Goal: Task Accomplishment & Management: Use online tool/utility

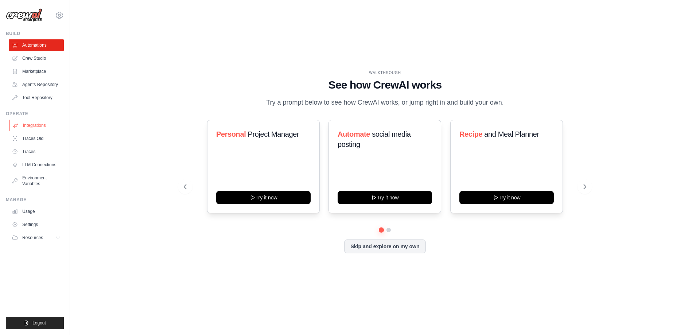
click at [22, 127] on link "Integrations" at bounding box center [36, 126] width 55 height 12
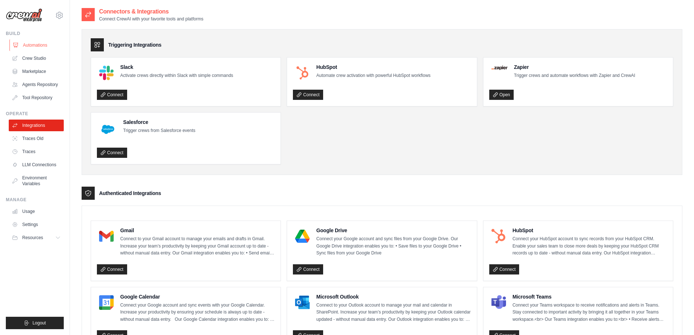
click at [39, 47] on link "Automations" at bounding box center [36, 45] width 55 height 12
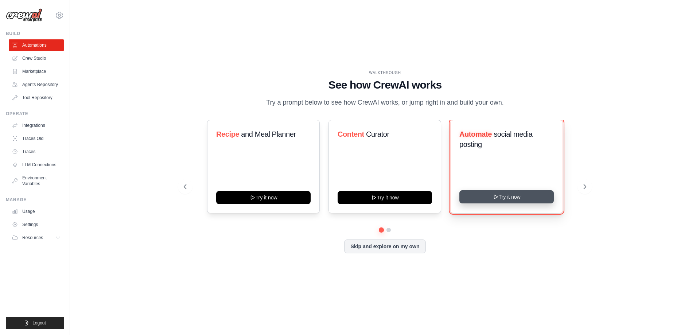
click at [496, 192] on button "Try it now" at bounding box center [506, 196] width 94 height 13
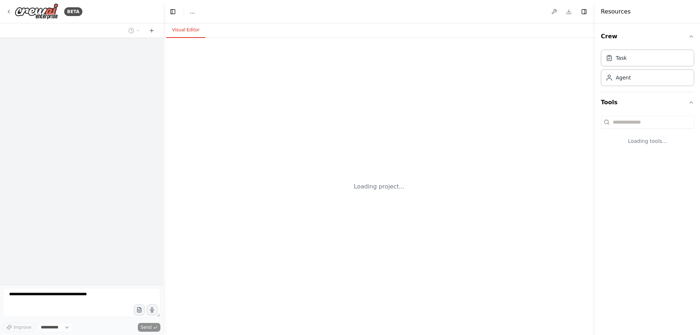
select select "****"
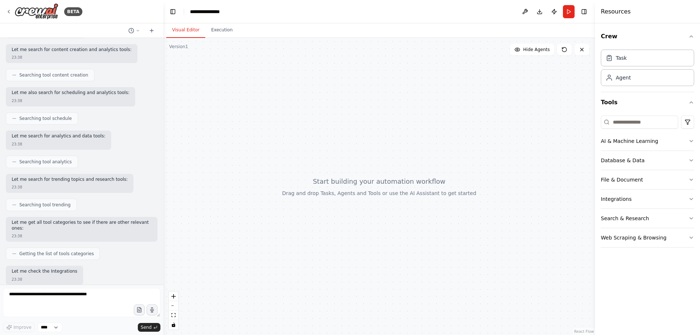
scroll to position [190, 0]
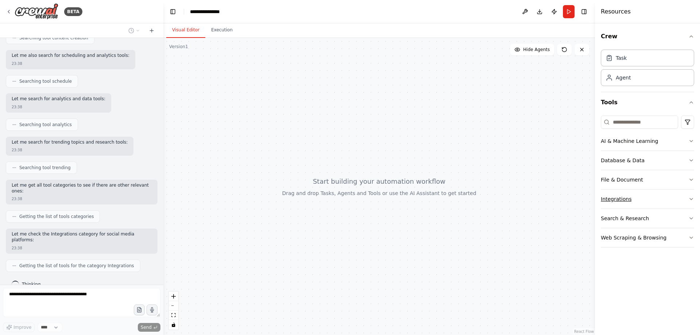
click at [670, 201] on button "Integrations" at bounding box center [647, 199] width 93 height 19
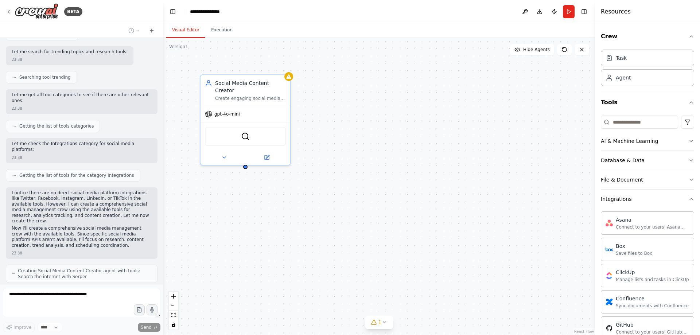
scroll to position [286, 0]
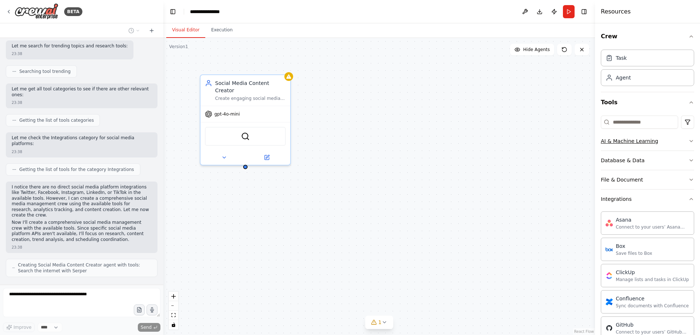
click at [646, 141] on div "AI & Machine Learning" at bounding box center [629, 140] width 57 height 7
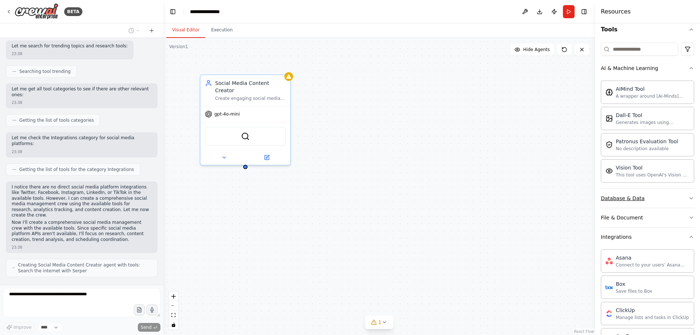
scroll to position [310, 0]
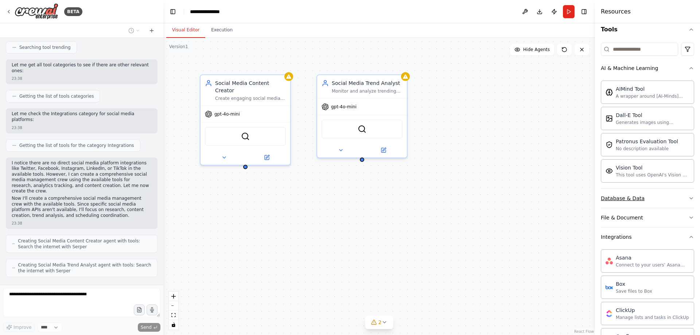
click at [637, 199] on div "Database & Data" at bounding box center [623, 198] width 44 height 7
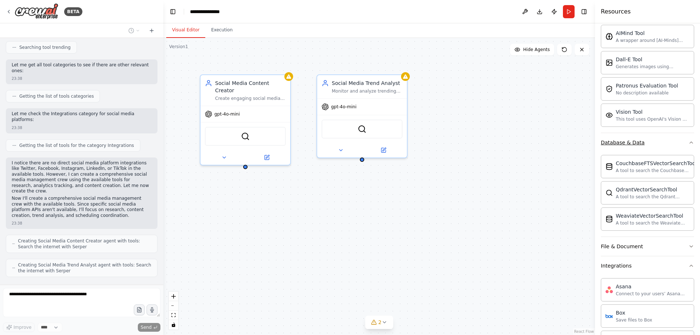
scroll to position [146, 0]
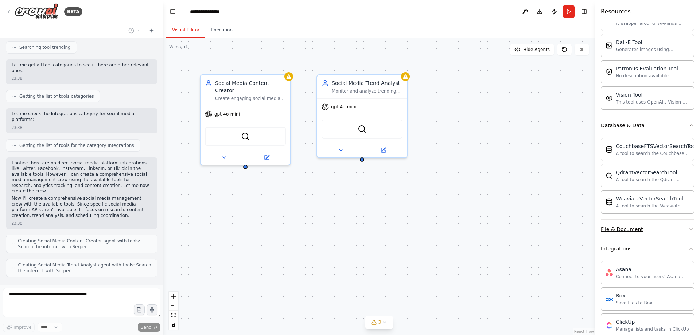
click at [637, 229] on div "File & Document" at bounding box center [622, 229] width 42 height 7
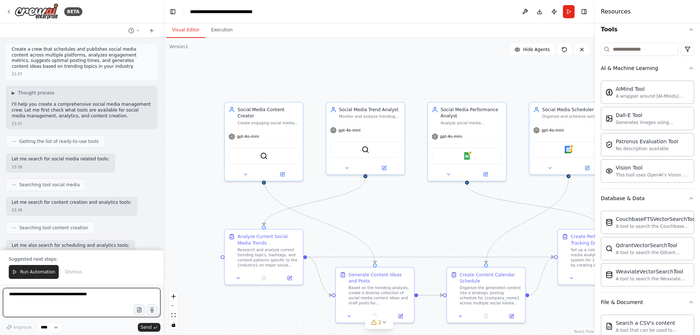
scroll to position [0, 0]
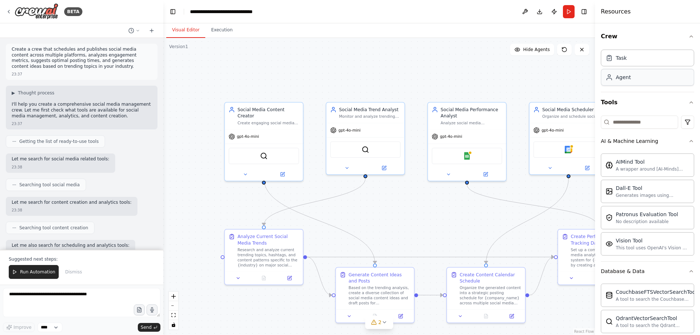
click at [632, 84] on div "Agent" at bounding box center [647, 77] width 93 height 17
click at [581, 12] on button "Toggle Right Sidebar" at bounding box center [584, 12] width 10 height 10
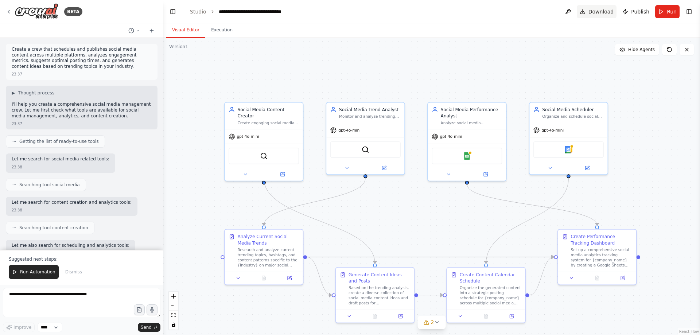
click at [606, 14] on span "Download" at bounding box center [601, 11] width 26 height 7
click at [646, 103] on div ".deletable-edge-delete-btn { width: 20px; height: 20px; border: 0px solid #ffff…" at bounding box center [431, 186] width 537 height 297
click at [283, 171] on icon at bounding box center [282, 172] width 3 height 3
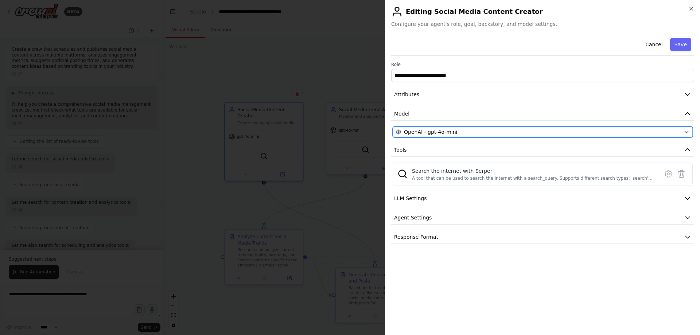
click at [523, 134] on div "OpenAI - gpt-4o-mini" at bounding box center [538, 131] width 285 height 7
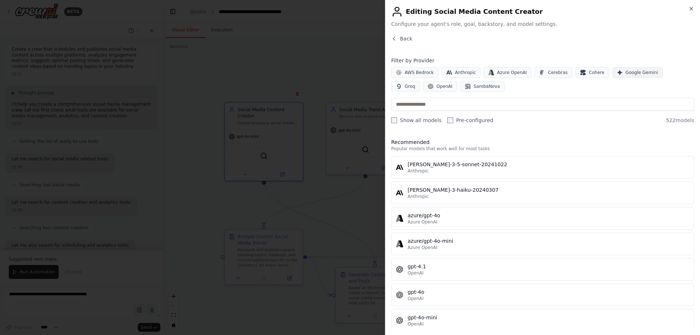
click at [627, 75] on span "Google Gemini" at bounding box center [642, 73] width 32 height 6
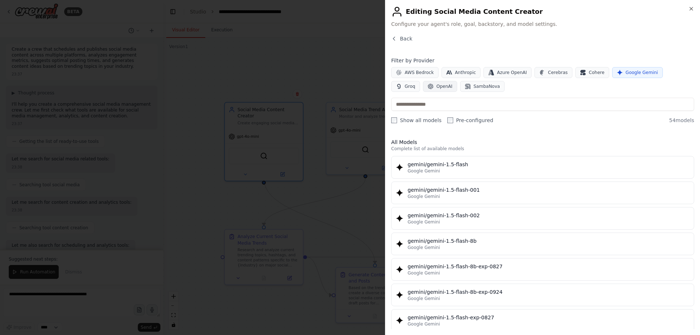
click at [436, 88] on span "OpenAI" at bounding box center [444, 86] width 16 height 6
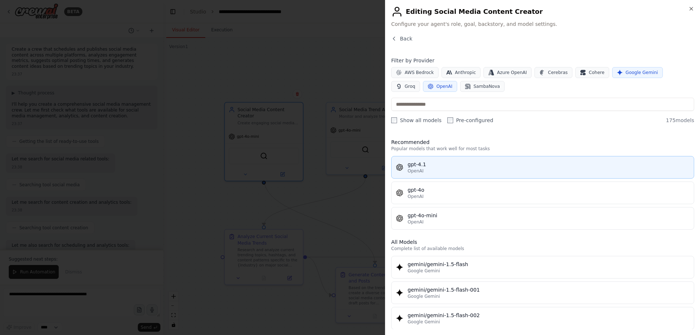
click at [480, 174] on button "gpt-4.1 OpenAI" at bounding box center [542, 167] width 303 height 23
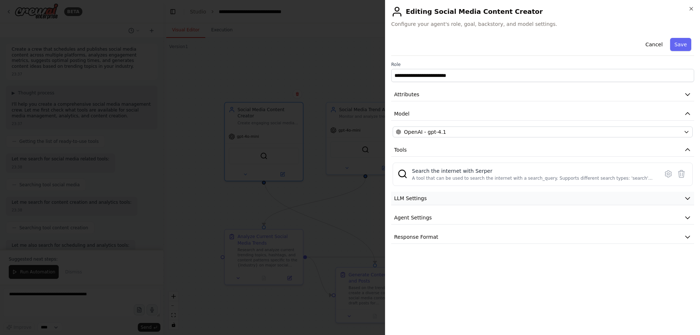
click at [458, 201] on button "LLM Settings" at bounding box center [542, 198] width 303 height 13
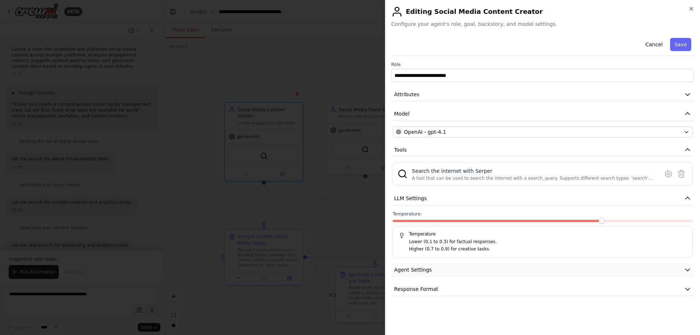
click at [477, 273] on button "Agent Settings" at bounding box center [542, 269] width 303 height 13
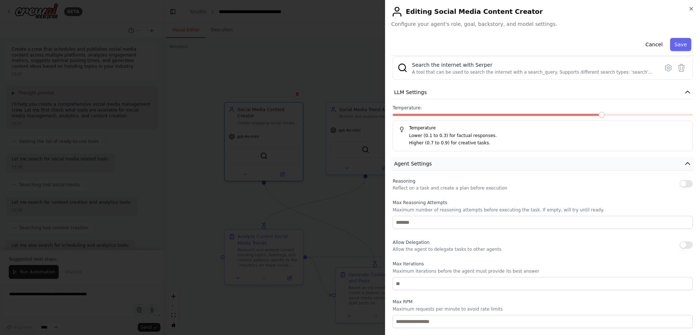
scroll to position [168, 0]
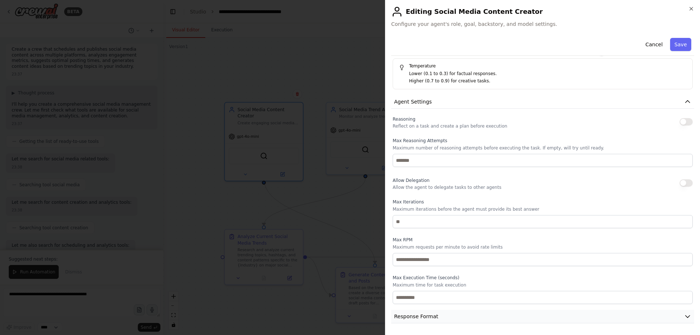
click at [447, 311] on button "Response Format" at bounding box center [542, 316] width 303 height 13
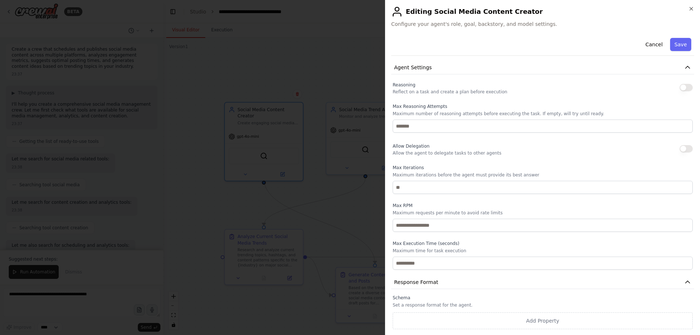
scroll to position [0, 0]
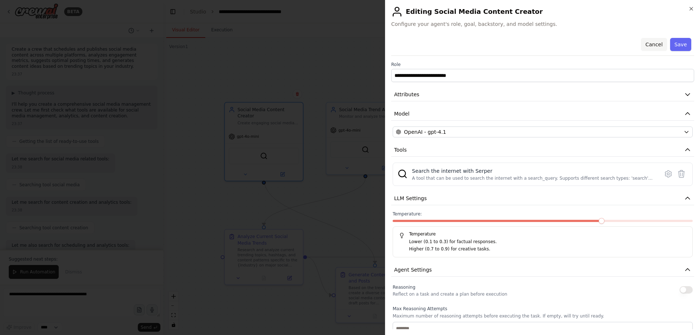
click at [656, 44] on button "Cancel" at bounding box center [654, 44] width 26 height 13
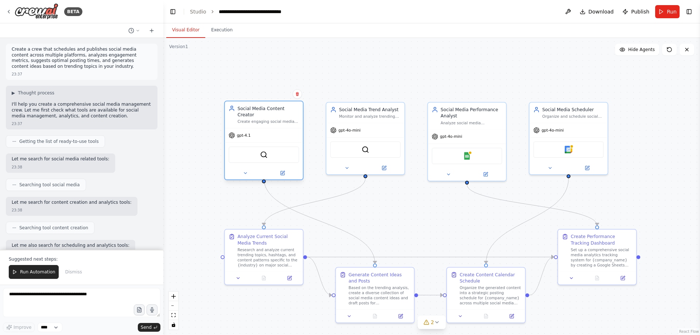
click at [274, 154] on div "SerperDevTool" at bounding box center [264, 155] width 70 height 16
click at [262, 151] on img at bounding box center [264, 155] width 8 height 8
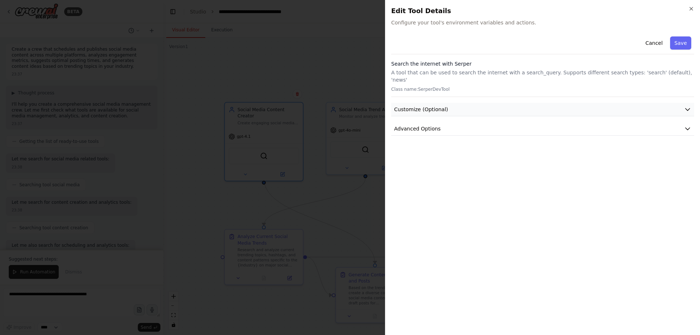
click at [429, 106] on span "Customize (Optional)" at bounding box center [421, 109] width 54 height 7
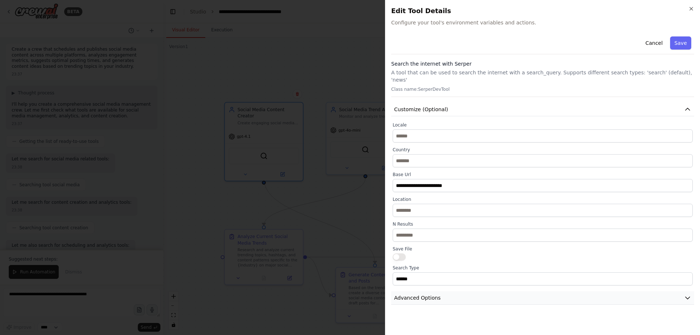
drag, startPoint x: 427, startPoint y: 292, endPoint x: 432, endPoint y: 289, distance: 5.9
click at [428, 294] on span "Advanced Options" at bounding box center [417, 297] width 47 height 7
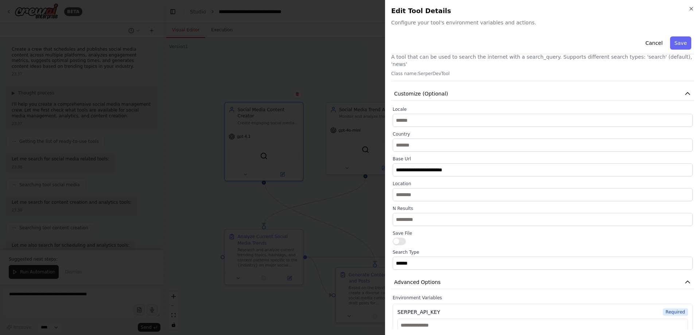
scroll to position [23, 0]
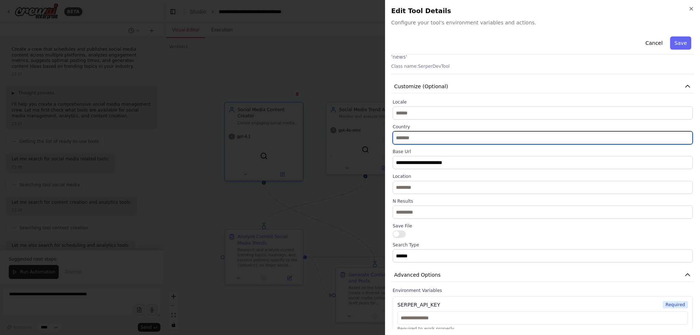
click at [449, 131] on input "text" at bounding box center [543, 137] width 300 height 13
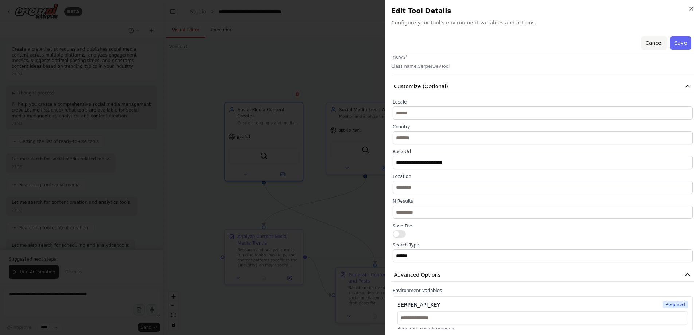
click at [657, 45] on button "Cancel" at bounding box center [654, 42] width 26 height 13
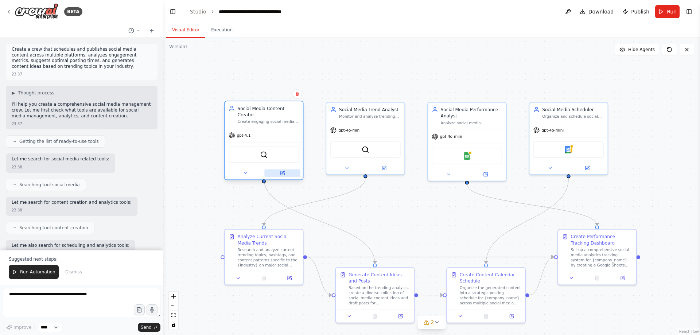
click at [285, 169] on button at bounding box center [282, 173] width 36 height 8
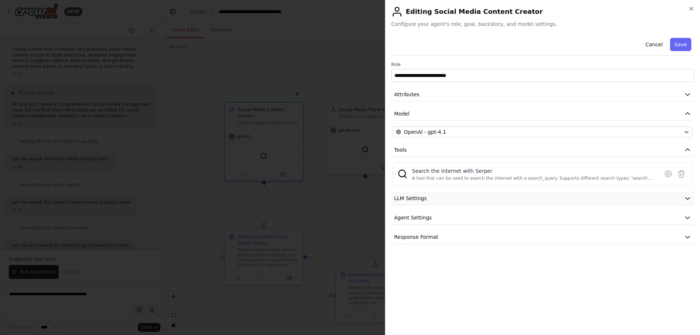
click at [408, 200] on span "LLM Settings" at bounding box center [410, 198] width 33 height 7
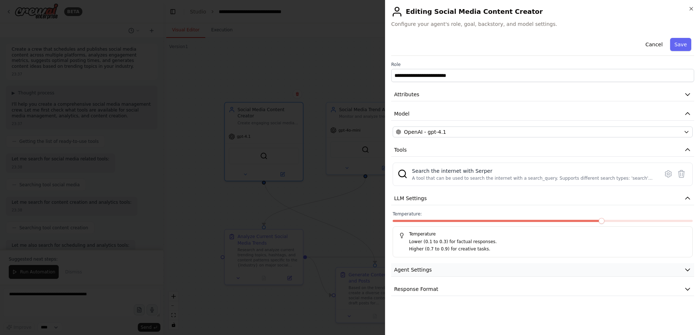
click at [427, 267] on span "Agent Settings" at bounding box center [413, 269] width 38 height 7
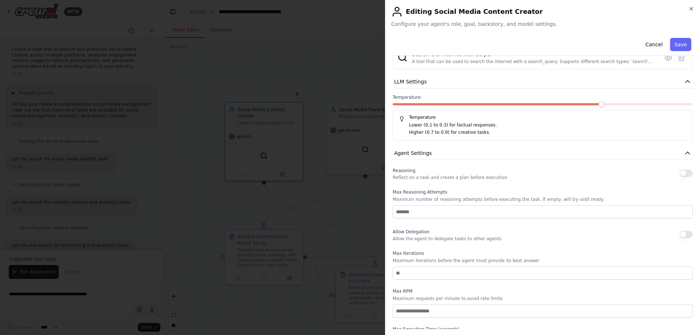
scroll to position [146, 0]
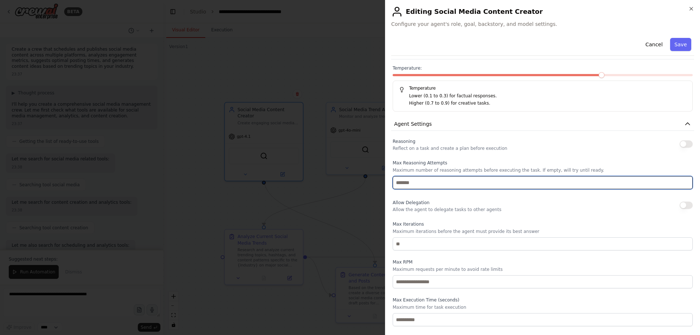
click at [476, 187] on input "number" at bounding box center [543, 182] width 300 height 13
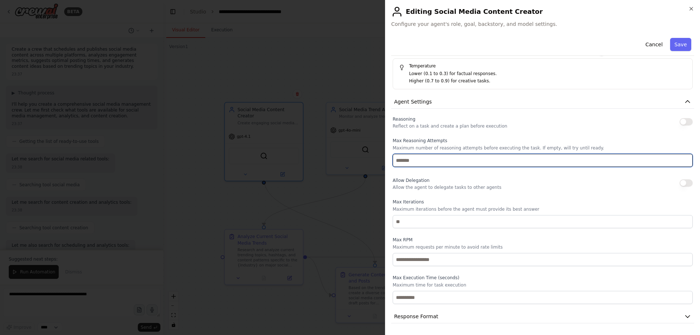
scroll to position [0, 0]
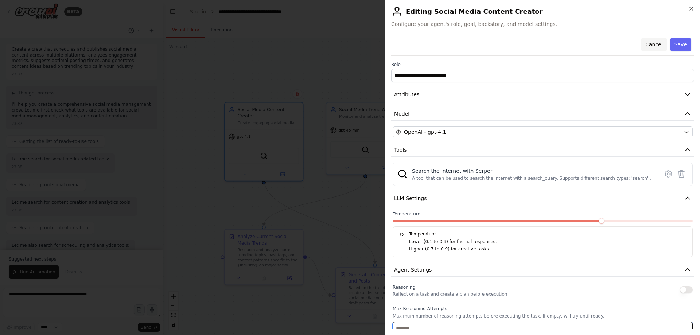
type input "*"
click at [653, 47] on button "Cancel" at bounding box center [654, 44] width 26 height 13
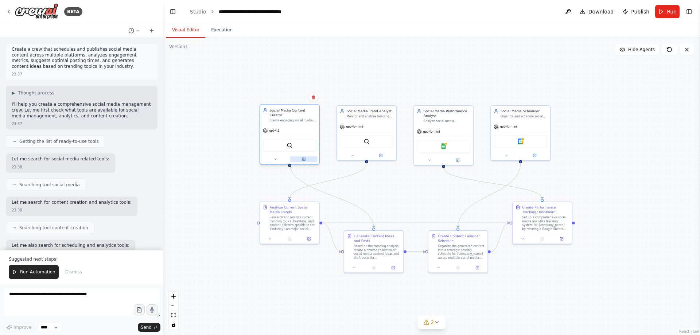
click at [305, 158] on icon at bounding box center [303, 159] width 3 height 3
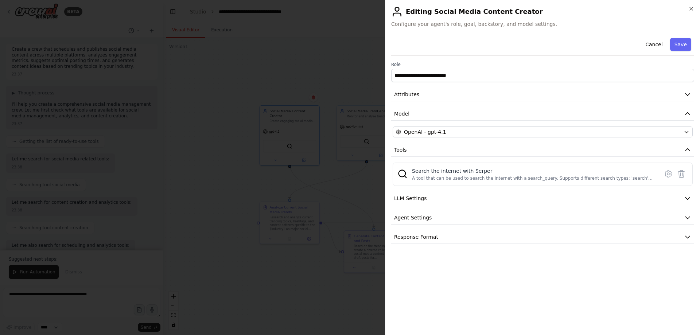
click at [299, 65] on div at bounding box center [350, 167] width 700 height 335
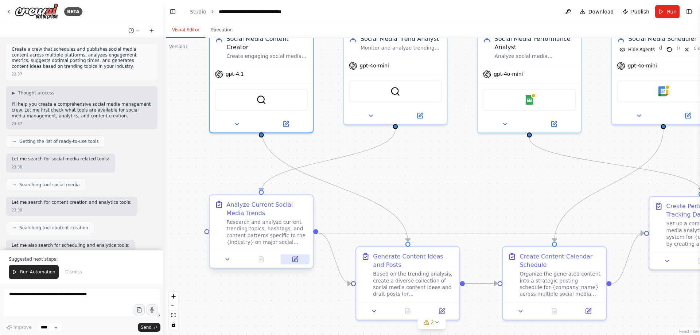
click at [296, 262] on icon at bounding box center [295, 259] width 7 height 7
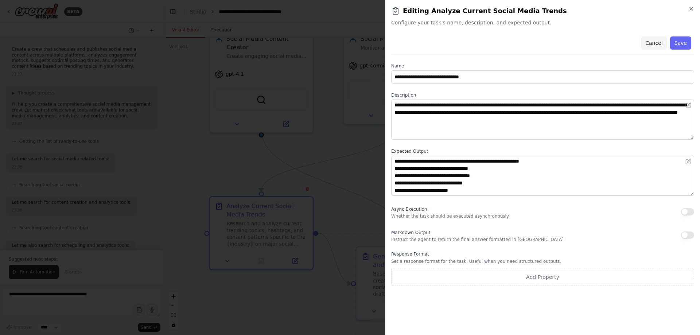
click at [654, 47] on button "Cancel" at bounding box center [654, 42] width 26 height 13
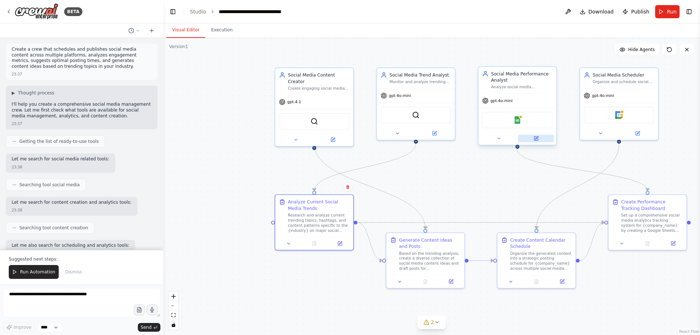
click at [538, 140] on icon at bounding box center [535, 138] width 5 height 5
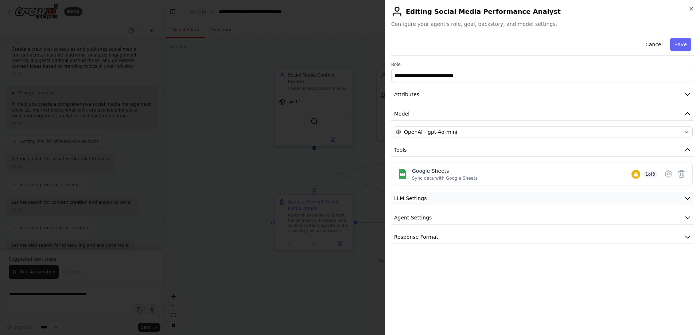
click at [420, 200] on span "LLM Settings" at bounding box center [410, 198] width 33 height 7
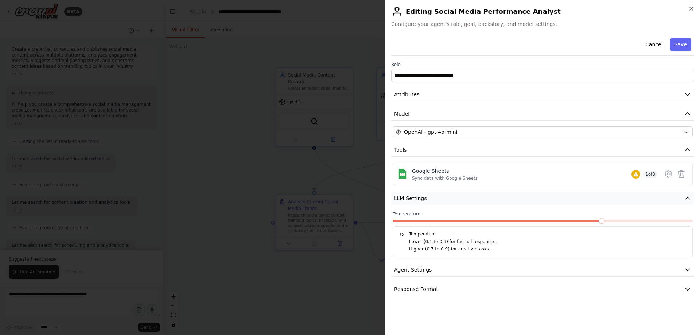
click at [420, 200] on span "LLM Settings" at bounding box center [410, 198] width 33 height 7
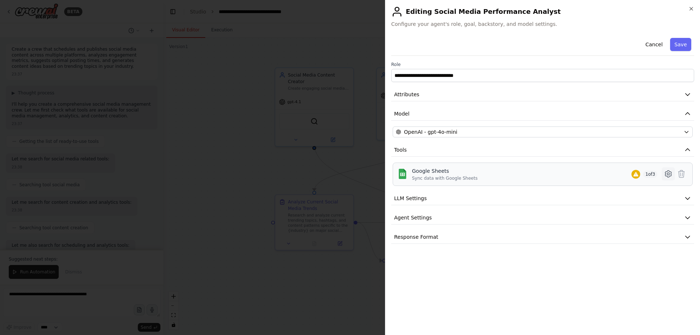
click at [672, 174] on icon at bounding box center [668, 174] width 9 height 9
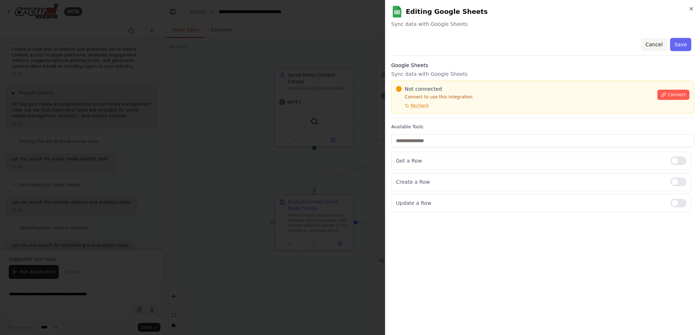
click at [653, 45] on button "Cancel" at bounding box center [654, 44] width 26 height 13
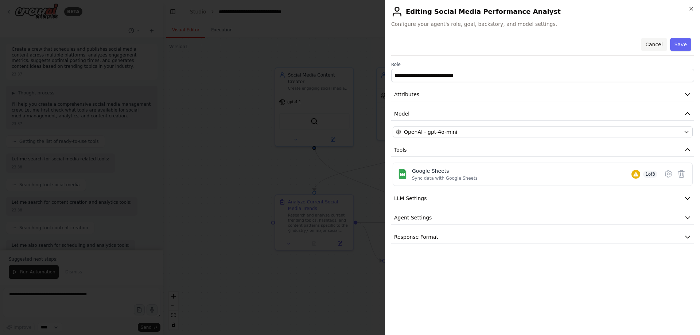
click at [652, 47] on button "Cancel" at bounding box center [654, 44] width 26 height 13
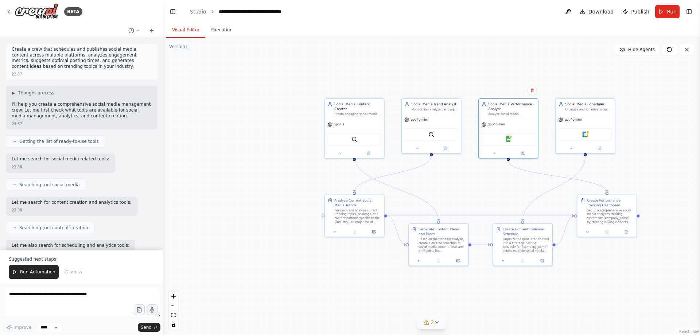
click at [435, 322] on icon at bounding box center [437, 322] width 6 height 6
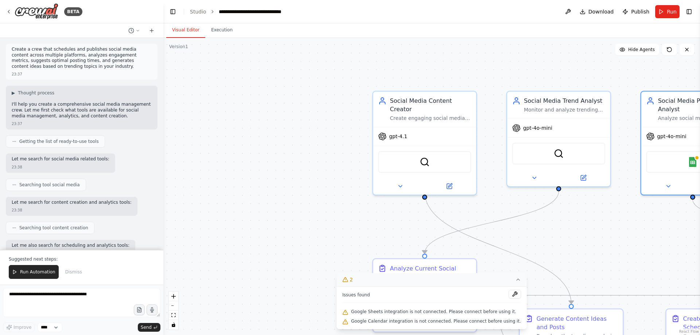
click at [332, 168] on div ".deletable-edge-delete-btn { width: 20px; height: 20px; border: 0px solid #ffff…" at bounding box center [431, 186] width 537 height 297
click at [536, 254] on div ".deletable-edge-delete-btn { width: 20px; height: 20px; border: 0px solid #ffff…" at bounding box center [431, 186] width 537 height 297
click at [517, 280] on icon at bounding box center [518, 279] width 3 height 1
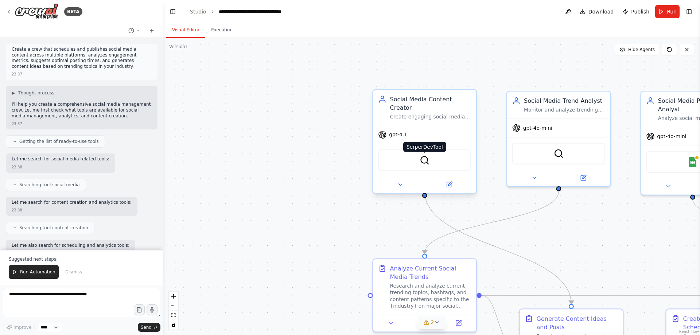
click at [428, 155] on img at bounding box center [425, 160] width 10 height 10
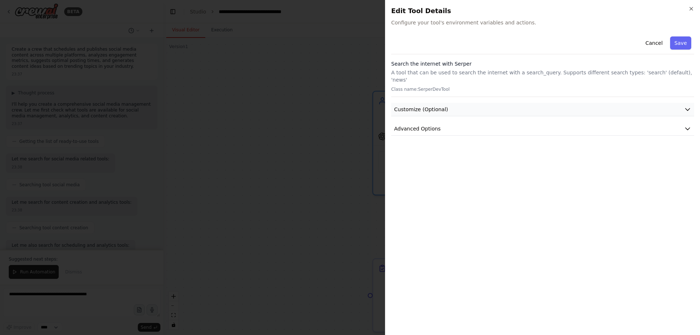
click at [482, 103] on button "Customize (Optional)" at bounding box center [542, 109] width 303 height 13
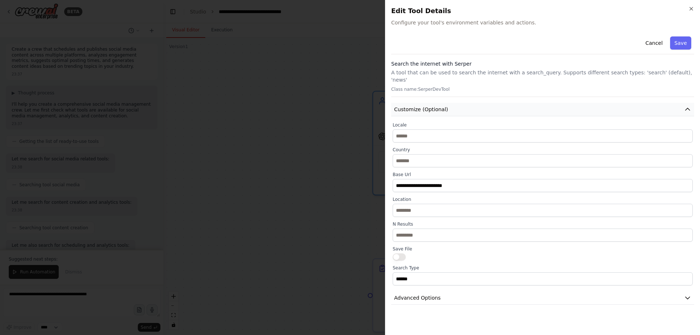
click at [482, 103] on button "Customize (Optional)" at bounding box center [542, 109] width 303 height 13
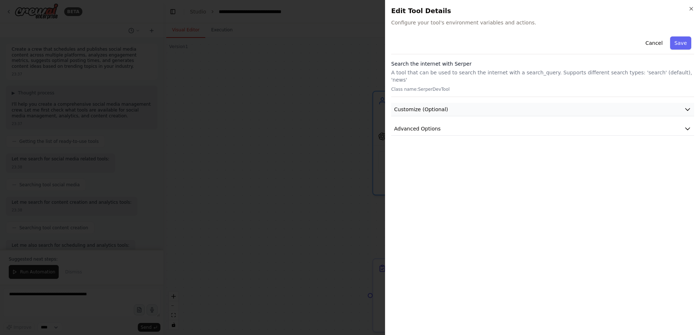
click at [482, 103] on button "Customize (Optional)" at bounding box center [542, 109] width 303 height 13
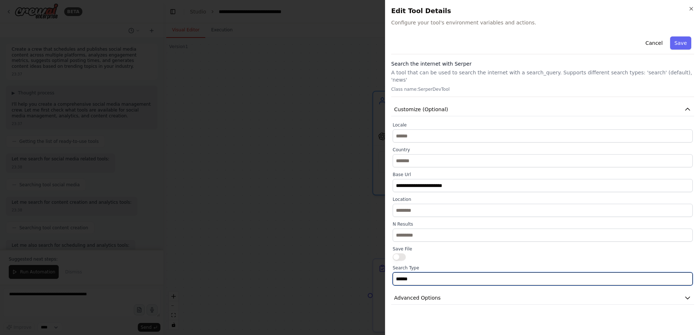
click at [458, 273] on input "******" at bounding box center [543, 278] width 300 height 13
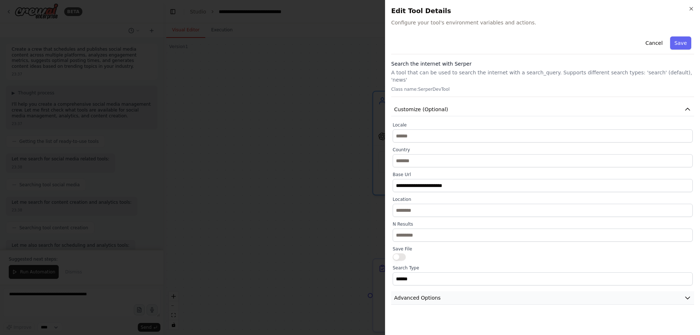
click at [466, 291] on button "Advanced Options" at bounding box center [542, 297] width 303 height 13
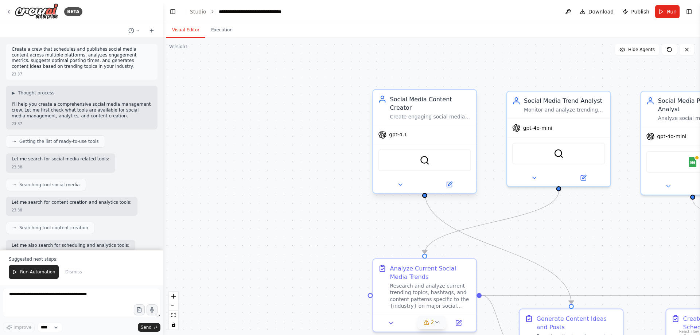
click at [466, 113] on div "Create engaging social media content for {industry} by researching trending top…" at bounding box center [430, 116] width 81 height 7
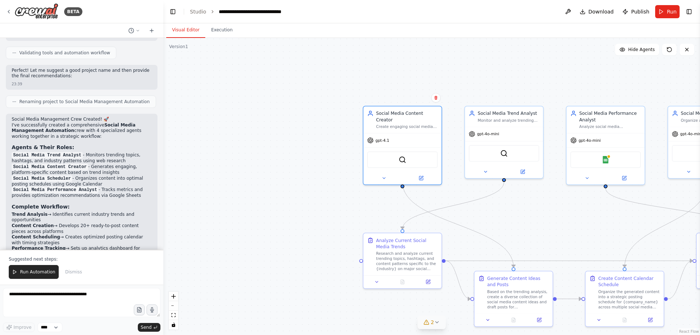
scroll to position [853, 0]
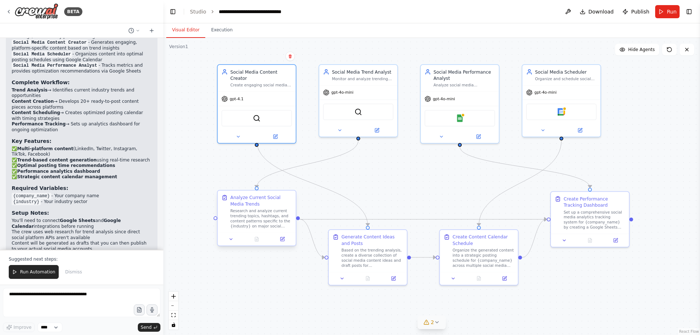
click at [269, 226] on div "Research and analyze current trending topics, hashtags, and content patterns sp…" at bounding box center [261, 219] width 62 height 20
click at [229, 240] on icon at bounding box center [231, 239] width 5 height 5
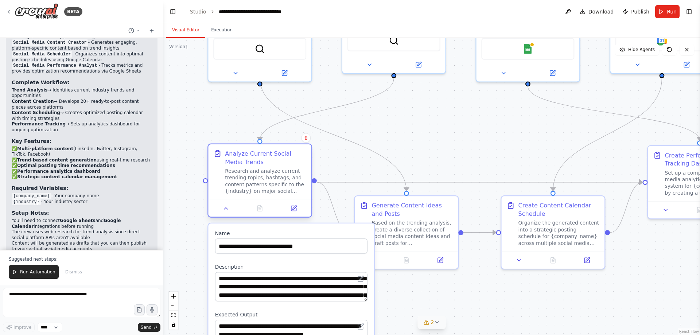
click at [259, 189] on div "Research and analyze current trending topics, hashtags, and content patterns sp…" at bounding box center [265, 181] width 81 height 27
click at [226, 209] on icon at bounding box center [225, 208] width 3 height 2
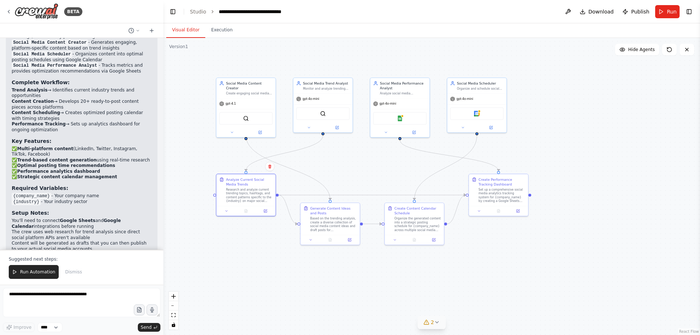
drag, startPoint x: 469, startPoint y: 165, endPoint x: 410, endPoint y: 148, distance: 61.6
click at [410, 148] on div ".deletable-edge-delete-btn { width: 20px; height: 20px; border: 0px solid #ffff…" at bounding box center [431, 186] width 537 height 297
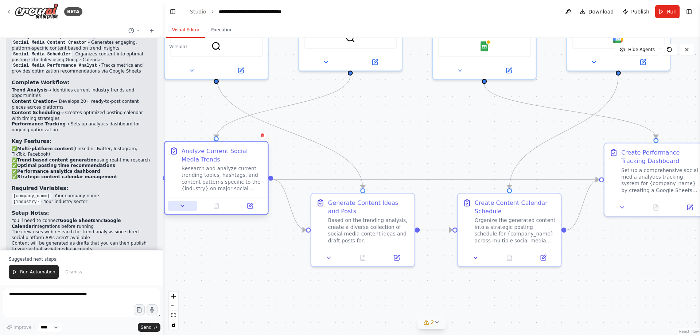
click at [185, 209] on button at bounding box center [182, 206] width 29 height 10
click at [185, 207] on icon at bounding box center [182, 205] width 7 height 7
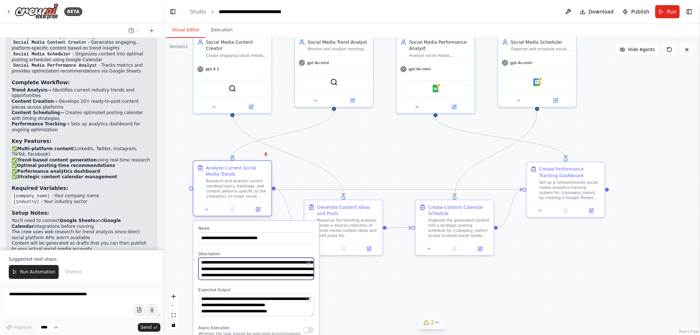
drag, startPoint x: 240, startPoint y: 261, endPoint x: 250, endPoint y: 205, distance: 56.8
click at [250, 205] on div "**********" at bounding box center [232, 190] width 79 height 56
click at [342, 135] on div ".deletable-edge-delete-btn { width: 20px; height: 20px; border: 0px solid #ffff…" at bounding box center [431, 186] width 537 height 297
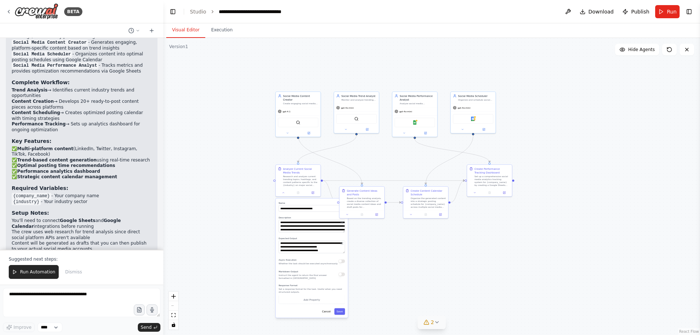
click at [373, 281] on div ".deletable-edge-delete-btn { width: 20px; height: 20px; border: 0px solid #ffff…" at bounding box center [431, 186] width 537 height 297
click at [327, 315] on div "**********" at bounding box center [312, 257] width 72 height 119
click at [328, 311] on button "Cancel" at bounding box center [326, 311] width 13 height 7
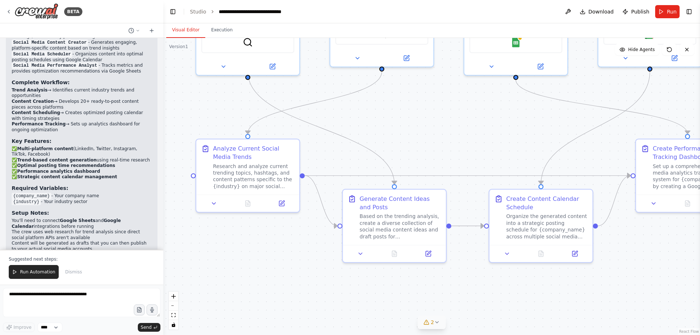
drag, startPoint x: 313, startPoint y: 208, endPoint x: 263, endPoint y: 226, distance: 53.0
click at [263, 226] on div ".deletable-edge-delete-btn { width: 20px; height: 20px; border: 0px solid #ffff…" at bounding box center [431, 186] width 537 height 297
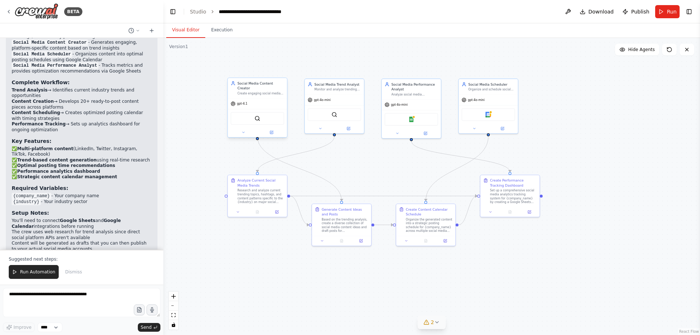
click at [260, 114] on div "SerperDevTool" at bounding box center [257, 118] width 53 height 12
click at [245, 129] on button at bounding box center [243, 132] width 27 height 6
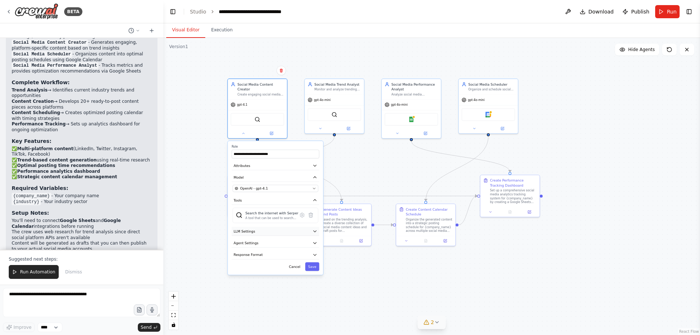
click at [255, 227] on button "LLM Settings" at bounding box center [274, 231] width 87 height 9
click at [256, 274] on span "Agent Settings" at bounding box center [246, 276] width 25 height 5
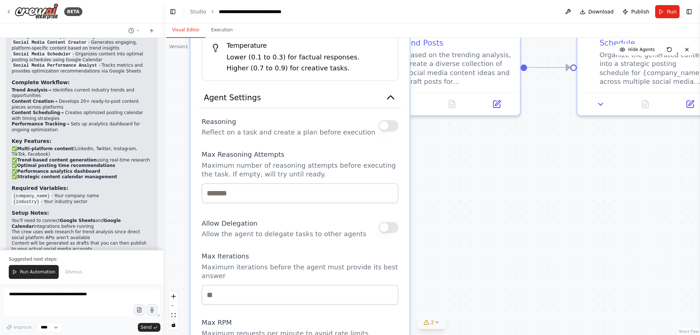
drag, startPoint x: 267, startPoint y: 284, endPoint x: 271, endPoint y: 213, distance: 70.5
click at [271, 230] on p "Allow the agent to delegate tasks to other agents" at bounding box center [284, 234] width 165 height 9
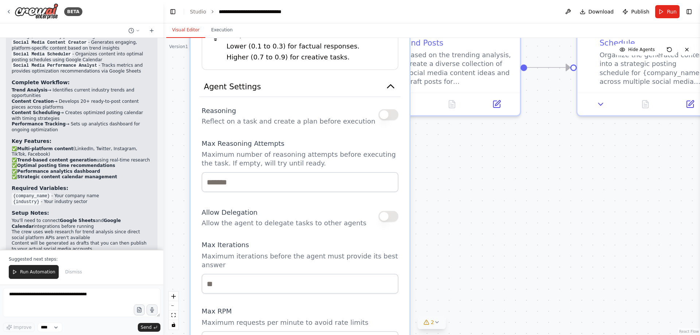
drag, startPoint x: 277, startPoint y: 291, endPoint x: 275, endPoint y: 186, distance: 104.7
click at [275, 186] on div "Reasoning Reflect on a task and create a plan before execution Max Reasoning At…" at bounding box center [300, 256] width 197 height 305
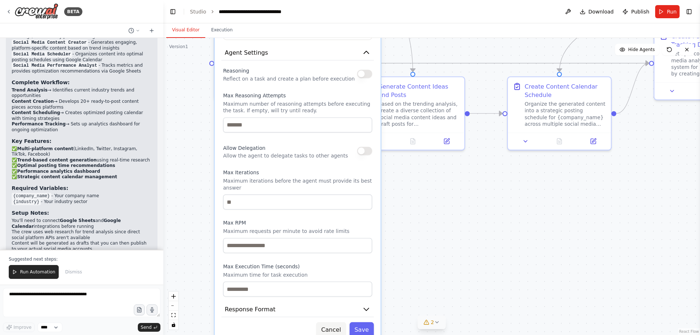
click at [330, 322] on button "Cancel" at bounding box center [331, 329] width 30 height 15
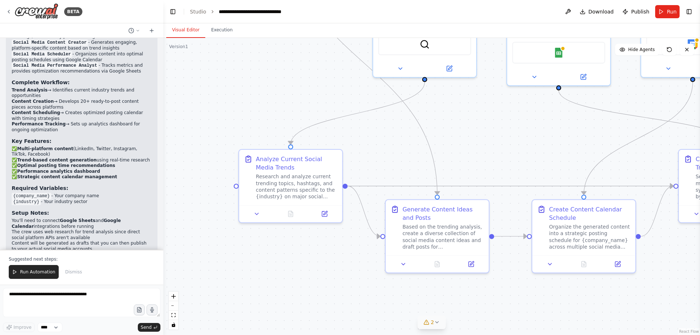
drag, startPoint x: 262, startPoint y: 142, endPoint x: 291, endPoint y: 291, distance: 151.4
click at [291, 291] on div ".deletable-edge-delete-btn { width: 20px; height: 20px; border: 0px solid #ffff…" at bounding box center [431, 186] width 537 height 297
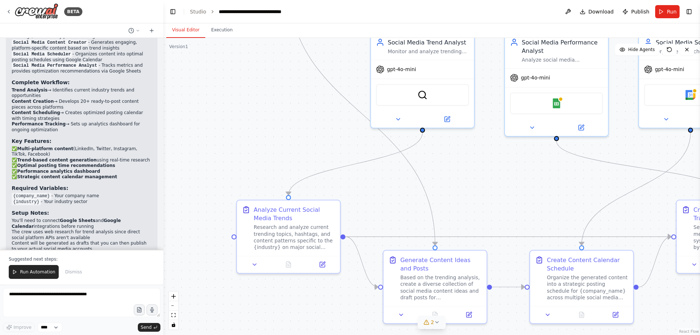
drag, startPoint x: 338, startPoint y: 172, endPoint x: 315, endPoint y: 242, distance: 73.9
click at [315, 242] on div ".deletable-edge-delete-btn { width: 20px; height: 20px; border: 0px solid #ffff…" at bounding box center [431, 186] width 537 height 297
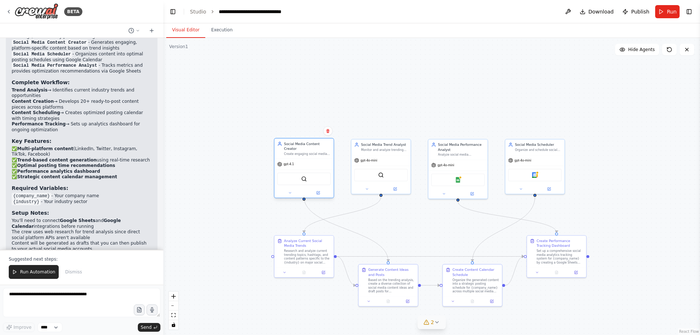
drag, startPoint x: 313, startPoint y: 64, endPoint x: 311, endPoint y: 153, distance: 88.6
click at [311, 153] on div "Social Media Content Creator Create engaging social media content for {industry…" at bounding box center [304, 149] width 59 height 20
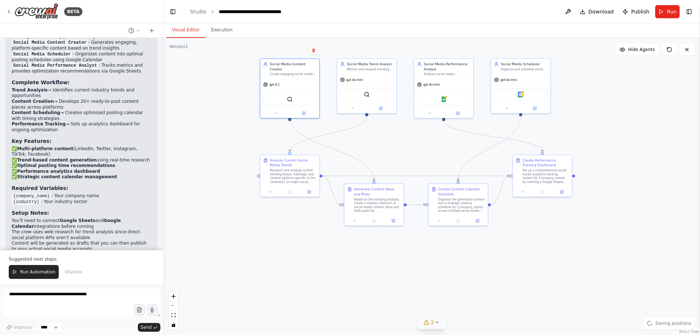
drag, startPoint x: 419, startPoint y: 233, endPoint x: 405, endPoint y: 153, distance: 81.8
click at [405, 153] on div ".deletable-edge-delete-btn { width: 20px; height: 20px; border: 0px solid #ffff…" at bounding box center [431, 186] width 537 height 297
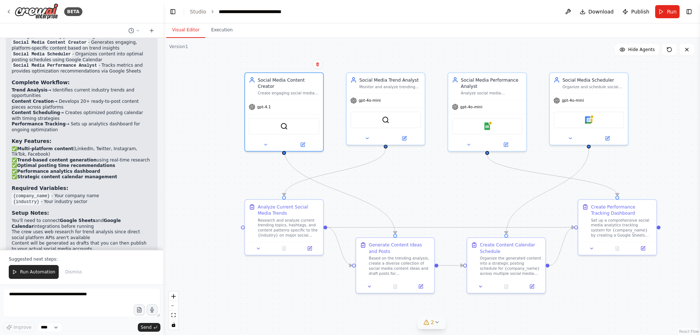
drag, startPoint x: 327, startPoint y: 140, endPoint x: 336, endPoint y: 180, distance: 40.7
click at [336, 180] on div ".deletable-edge-delete-btn { width: 20px; height: 20px; border: 0px solid #ffff…" at bounding box center [431, 186] width 537 height 297
click at [303, 141] on icon at bounding box center [303, 142] width 3 height 3
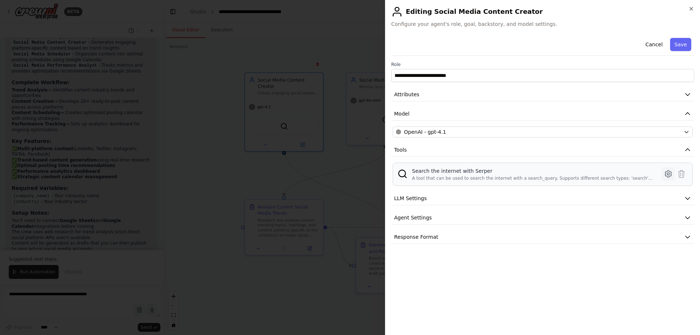
click at [671, 173] on icon at bounding box center [668, 174] width 6 height 7
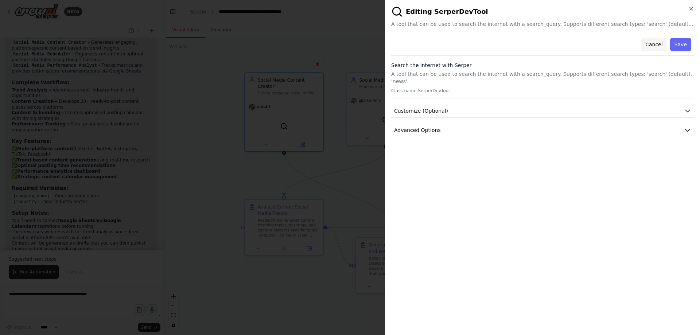
click at [649, 43] on button "Cancel" at bounding box center [654, 44] width 26 height 13
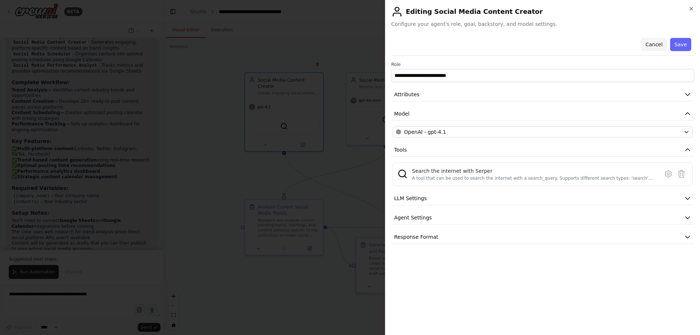
click at [660, 41] on button "Cancel" at bounding box center [654, 44] width 26 height 13
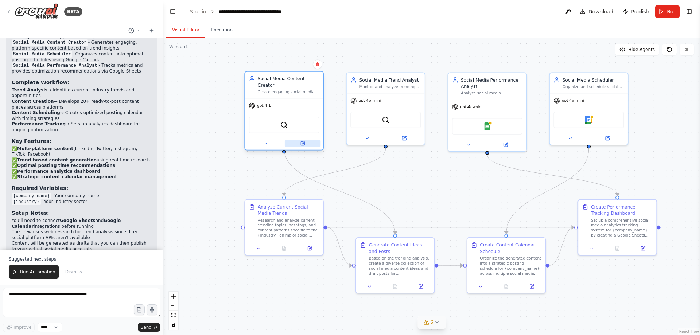
click at [305, 141] on icon at bounding box center [302, 143] width 5 height 5
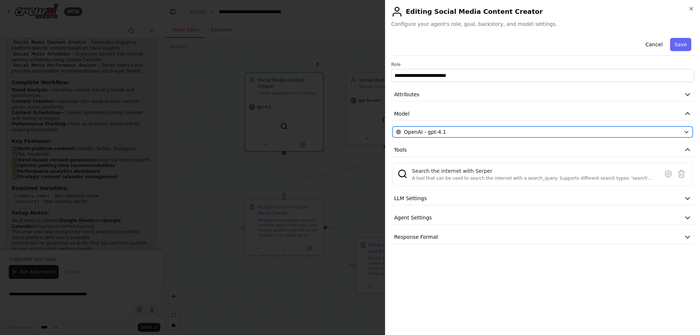
click at [648, 132] on div "OpenAI - gpt-4.1" at bounding box center [538, 131] width 285 height 7
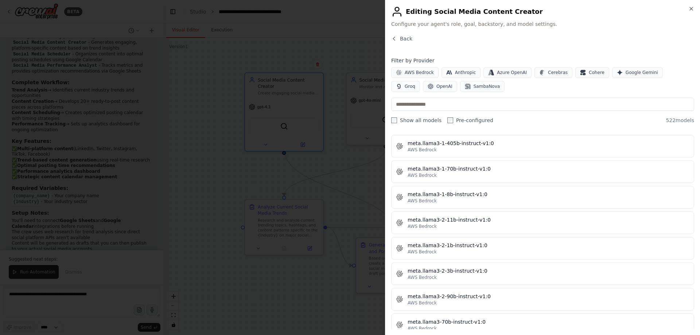
scroll to position [3573, 0]
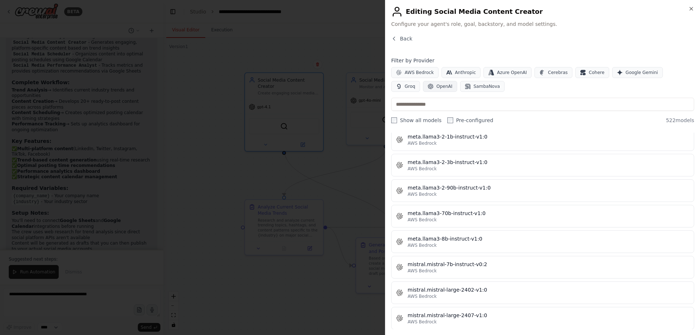
click at [436, 85] on span "OpenAI" at bounding box center [444, 86] width 16 height 6
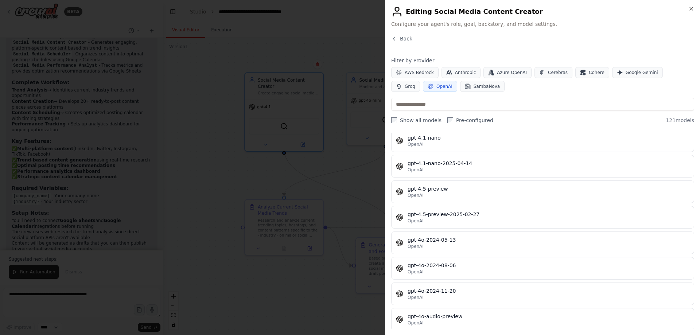
scroll to position [972, 0]
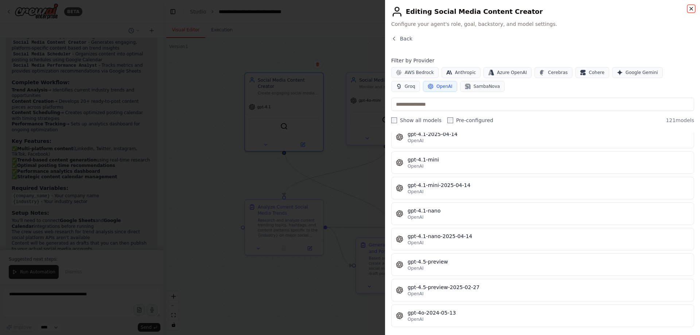
click at [689, 10] on icon "button" at bounding box center [691, 9] width 6 height 6
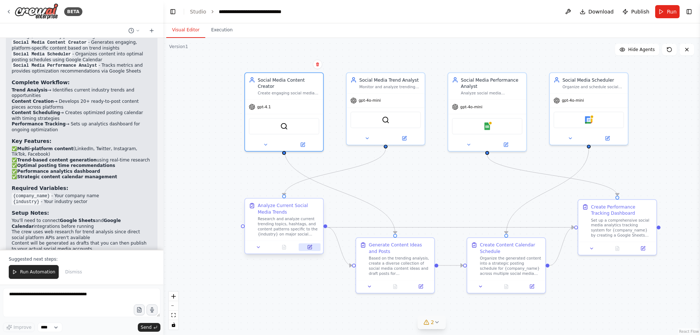
click at [308, 248] on icon at bounding box center [310, 247] width 4 height 4
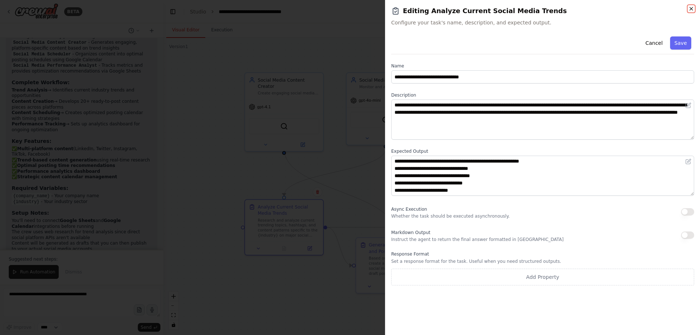
click at [692, 8] on icon "button" at bounding box center [691, 8] width 3 height 3
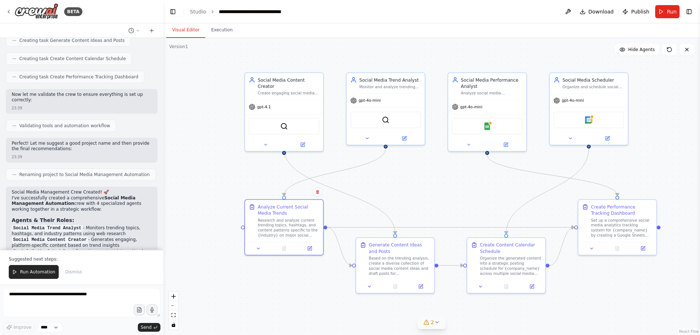
scroll to position [853, 0]
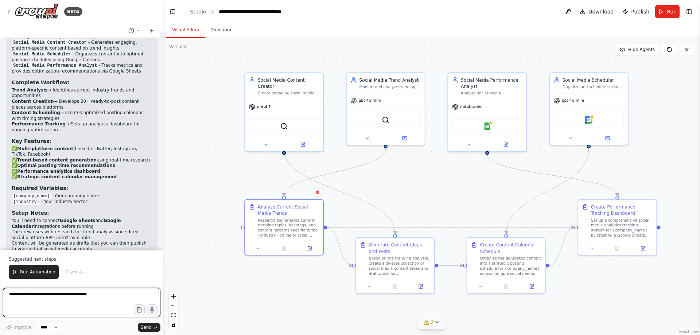
click at [84, 295] on textarea at bounding box center [81, 302] width 157 height 29
click at [108, 299] on textarea at bounding box center [81, 302] width 157 height 29
click at [54, 326] on select "****" at bounding box center [50, 327] width 25 height 9
click at [68, 272] on span "Dismiss" at bounding box center [73, 272] width 17 height 6
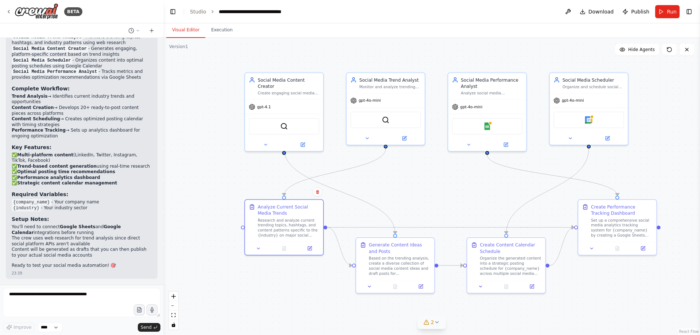
scroll to position [818, 0]
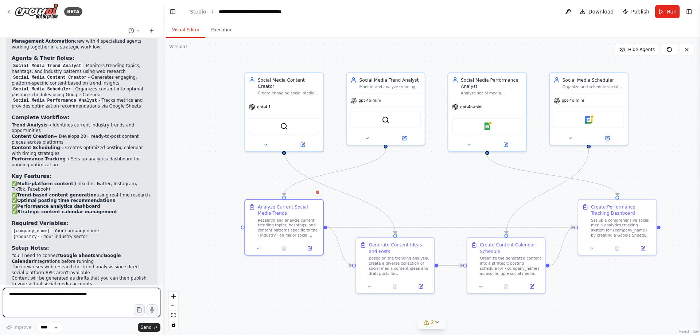
click at [69, 307] on textarea at bounding box center [81, 302] width 157 height 29
click at [52, 294] on textarea at bounding box center [81, 302] width 157 height 29
paste textarea "**********"
type textarea "**********"
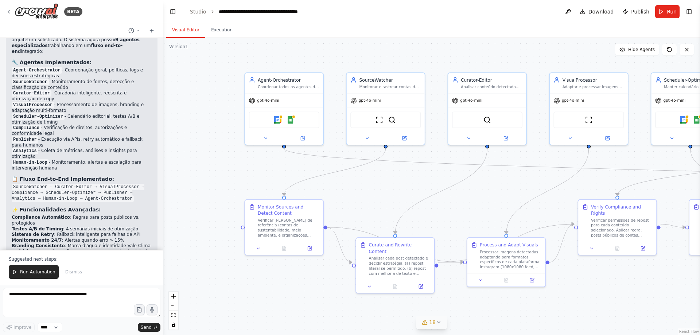
scroll to position [2284, 0]
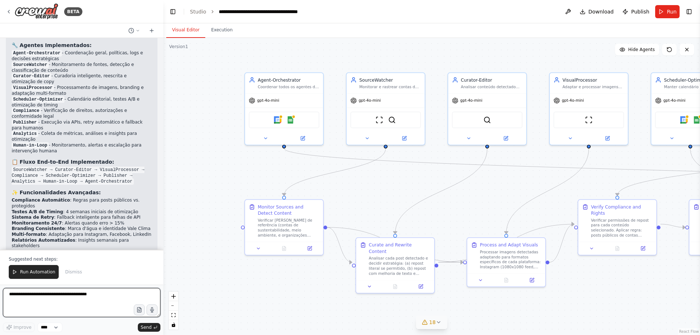
click at [93, 297] on textarea at bounding box center [81, 302] width 157 height 29
paste textarea "**********"
type textarea "**********"
click at [133, 296] on textarea at bounding box center [81, 302] width 157 height 29
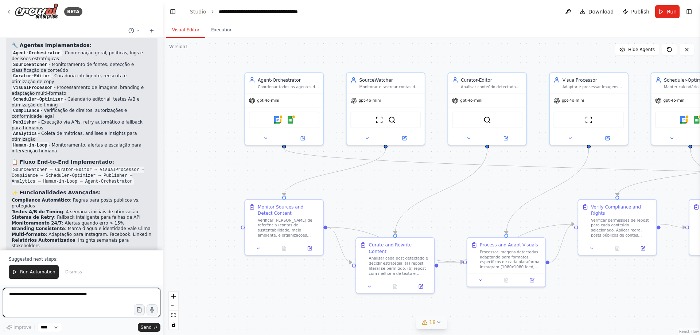
paste textarea "**********"
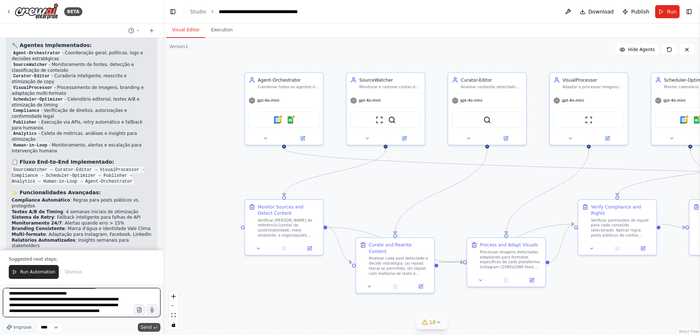
type textarea "**********"
click at [143, 327] on span "Send" at bounding box center [146, 327] width 11 height 6
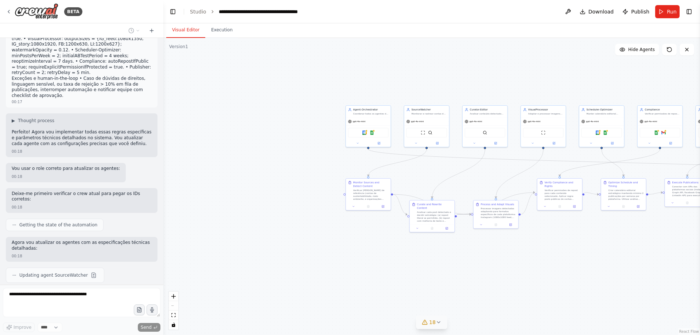
scroll to position [2903, 0]
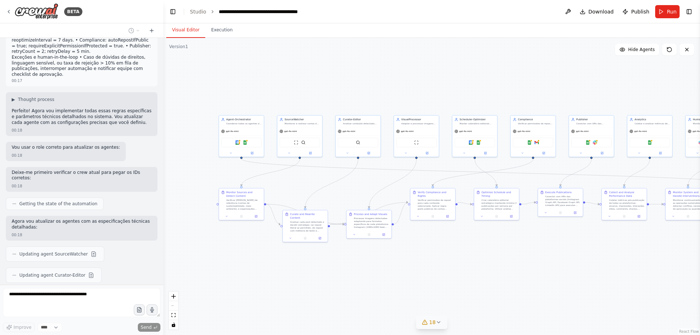
drag, startPoint x: 526, startPoint y: 80, endPoint x: 399, endPoint y: 90, distance: 127.9
click at [399, 90] on div ".deletable-edge-delete-btn { width: 20px; height: 20px; border: 0px solid #ffff…" at bounding box center [431, 186] width 537 height 297
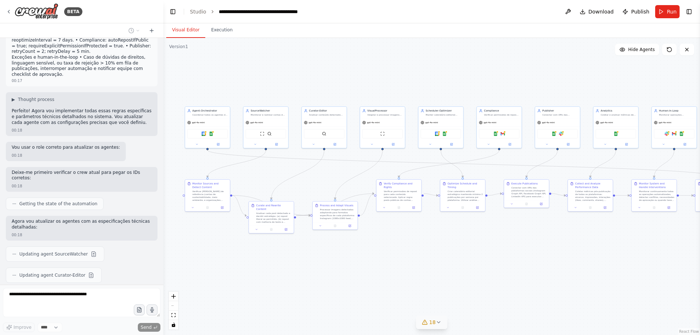
scroll to position [2924, 0]
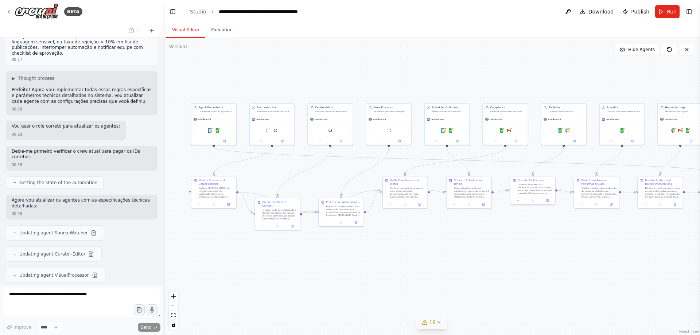
drag, startPoint x: 563, startPoint y: 96, endPoint x: 536, endPoint y: 84, distance: 29.5
click at [536, 84] on div ".deletable-edge-delete-btn { width: 20px; height: 20px; border: 0px solid #ffff…" at bounding box center [431, 186] width 537 height 297
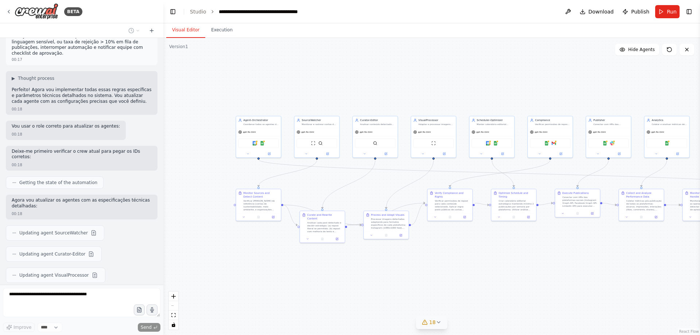
drag, startPoint x: 480, startPoint y: 270, endPoint x: 525, endPoint y: 283, distance: 46.6
click at [525, 283] on div ".deletable-edge-delete-btn { width: 20px; height: 20px; border: 0px solid #ffff…" at bounding box center [431, 186] width 537 height 297
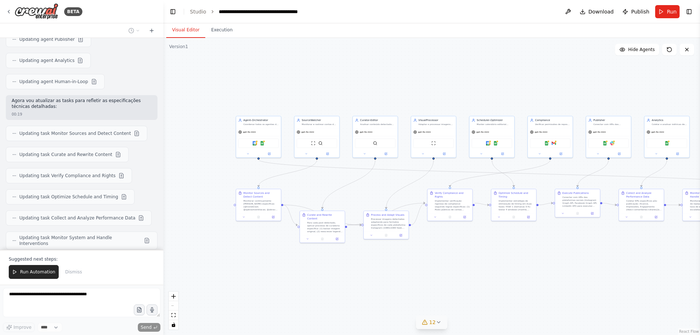
scroll to position [3236, 0]
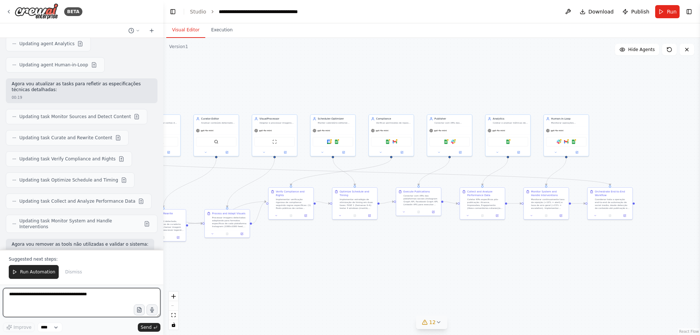
drag, startPoint x: 613, startPoint y: 170, endPoint x: 462, endPoint y: 166, distance: 151.0
click at [460, 168] on div ".deletable-edge-delete-btn { width: 20px; height: 20px; border: 0px solid #ffff…" at bounding box center [431, 186] width 537 height 297
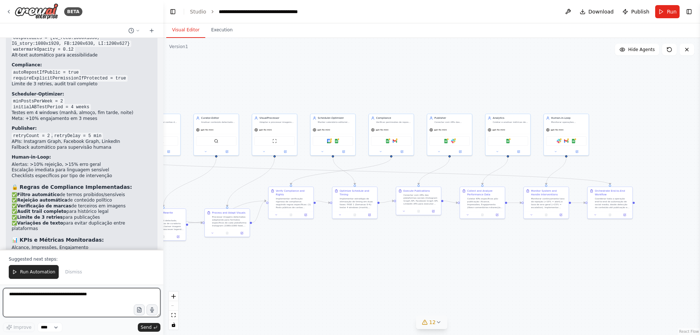
scroll to position [3693, 0]
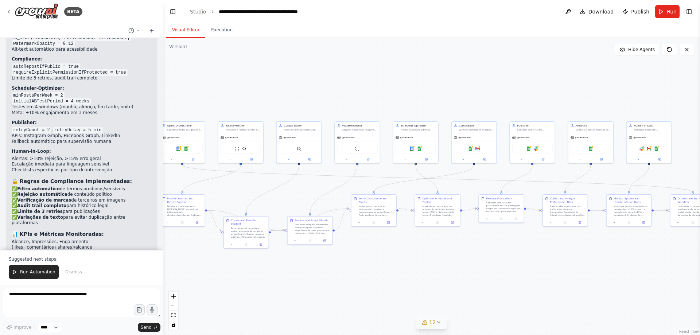
drag, startPoint x: 401, startPoint y: 260, endPoint x: 482, endPoint y: 268, distance: 80.6
click at [482, 268] on div ".deletable-edge-delete-btn { width: 20px; height: 20px; border: 0px solid #ffff…" at bounding box center [431, 186] width 537 height 297
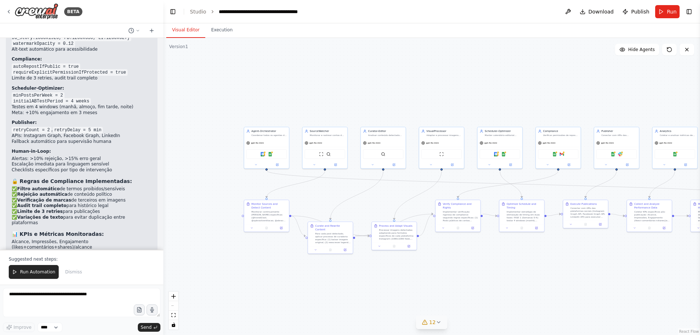
drag, startPoint x: 456, startPoint y: 267, endPoint x: 547, endPoint y: 273, distance: 90.6
click at [546, 273] on div ".deletable-edge-delete-btn { width: 20px; height: 20px; border: 0px solid #ffff…" at bounding box center [431, 186] width 537 height 297
click at [268, 155] on img at bounding box center [268, 153] width 4 height 4
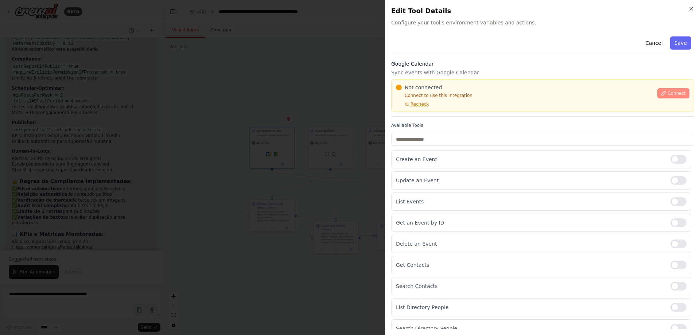
click at [668, 94] on span "Connect" at bounding box center [677, 93] width 18 height 6
click at [425, 104] on span "Recheck" at bounding box center [419, 104] width 18 height 6
click at [411, 106] on span "Recheck" at bounding box center [419, 104] width 18 height 6
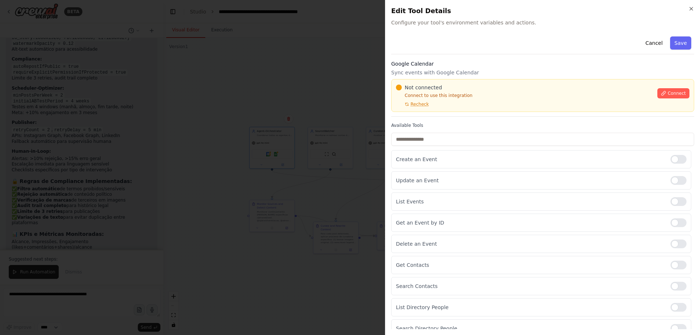
click at [411, 106] on span "Recheck" at bounding box center [419, 104] width 18 height 6
click at [307, 139] on div at bounding box center [350, 167] width 700 height 335
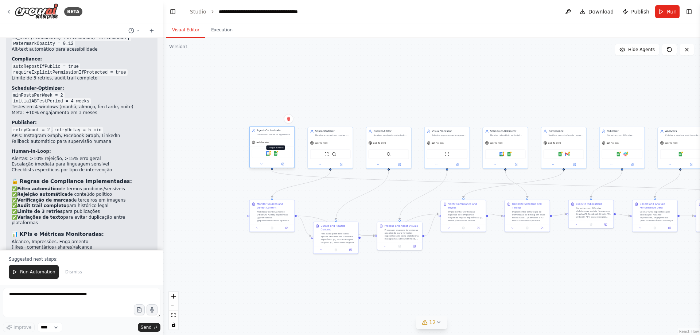
click at [276, 154] on img at bounding box center [275, 153] width 4 height 4
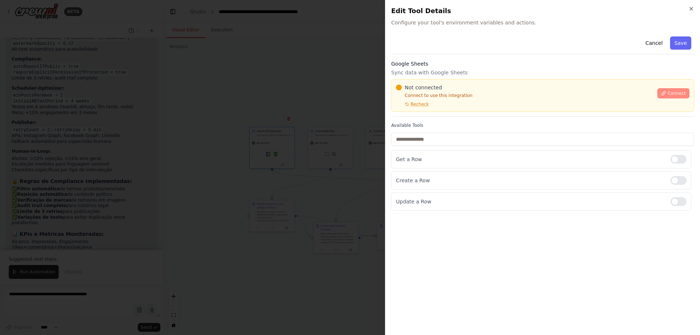
click at [676, 95] on span "Connect" at bounding box center [677, 93] width 18 height 6
click at [414, 105] on span "Recheck" at bounding box center [419, 104] width 18 height 6
click at [415, 105] on span "Recheck" at bounding box center [419, 104] width 18 height 6
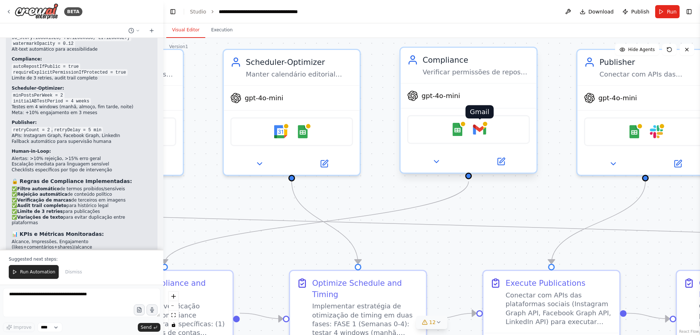
click at [480, 133] on img at bounding box center [479, 129] width 13 height 13
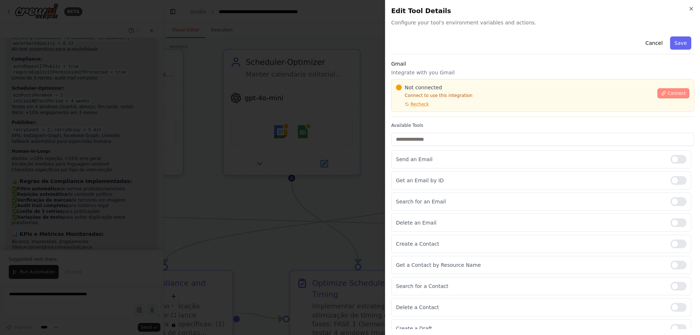
click at [675, 92] on span "Connect" at bounding box center [677, 93] width 18 height 6
click at [439, 107] on div "Not connected Connect to use this integration Recheck" at bounding box center [524, 95] width 257 height 23
click at [430, 108] on div "Not connected Connect to use this integration Recheck Connect" at bounding box center [542, 95] width 303 height 33
click at [432, 108] on div "Not connected Connect to use this integration Recheck Connect" at bounding box center [542, 95] width 303 height 33
click at [438, 105] on div "Not connected Connect to use this integration Recheck" at bounding box center [524, 95] width 257 height 23
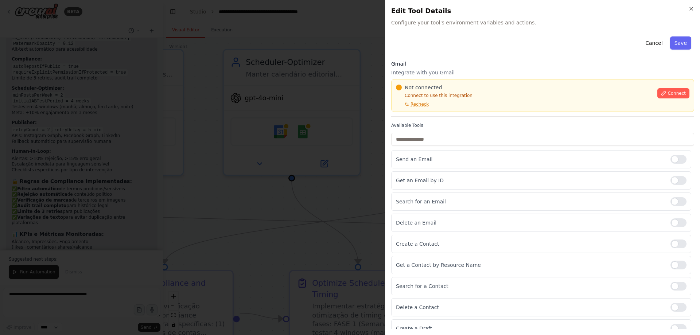
click at [438, 105] on div "Not connected Connect to use this integration Recheck" at bounding box center [524, 95] width 257 height 23
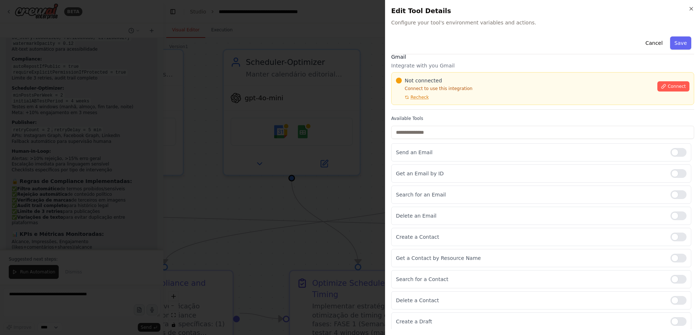
scroll to position [8, 0]
click at [428, 109] on div "Cancel Save Gmail Integrate with you Gmail Not connected Connect to use this in…" at bounding box center [542, 177] width 303 height 304
click at [428, 108] on div "Cancel Save Gmail Integrate with you Gmail Not connected Connect to use this in…" at bounding box center [542, 177] width 303 height 304
click at [429, 108] on div "Gmail Integrate with you Gmail Not connected Connect to use this integration Re…" at bounding box center [542, 80] width 303 height 57
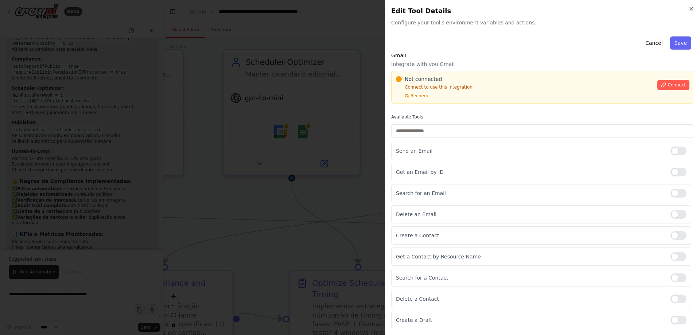
click at [441, 108] on div "Gmail Integrate with you Gmail Not connected Connect to use this integration Re…" at bounding box center [542, 80] width 303 height 57
click at [478, 92] on div "Not connected Connect to use this integration Recheck" at bounding box center [524, 86] width 257 height 23
click at [477, 96] on div "Not connected Connect to use this integration Recheck" at bounding box center [524, 86] width 257 height 23
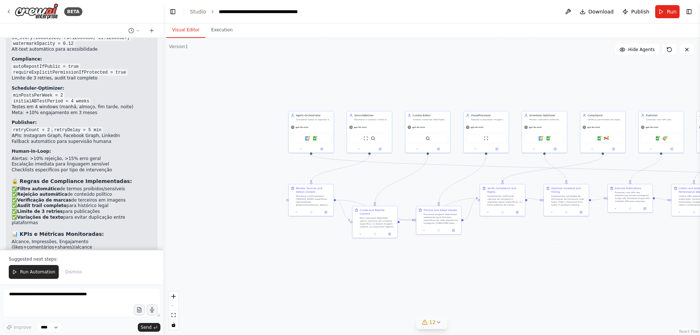
drag, startPoint x: 361, startPoint y: 127, endPoint x: 528, endPoint y: 124, distance: 167.7
click at [528, 124] on div ".deletable-edge-delete-btn { width: 20px; height: 20px; border: 0px solid #ffff…" at bounding box center [431, 186] width 537 height 297
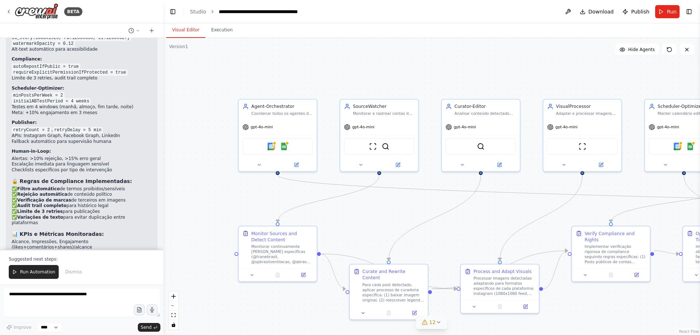
drag, startPoint x: 352, startPoint y: 167, endPoint x: 333, endPoint y: 229, distance: 65.3
click at [333, 229] on div ".deletable-edge-delete-btn { width: 20px; height: 20px; border: 0px solid #ffff…" at bounding box center [431, 186] width 537 height 297
click at [269, 127] on span "gpt-4o-mini" at bounding box center [262, 125] width 22 height 5
click at [299, 164] on button at bounding box center [296, 164] width 36 height 8
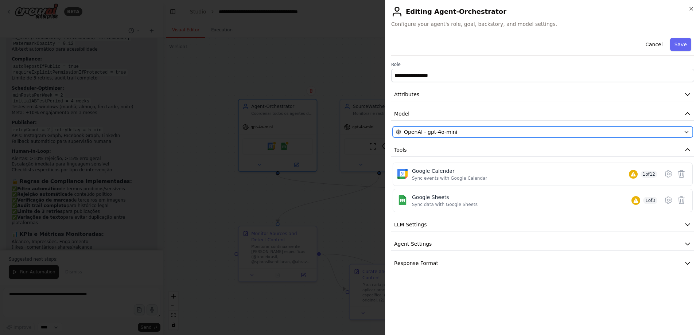
click at [454, 135] on div "OpenAI - gpt-4o-mini" at bounding box center [538, 131] width 285 height 7
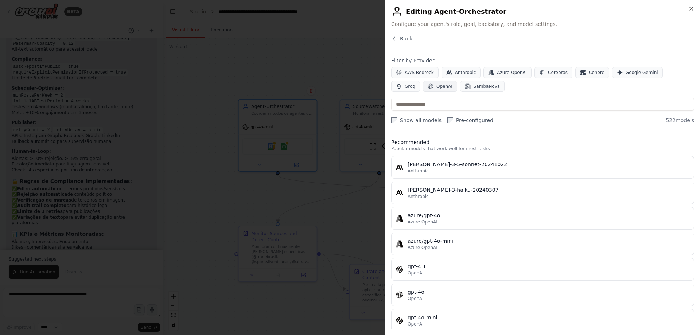
click at [436, 87] on span "OpenAI" at bounding box center [444, 86] width 16 height 6
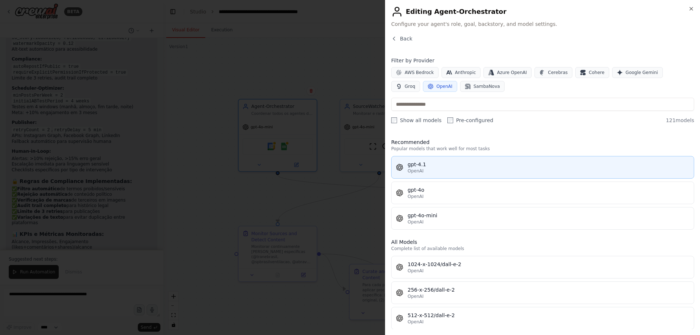
click at [423, 165] on div "gpt-4.1" at bounding box center [549, 164] width 282 height 7
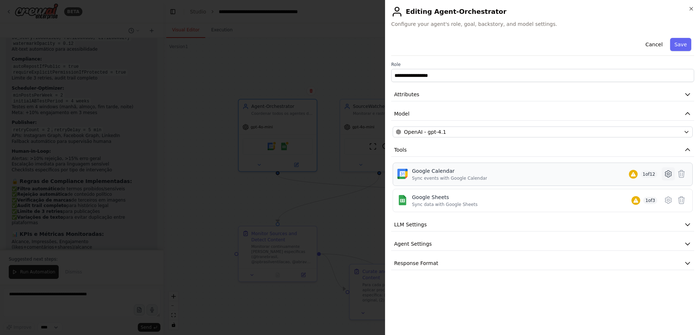
click at [670, 175] on icon at bounding box center [668, 174] width 9 height 9
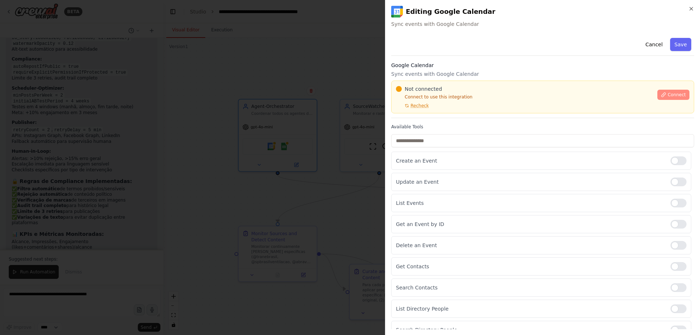
click at [668, 95] on span "Connect" at bounding box center [677, 95] width 18 height 6
click at [435, 112] on div "Not connected Connect to use this integration Recheck Connect" at bounding box center [542, 97] width 303 height 33
click at [437, 106] on div "Not connected Connect to use this integration Recheck" at bounding box center [524, 96] width 257 height 23
click at [420, 110] on div "Not connected Connect to use this integration Recheck Connect" at bounding box center [542, 97] width 303 height 33
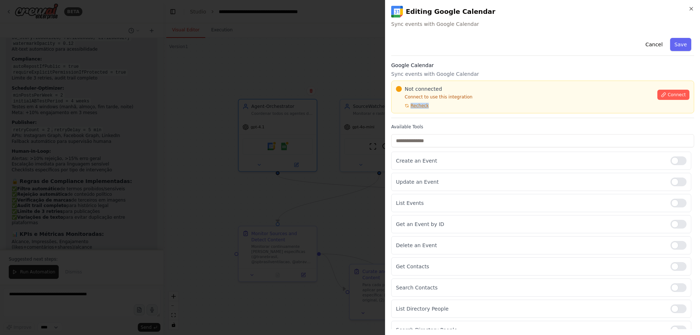
click at [420, 110] on div "Not connected Connect to use this integration Recheck Connect" at bounding box center [542, 97] width 303 height 33
click at [421, 105] on span "Recheck" at bounding box center [419, 106] width 18 height 6
click at [422, 108] on span "Recheck" at bounding box center [419, 106] width 18 height 6
click at [296, 142] on div at bounding box center [350, 167] width 700 height 335
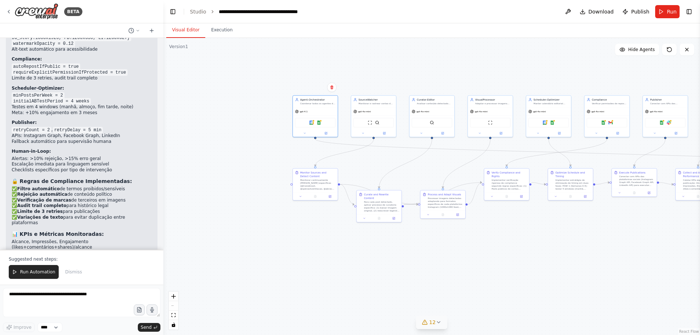
drag, startPoint x: 559, startPoint y: 93, endPoint x: 449, endPoint y: 85, distance: 110.4
click at [449, 85] on div ".deletable-edge-delete-btn { width: 20px; height: 20px; border: 0px solid #ffff…" at bounding box center [431, 186] width 537 height 297
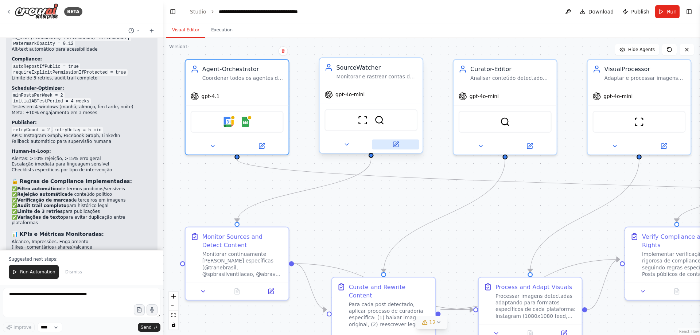
click at [399, 143] on icon at bounding box center [395, 144] width 7 height 7
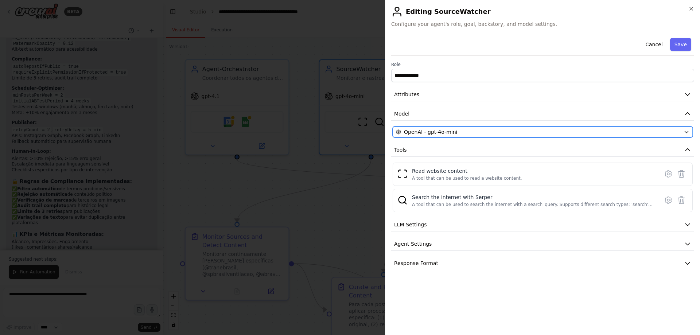
click at [459, 133] on div "OpenAI - gpt-4o-mini" at bounding box center [538, 131] width 285 height 7
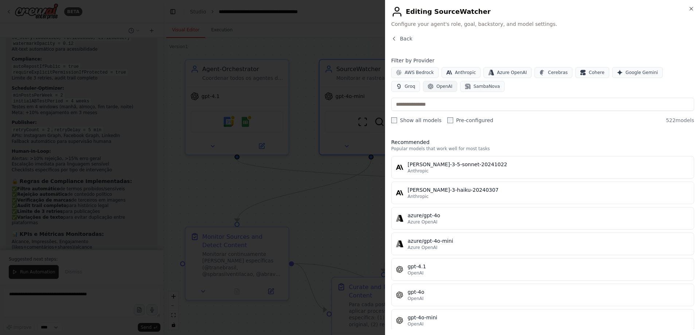
click at [423, 87] on button "OpenAI" at bounding box center [440, 86] width 34 height 11
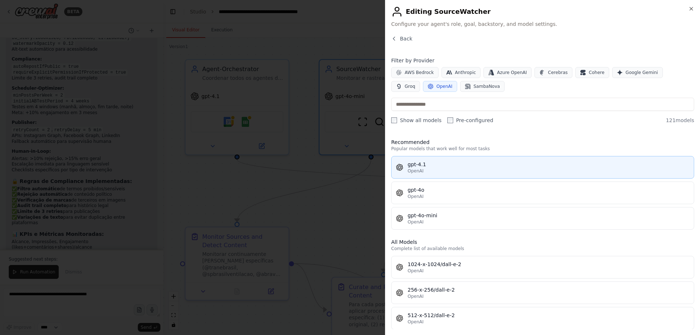
click at [505, 167] on div "gpt-4.1" at bounding box center [549, 164] width 282 height 7
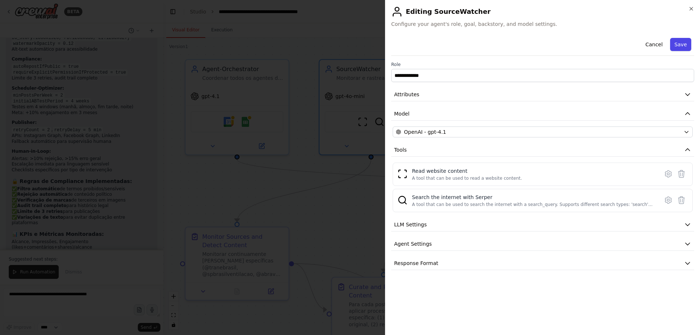
click at [689, 41] on button "Save" at bounding box center [680, 44] width 21 height 13
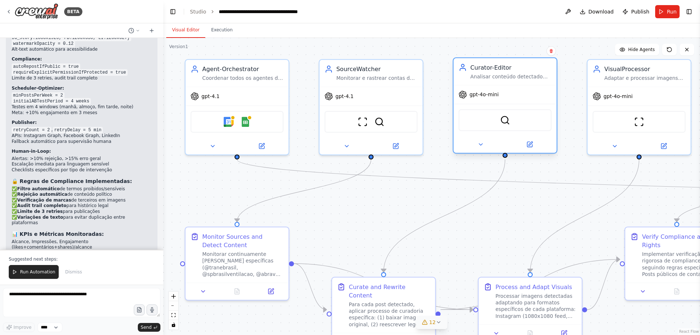
drag, startPoint x: 513, startPoint y: 97, endPoint x: 510, endPoint y: 101, distance: 4.6
click at [510, 101] on div "gpt-4o-mini" at bounding box center [505, 94] width 103 height 19
click at [529, 143] on icon at bounding box center [529, 144] width 5 height 5
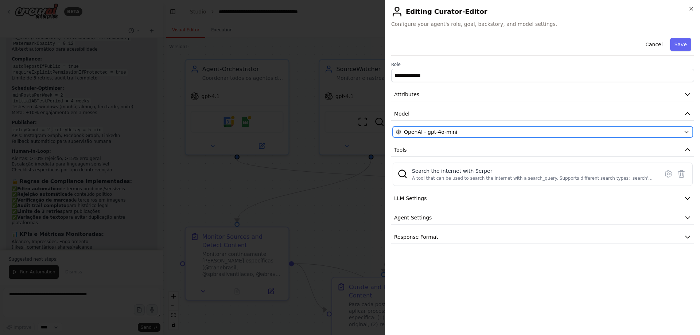
click at [497, 131] on div "OpenAI - gpt-4o-mini" at bounding box center [538, 131] width 285 height 7
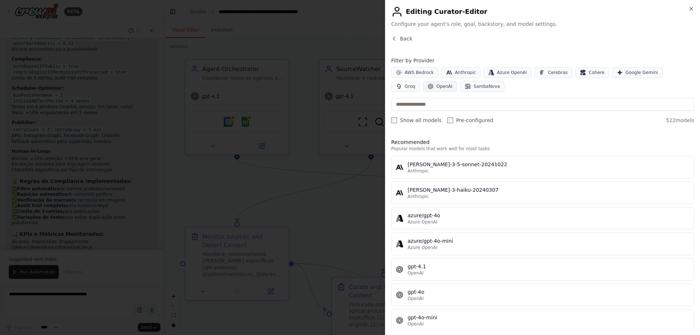
click at [436, 85] on span "OpenAI" at bounding box center [444, 86] width 16 height 6
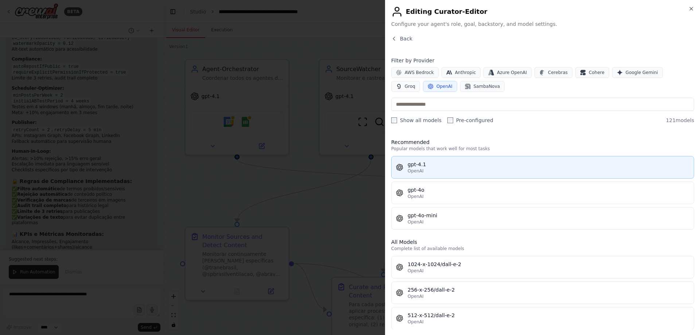
click at [437, 169] on div "OpenAI" at bounding box center [549, 171] width 282 height 6
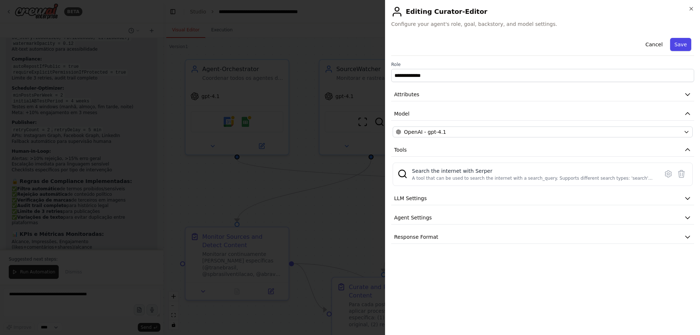
click at [684, 45] on button "Save" at bounding box center [680, 44] width 21 height 13
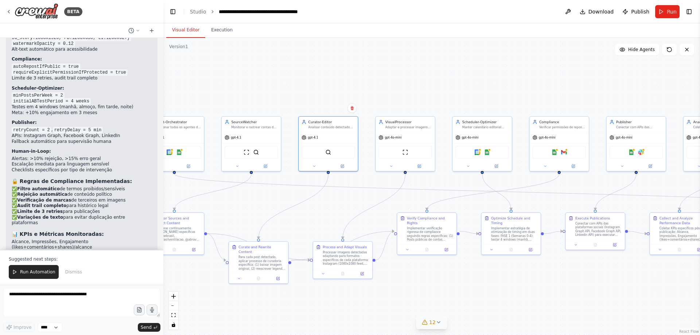
drag, startPoint x: 547, startPoint y: 158, endPoint x: 373, endPoint y: 187, distance: 175.9
click at [373, 187] on div ".deletable-edge-delete-btn { width: 20px; height: 20px; border: 0px solid #ffff…" at bounding box center [431, 186] width 537 height 297
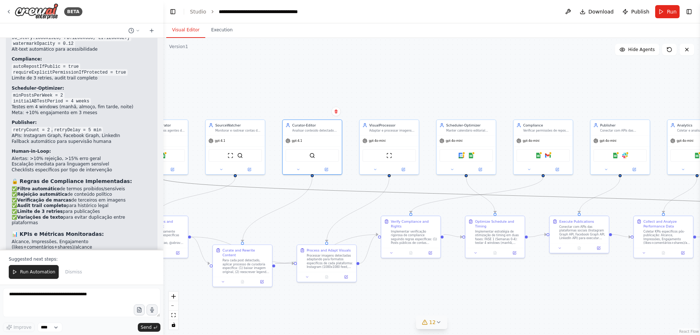
drag, startPoint x: 471, startPoint y: 195, endPoint x: 416, endPoint y: 201, distance: 54.7
click at [410, 202] on div ".deletable-edge-delete-btn { width: 20px; height: 20px; border: 0px solid #ffff…" at bounding box center [431, 186] width 537 height 297
drag, startPoint x: 472, startPoint y: 189, endPoint x: 427, endPoint y: 192, distance: 44.6
click at [104, 96] on div ".deletable-edge-delete-btn { width: 20px; height: 20px; border: 0px solid #ffff…" at bounding box center [104, 96] width 0 height 0
click at [380, 143] on div "gpt-4o-mini" at bounding box center [388, 140] width 59 height 11
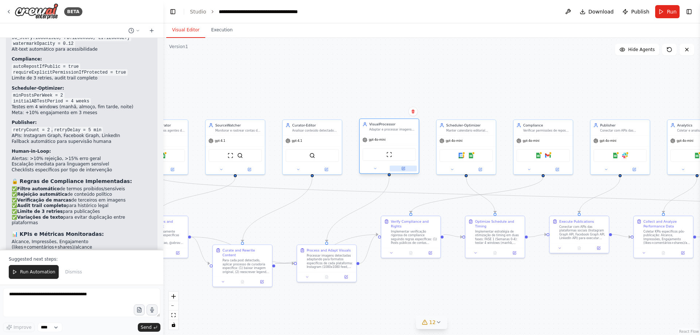
click at [404, 171] on button at bounding box center [403, 169] width 27 height 6
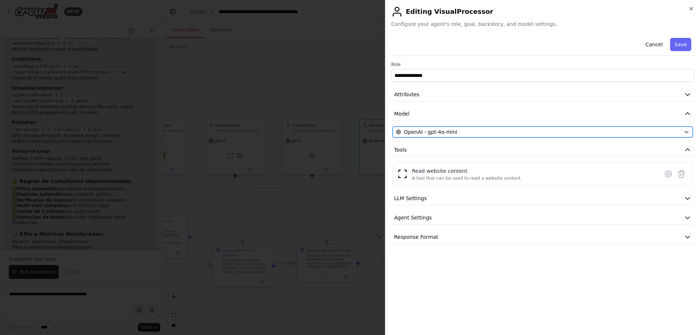
click at [439, 132] on span "OpenAI - gpt-4o-mini" at bounding box center [430, 131] width 53 height 7
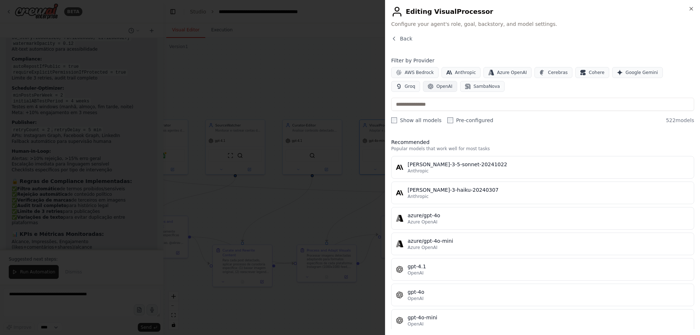
click at [436, 87] on span "OpenAI" at bounding box center [444, 86] width 16 height 6
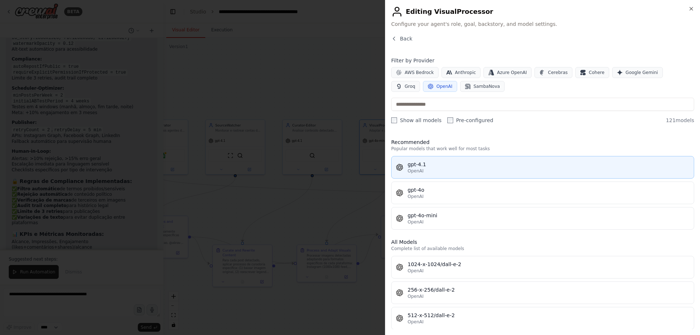
click at [446, 174] on div "OpenAI" at bounding box center [549, 171] width 282 height 6
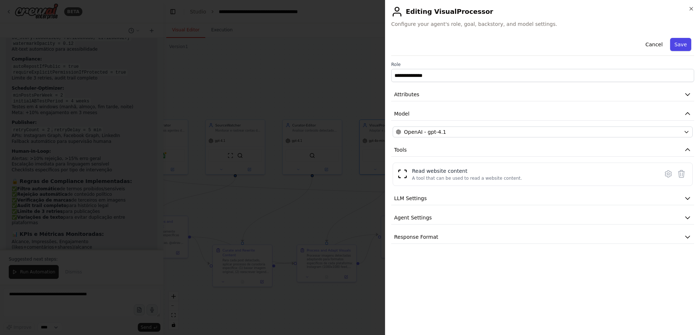
click at [680, 44] on button "Save" at bounding box center [680, 44] width 21 height 13
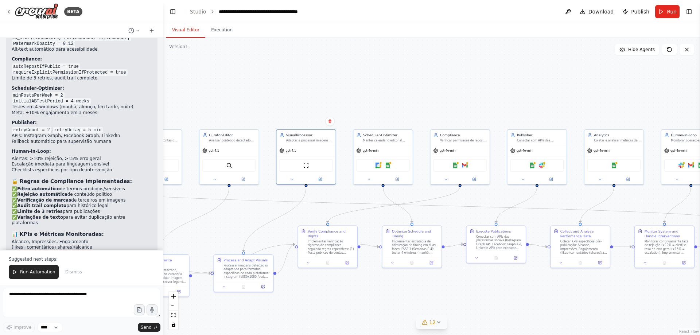
drag, startPoint x: 524, startPoint y: 68, endPoint x: 441, endPoint y: 78, distance: 83.7
click at [441, 78] on div ".deletable-edge-delete-btn { width: 20px; height: 20px; border: 0px solid #ffff…" at bounding box center [431, 186] width 537 height 297
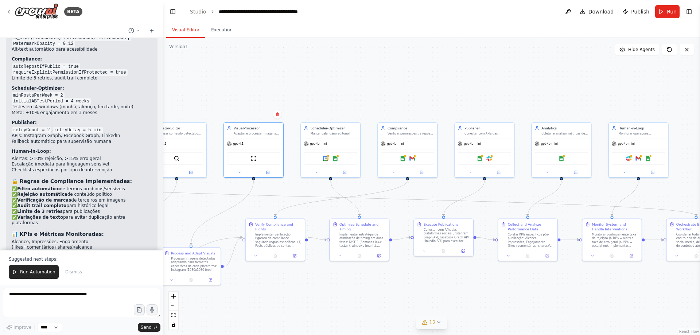
drag, startPoint x: 513, startPoint y: 85, endPoint x: 482, endPoint y: 79, distance: 30.8
click at [482, 79] on div ".deletable-edge-delete-btn { width: 20px; height: 20px; border: 0px solid #ffff…" at bounding box center [431, 186] width 537 height 297
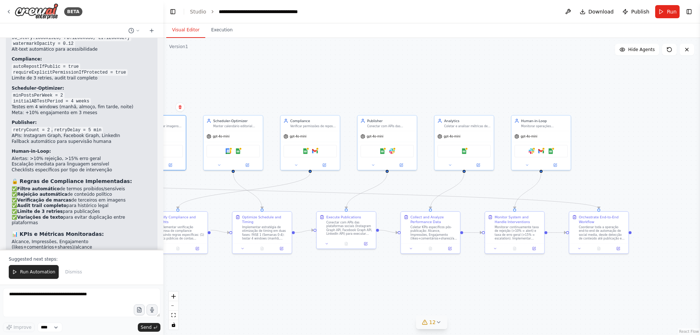
drag, startPoint x: 437, startPoint y: 76, endPoint x: 415, endPoint y: 76, distance: 23.0
click at [415, 76] on div ".deletable-edge-delete-btn { width: 20px; height: 20px; border: 0px solid #ffff…" at bounding box center [431, 186] width 537 height 297
click at [556, 168] on div at bounding box center [540, 163] width 59 height 9
click at [555, 166] on icon at bounding box center [555, 164] width 3 height 3
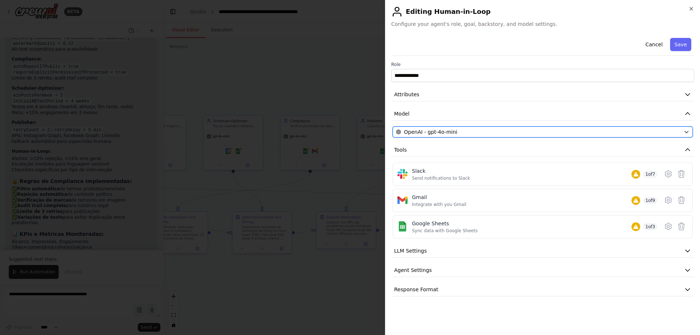
click at [496, 132] on div "OpenAI - gpt-4o-mini" at bounding box center [538, 131] width 285 height 7
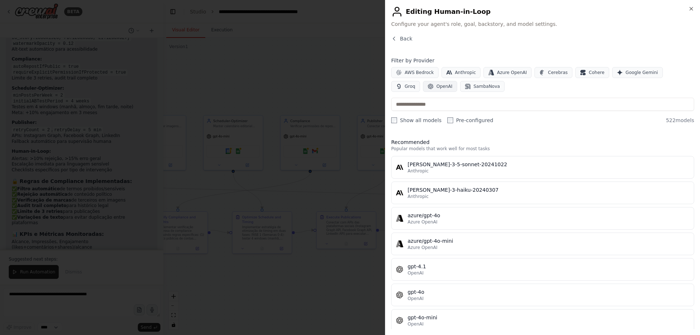
click at [436, 89] on span "OpenAI" at bounding box center [444, 86] width 16 height 6
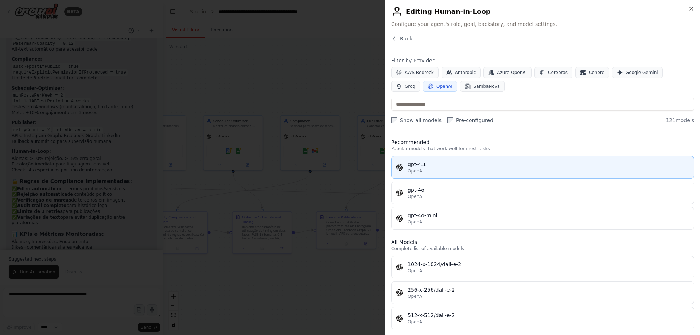
click at [435, 161] on div "gpt-4.1" at bounding box center [549, 164] width 282 height 7
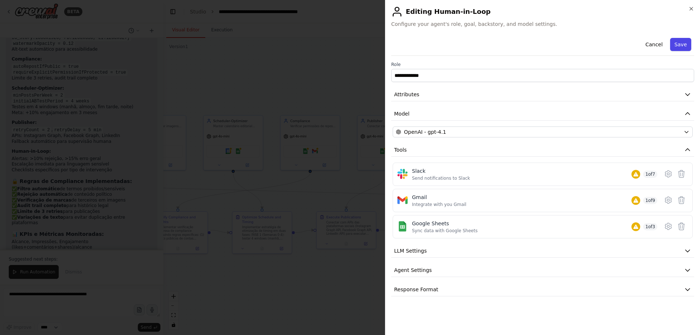
click at [676, 45] on button "Save" at bounding box center [680, 44] width 21 height 13
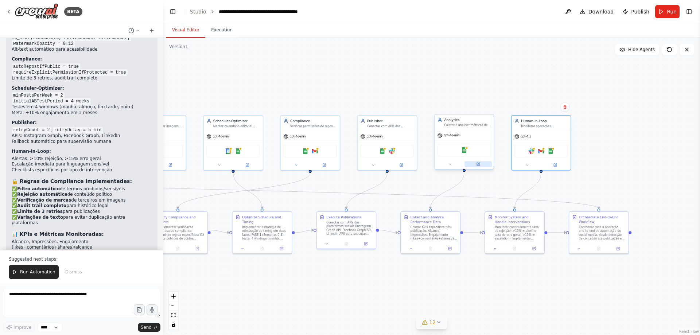
click at [480, 165] on button at bounding box center [477, 164] width 27 height 6
click at [478, 163] on icon at bounding box center [479, 164] width 2 height 2
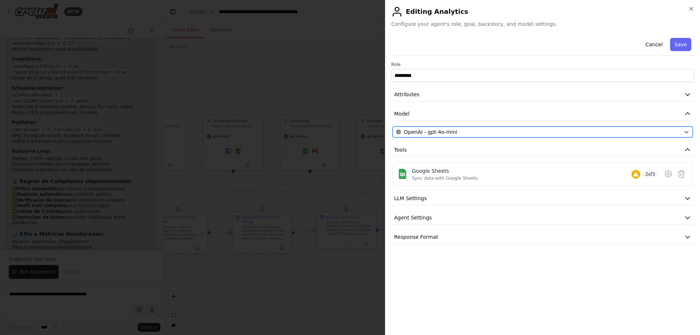
click at [464, 131] on div "OpenAI - gpt-4o-mini" at bounding box center [538, 131] width 285 height 7
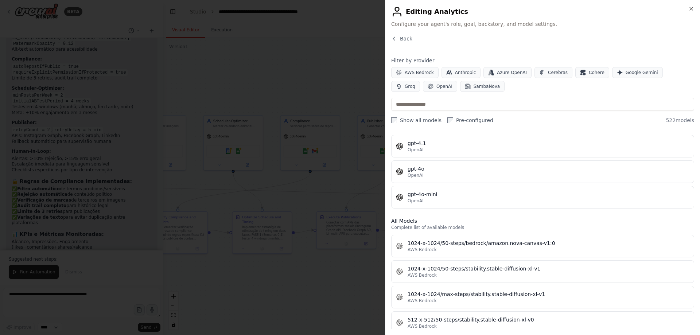
scroll to position [146, 0]
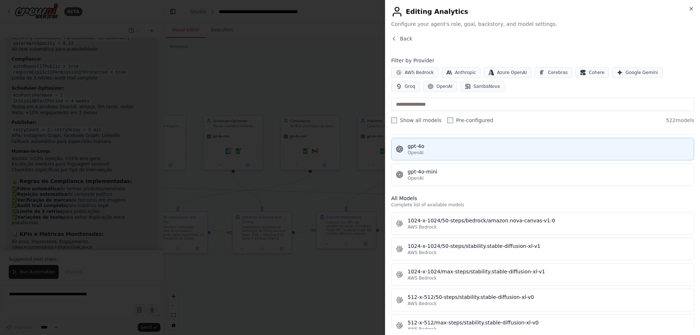
click at [456, 152] on div "OpenAI" at bounding box center [549, 153] width 282 height 6
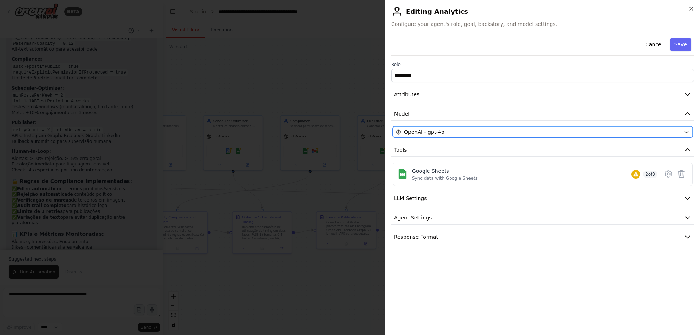
click at [463, 135] on div "OpenAI - gpt-4o" at bounding box center [538, 131] width 285 height 7
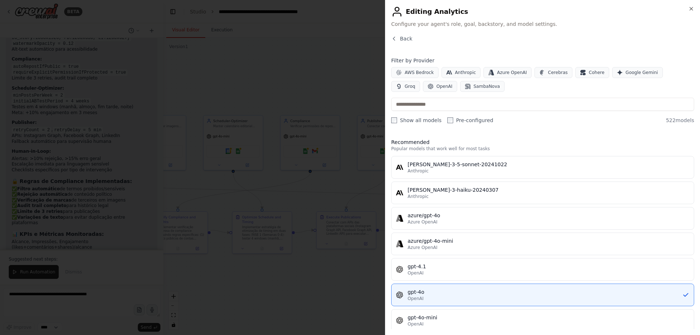
click at [435, 269] on div "gpt-4.1" at bounding box center [549, 266] width 282 height 7
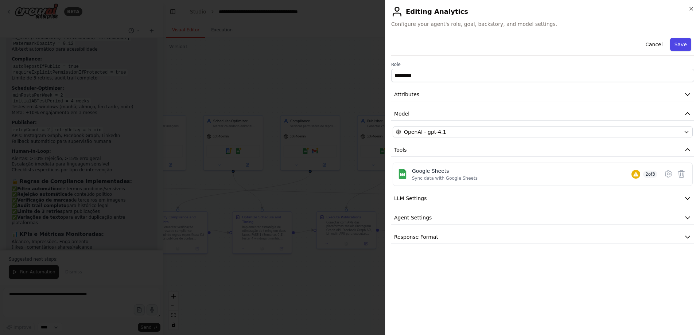
click at [680, 46] on button "Save" at bounding box center [680, 44] width 21 height 13
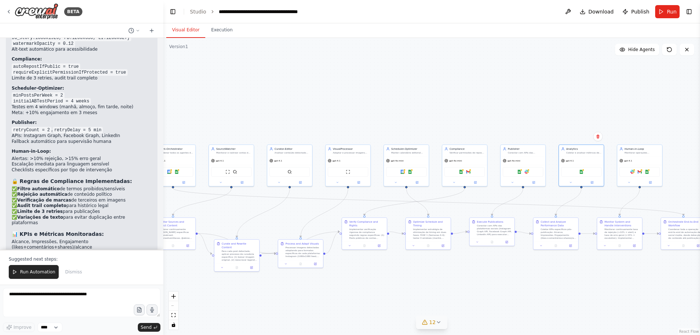
drag, startPoint x: 319, startPoint y: 192, endPoint x: 323, endPoint y: 192, distance: 4.4
click at [323, 192] on div ".deletable-edge-delete-btn { width: 20px; height: 20px; border: 0px solid #ffff…" at bounding box center [431, 186] width 537 height 297
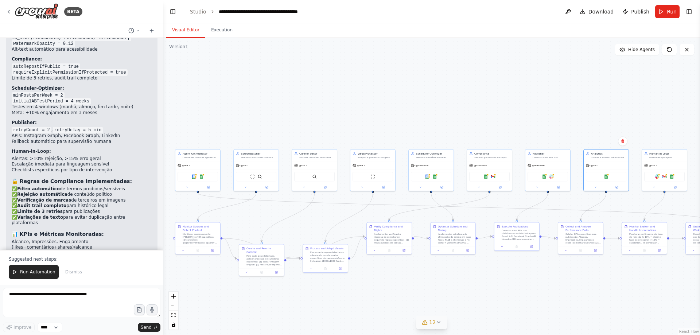
drag, startPoint x: 335, startPoint y: 194, endPoint x: 349, endPoint y: 196, distance: 13.7
click at [349, 196] on div ".deletable-edge-delete-btn { width: 20px; height: 20px; border: 0px solid #ffff…" at bounding box center [431, 186] width 537 height 297
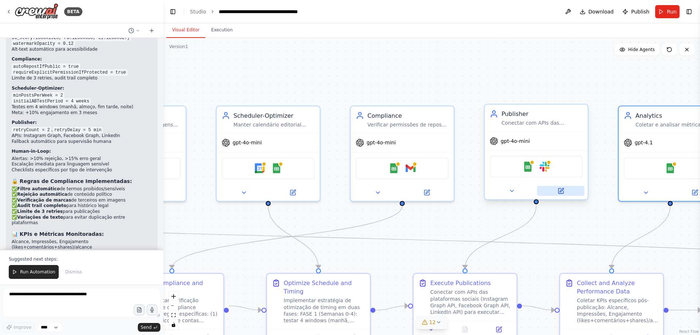
click at [561, 191] on icon at bounding box center [562, 190] width 4 height 4
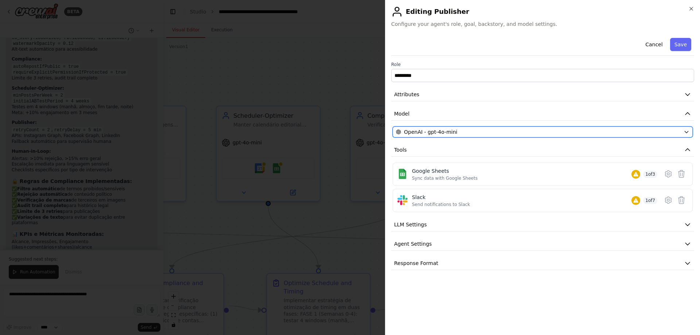
click at [476, 128] on button "OpenAI - gpt-4o-mini" at bounding box center [543, 132] width 300 height 11
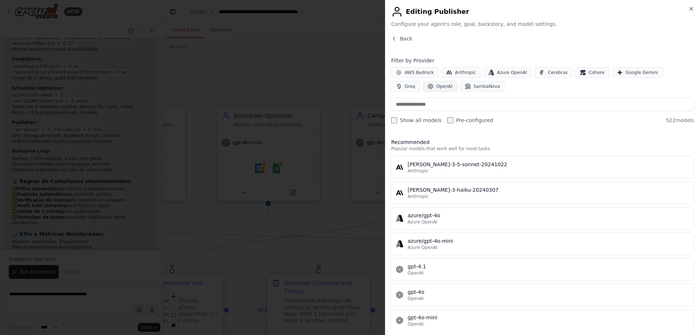
click at [436, 88] on span "OpenAI" at bounding box center [444, 86] width 16 height 6
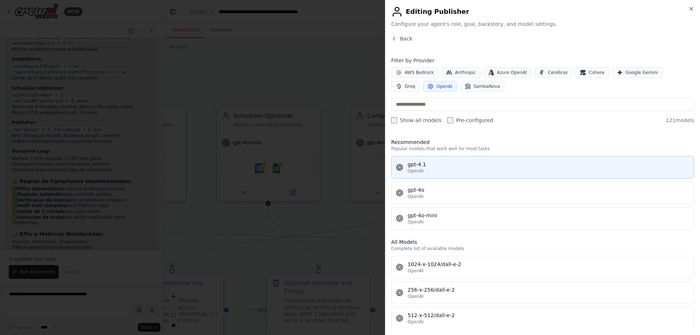
click at [441, 170] on div "OpenAI" at bounding box center [549, 171] width 282 height 6
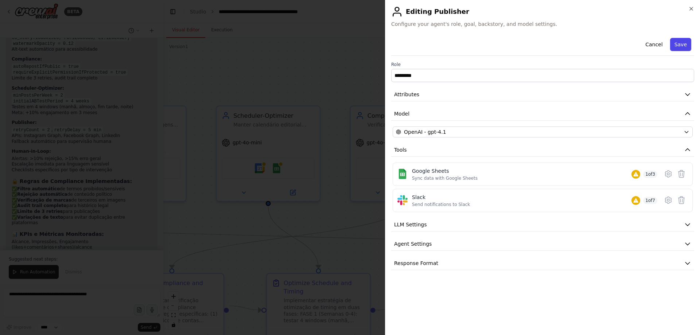
click at [677, 40] on button "Save" at bounding box center [680, 44] width 21 height 13
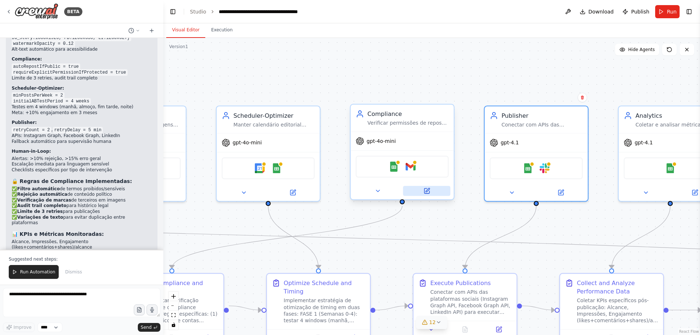
click at [427, 193] on icon at bounding box center [426, 190] width 5 height 5
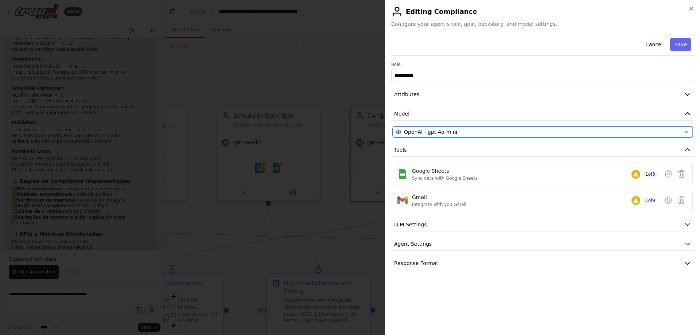
click at [477, 133] on div "OpenAI - gpt-4o-mini" at bounding box center [538, 131] width 285 height 7
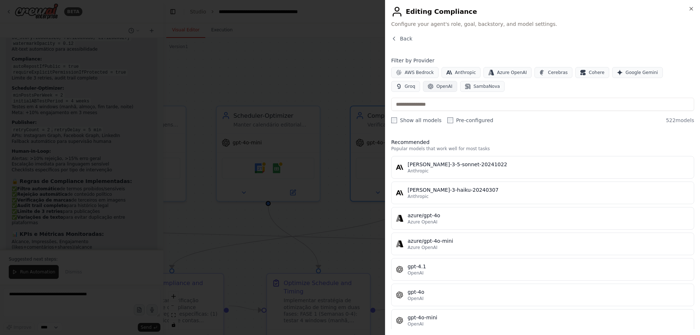
click at [436, 84] on span "OpenAI" at bounding box center [444, 86] width 16 height 6
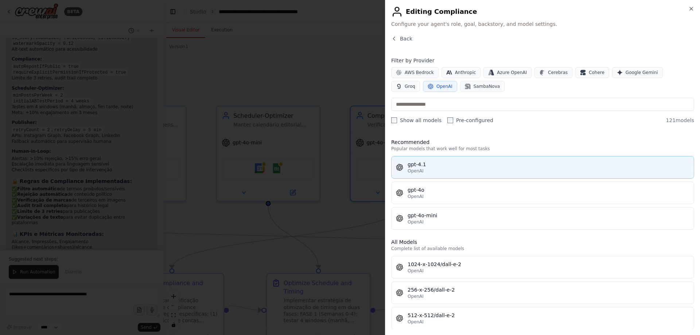
click at [466, 169] on div "OpenAI" at bounding box center [549, 171] width 282 height 6
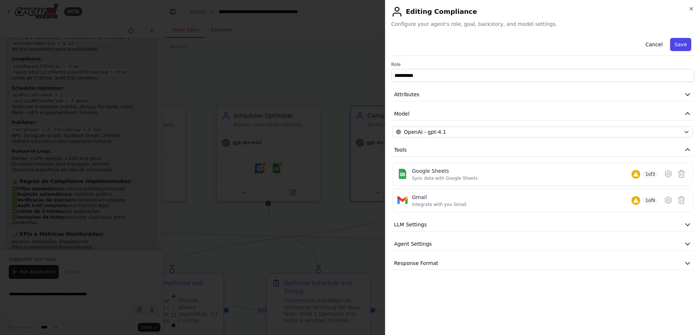
click at [680, 42] on button "Save" at bounding box center [680, 44] width 21 height 13
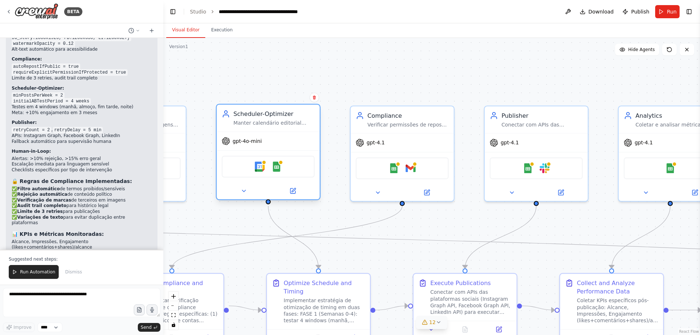
drag, startPoint x: 310, startPoint y: 155, endPoint x: 285, endPoint y: 159, distance: 25.1
click at [285, 158] on div "Google Calendar Google Sheets" at bounding box center [268, 166] width 103 height 32
click at [294, 192] on icon at bounding box center [292, 190] width 5 height 5
click at [295, 192] on icon at bounding box center [292, 190] width 5 height 5
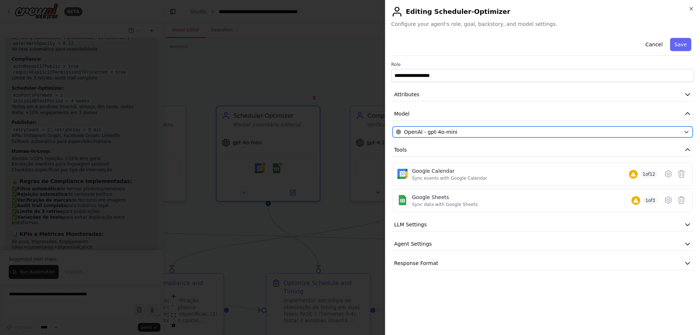
click at [461, 133] on div "OpenAI - gpt-4o-mini" at bounding box center [538, 131] width 285 height 7
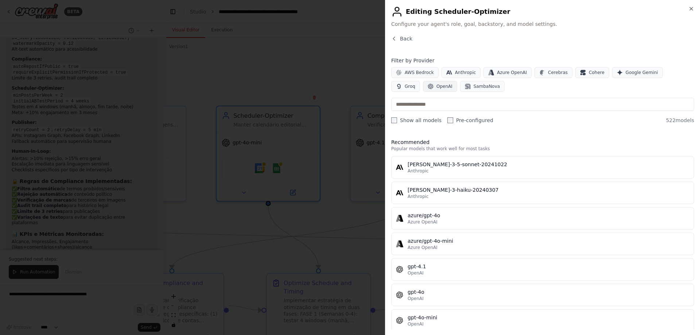
click at [436, 85] on span "OpenAI" at bounding box center [444, 86] width 16 height 6
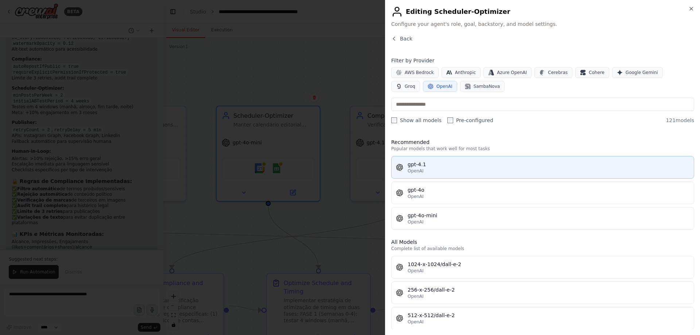
click at [465, 171] on div "OpenAI" at bounding box center [549, 171] width 282 height 6
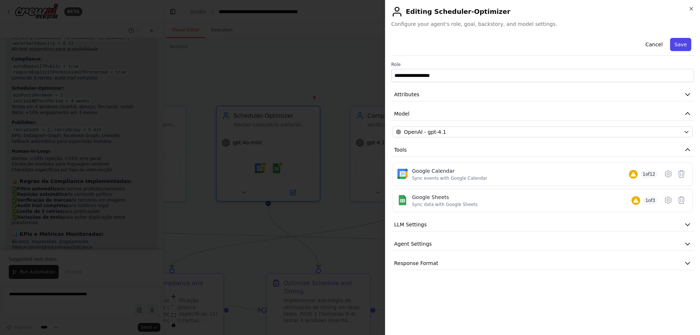
click at [676, 43] on button "Save" at bounding box center [680, 44] width 21 height 13
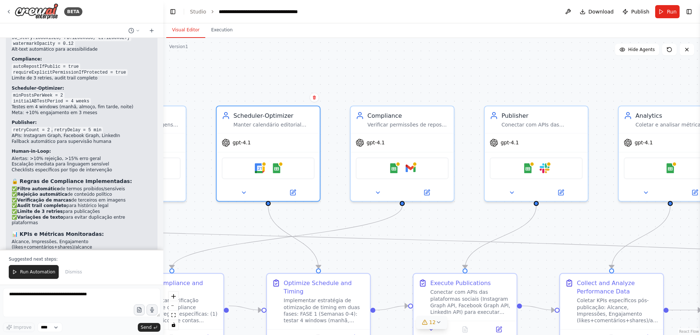
click at [327, 54] on div ".deletable-edge-delete-btn { width: 20px; height: 20px; border: 0px solid #ffff…" at bounding box center [431, 186] width 537 height 297
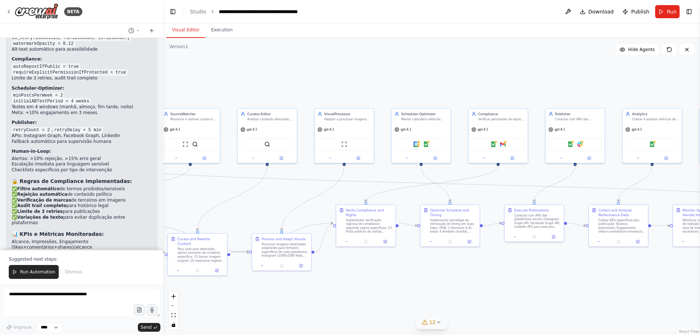
drag, startPoint x: 474, startPoint y: 82, endPoint x: 493, endPoint y: 85, distance: 18.9
click at [493, 85] on div ".deletable-edge-delete-btn { width: 20px; height: 20px; border: 0px solid #ffff…" at bounding box center [431, 186] width 537 height 297
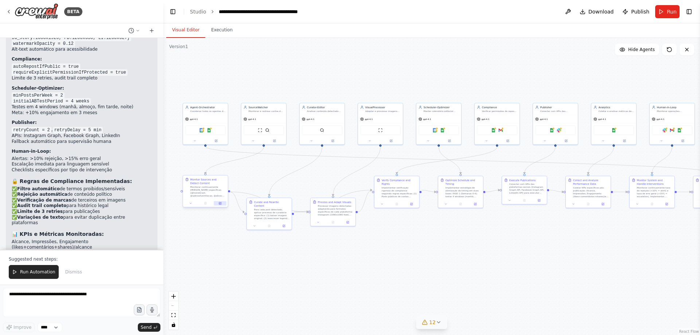
click at [219, 204] on icon at bounding box center [220, 203] width 2 height 2
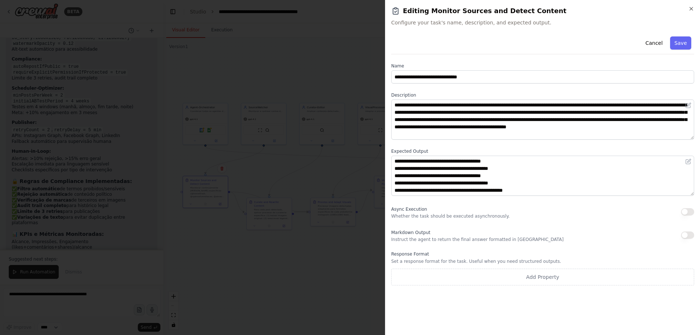
scroll to position [29, 0]
click at [661, 42] on button "Cancel" at bounding box center [654, 42] width 26 height 13
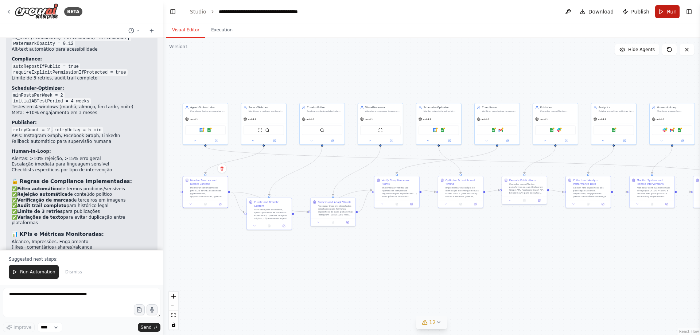
click at [661, 13] on button "Run" at bounding box center [667, 11] width 24 height 13
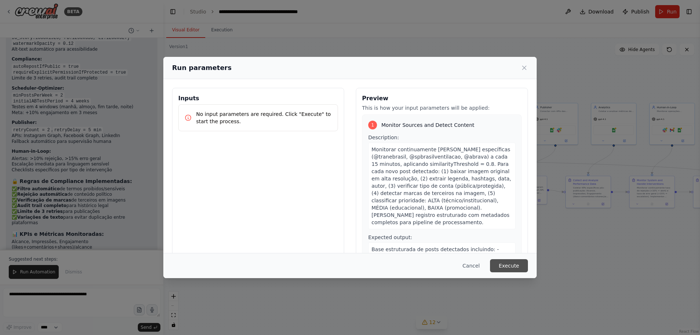
click at [517, 266] on button "Execute" at bounding box center [509, 265] width 38 height 13
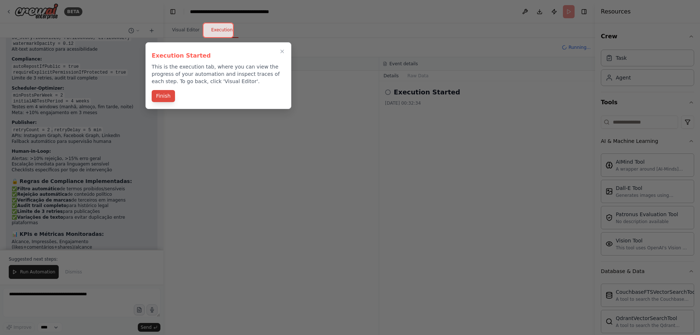
click at [163, 100] on button "Finish" at bounding box center [163, 96] width 23 height 12
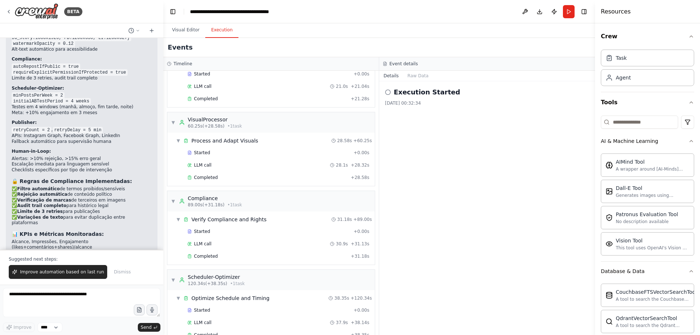
scroll to position [576, 0]
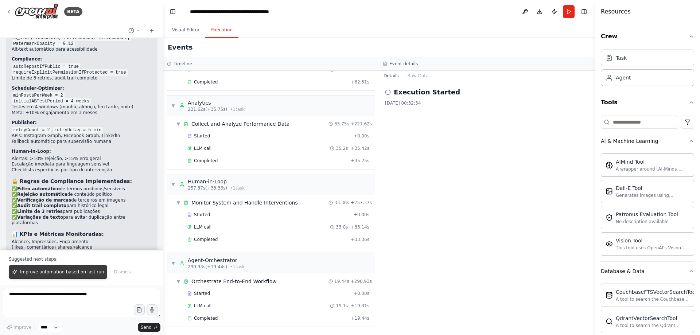
click at [87, 275] on span "Improve automation based on last run" at bounding box center [62, 272] width 84 height 6
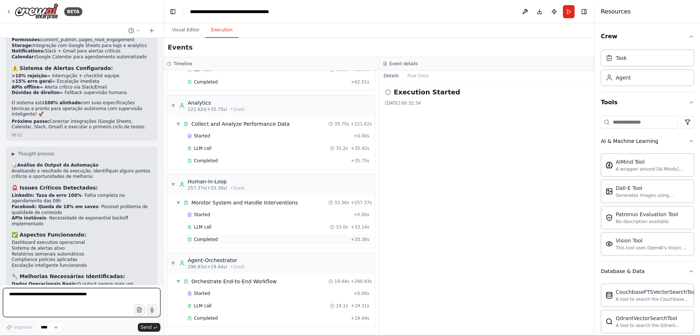
scroll to position [3955, 0]
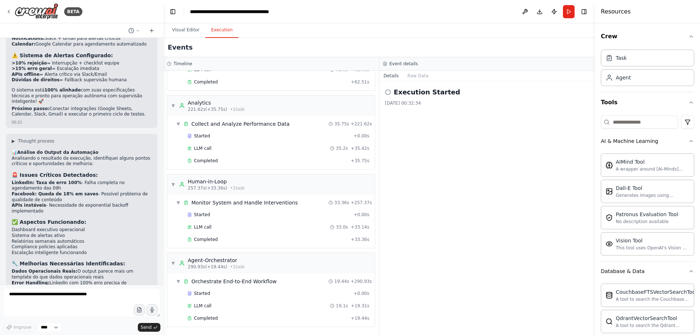
drag, startPoint x: 132, startPoint y: 266, endPoint x: 11, endPoint y: 174, distance: 152.9
click at [11, 174] on div "▶ Thought process 📊 Análise do Output da Automação Analisando o resultado da ex…" at bounding box center [82, 282] width 152 height 297
copy div "Sobre as falhas do LinkedIn: Você tem acesso às APIs reais do LinkedIn, ou isso…"
click at [118, 296] on textarea at bounding box center [81, 302] width 157 height 29
click at [117, 296] on textarea at bounding box center [81, 302] width 157 height 29
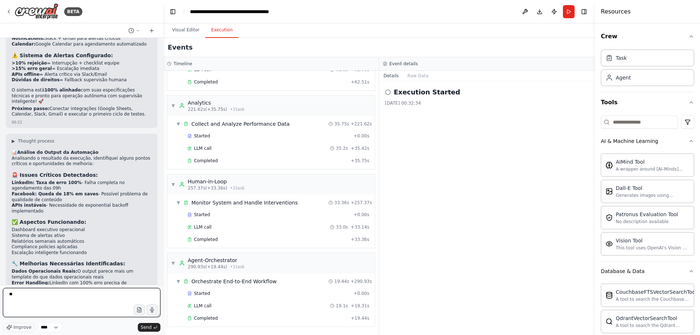
type textarea "*"
click at [105, 298] on textarea at bounding box center [81, 302] width 157 height 29
paste textarea "**********"
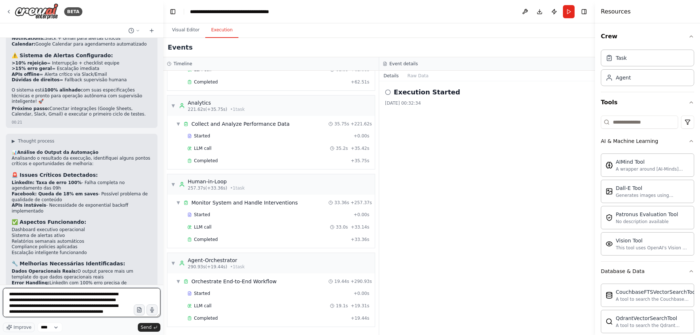
scroll to position [184, 0]
type textarea "**********"
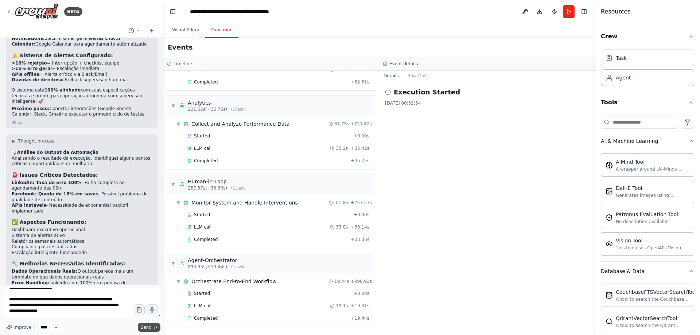
click at [150, 324] on button "Send" at bounding box center [149, 327] width 23 height 9
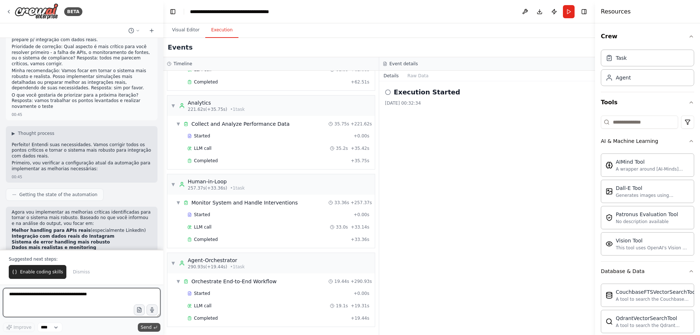
scroll to position [4428, 0]
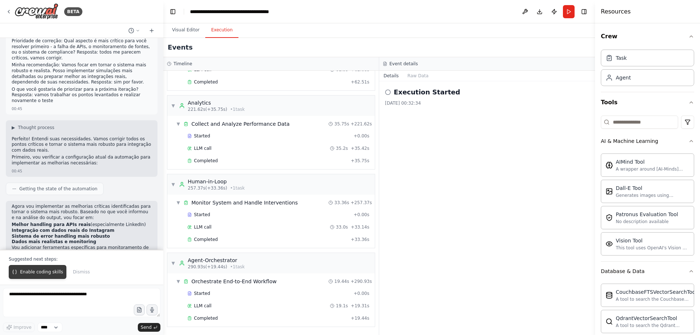
click at [35, 272] on span "Enable coding skills" at bounding box center [41, 272] width 43 height 6
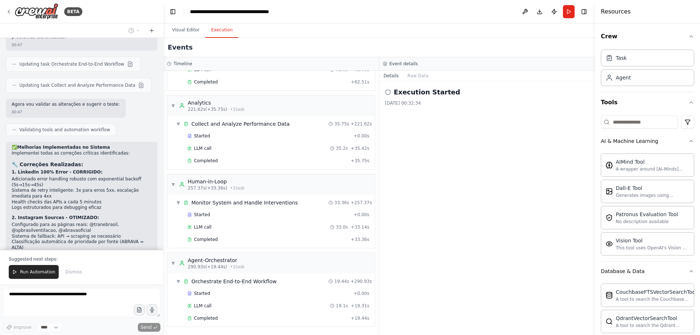
scroll to position [5528, 0]
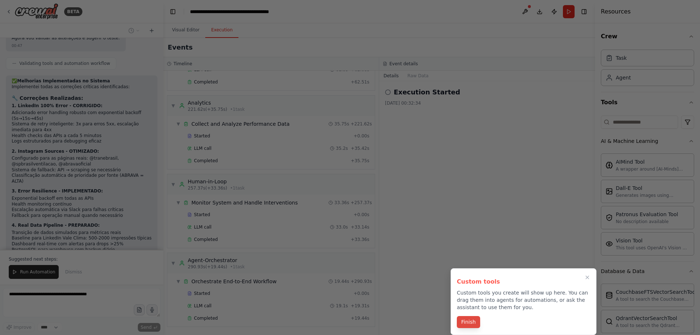
click at [471, 323] on button "Finish" at bounding box center [468, 322] width 23 height 12
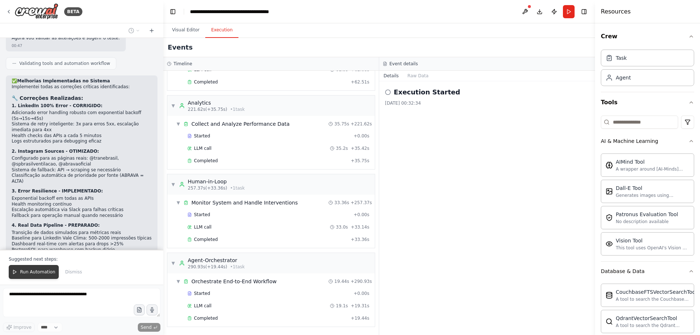
click at [39, 271] on span "Run Automation" at bounding box center [37, 272] width 35 height 6
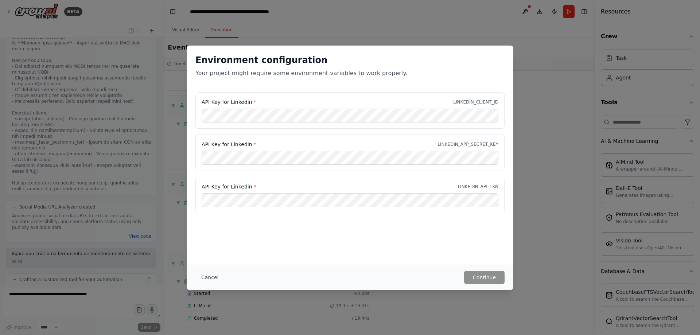
scroll to position [6291, 0]
drag, startPoint x: 258, startPoint y: 106, endPoint x: 205, endPoint y: 103, distance: 52.9
click at [212, 104] on div "API Key for Linkedin * LINKEDIN_CLIENT_ID" at bounding box center [349, 110] width 309 height 36
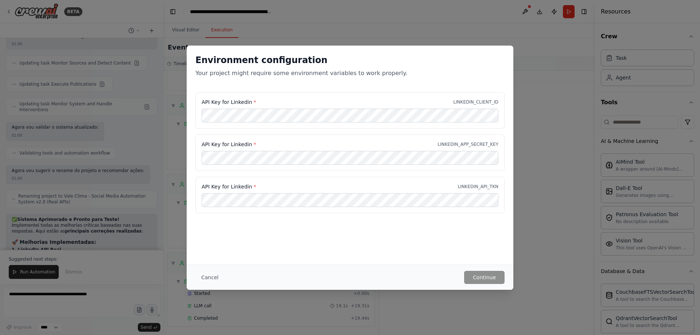
scroll to position [7221, 0]
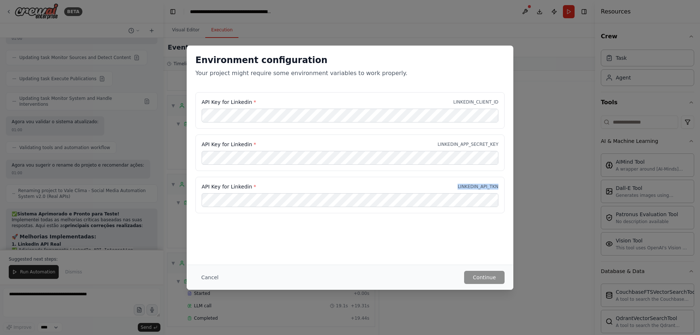
drag, startPoint x: 461, startPoint y: 185, endPoint x: 499, endPoint y: 187, distance: 38.3
click at [499, 187] on div "API Key for Linkedin * LINKEDIN_API_TKN" at bounding box center [349, 195] width 309 height 36
copy p "LINKEDIN_API_TKN"
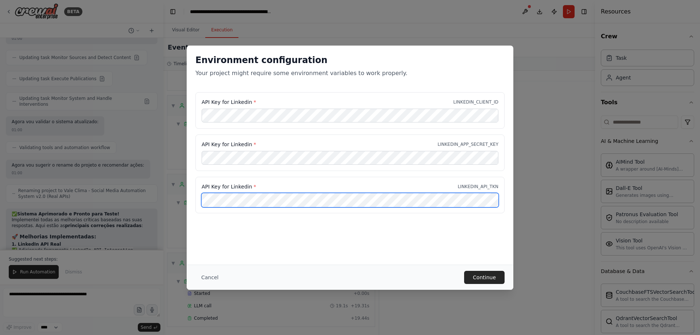
scroll to position [0, 438]
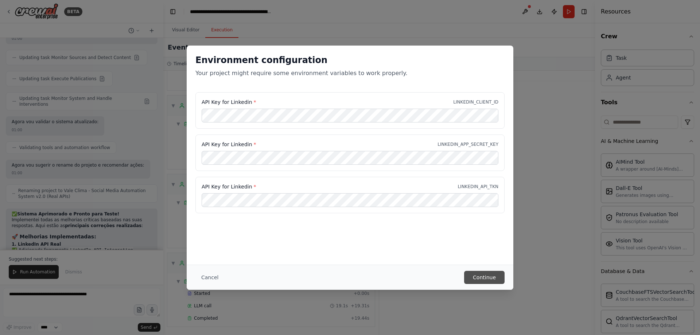
click at [477, 272] on button "Continue" at bounding box center [484, 277] width 40 height 13
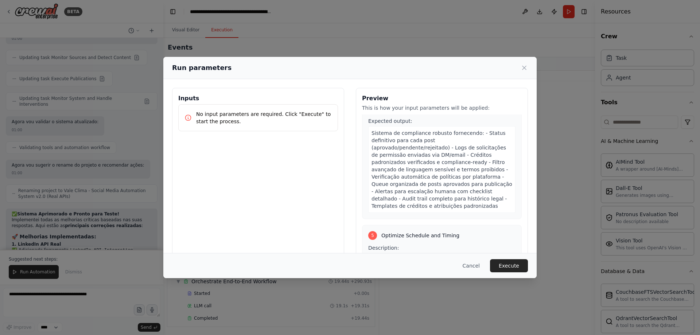
scroll to position [802, 0]
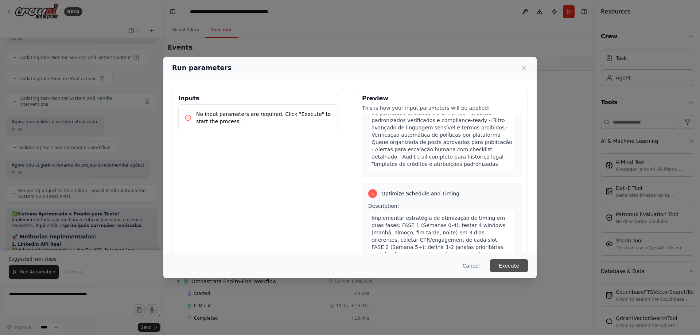
click at [509, 264] on button "Execute" at bounding box center [509, 265] width 38 height 13
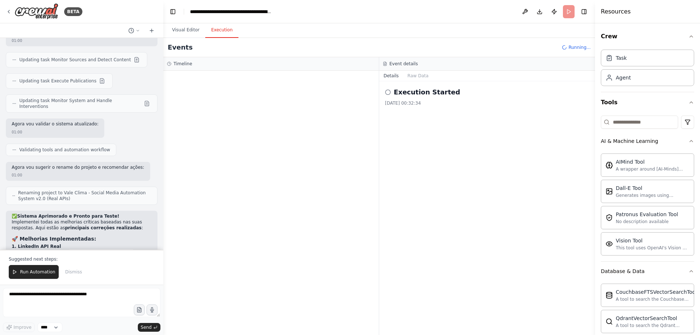
scroll to position [7221, 0]
click at [48, 268] on button "Run Automation" at bounding box center [34, 272] width 50 height 14
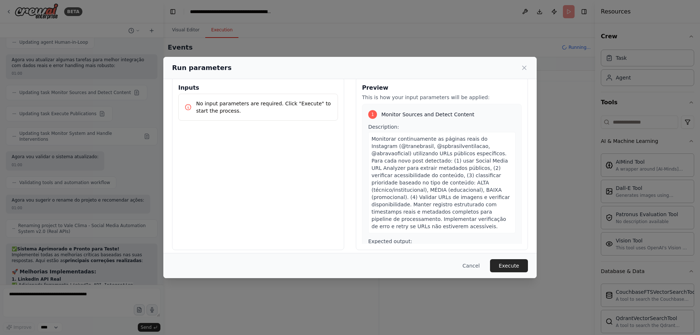
scroll to position [16, 0]
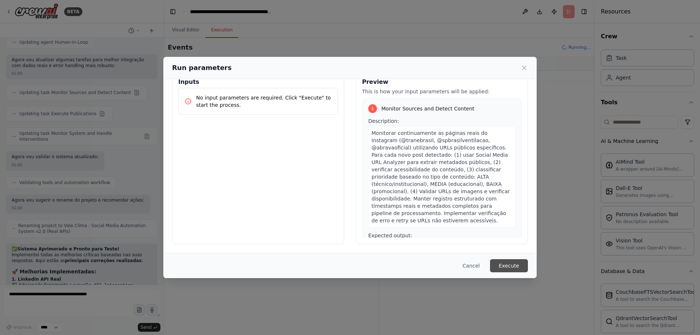
click at [513, 270] on button "Execute" at bounding box center [509, 265] width 38 height 13
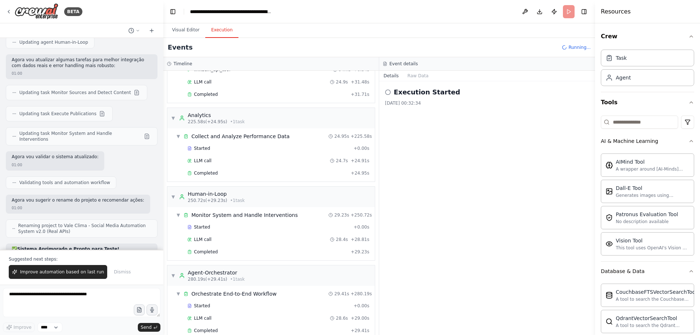
scroll to position [675, 0]
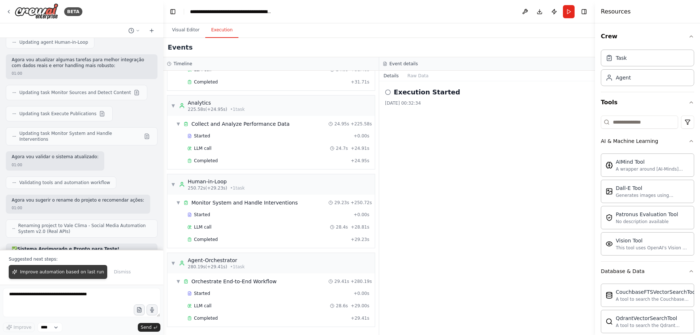
click at [61, 273] on span "Improve automation based on last run" at bounding box center [62, 272] width 84 height 6
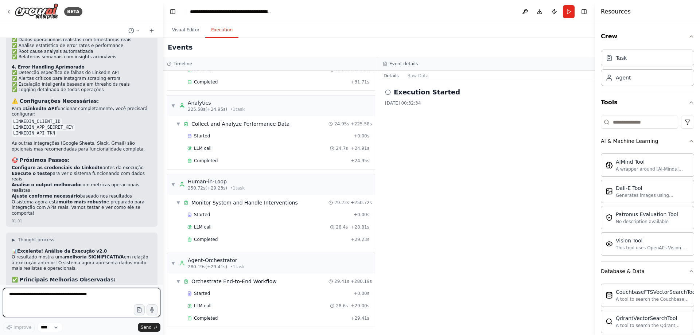
scroll to position [7531, 0]
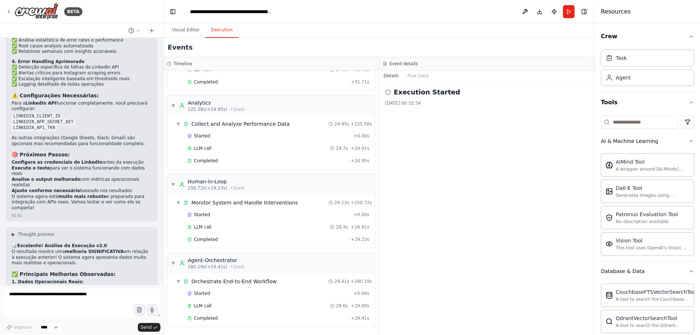
drag, startPoint x: 124, startPoint y: 268, endPoint x: 12, endPoint y: 178, distance: 144.2
copy div "Performance LinkedIn: A taxa de erro de 1,08% está aceitável para você, ou gost…"
click at [62, 295] on textarea at bounding box center [81, 302] width 157 height 29
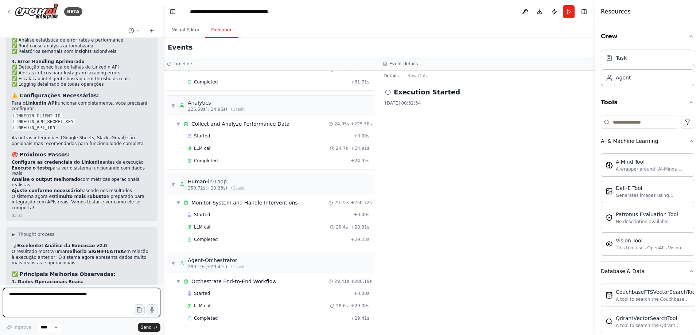
paste textarea "**********"
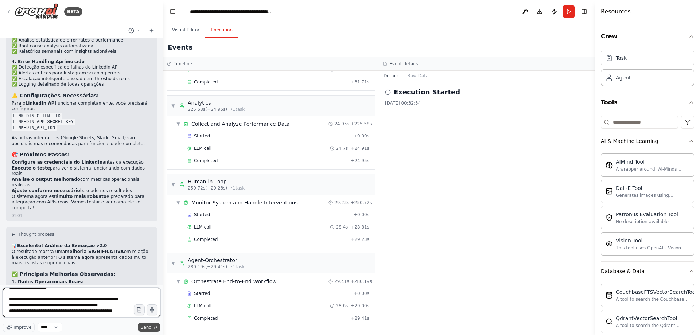
type textarea "**********"
click at [148, 326] on span "Send" at bounding box center [146, 327] width 11 height 6
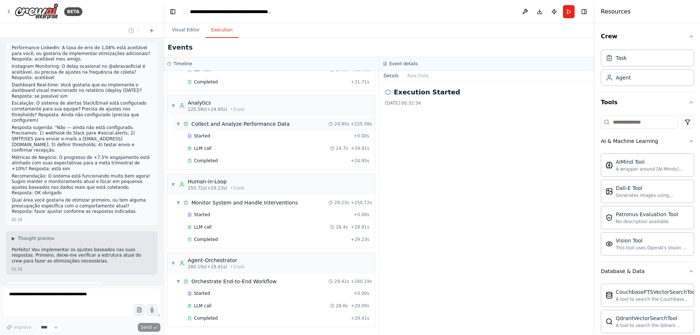
scroll to position [8120, 0]
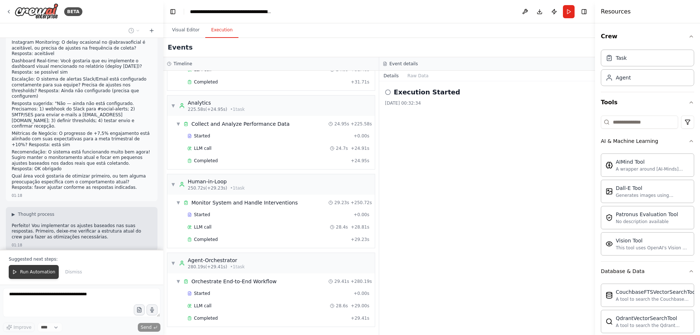
click at [50, 270] on span "Run Automation" at bounding box center [37, 272] width 35 height 6
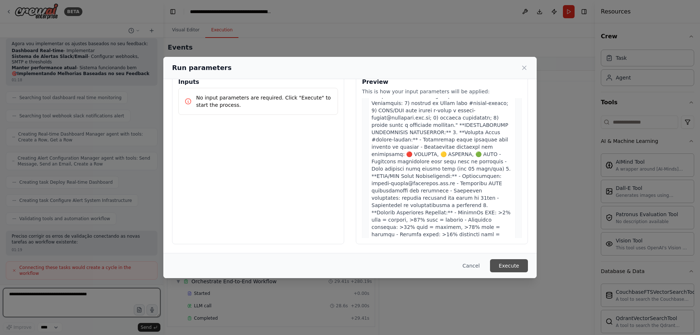
scroll to position [8362, 0]
click at [513, 268] on button "Execute" at bounding box center [509, 265] width 38 height 13
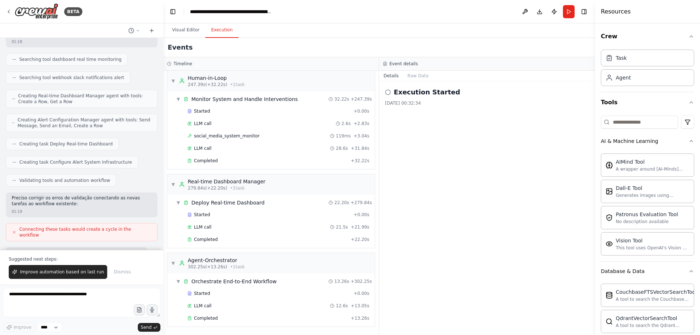
scroll to position [8397, 0]
click at [73, 273] on span "Improve automation based on last run" at bounding box center [62, 272] width 84 height 6
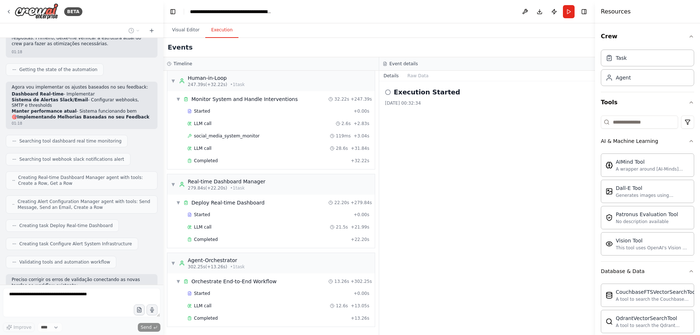
scroll to position [8381, 0]
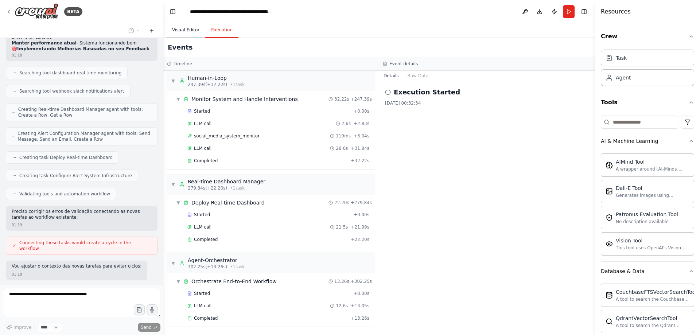
click at [186, 27] on button "Visual Editor" at bounding box center [185, 30] width 39 height 15
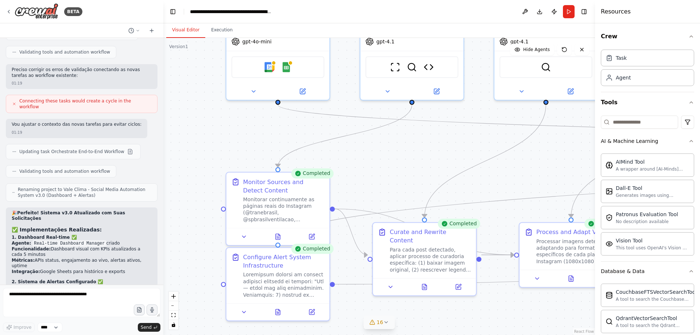
drag, startPoint x: 250, startPoint y: 167, endPoint x: 396, endPoint y: 167, distance: 145.1
click at [396, 167] on div ".deletable-edge-delete-btn { width: 20px; height: 20px; border: 0px solid #ffff…" at bounding box center [379, 186] width 432 height 297
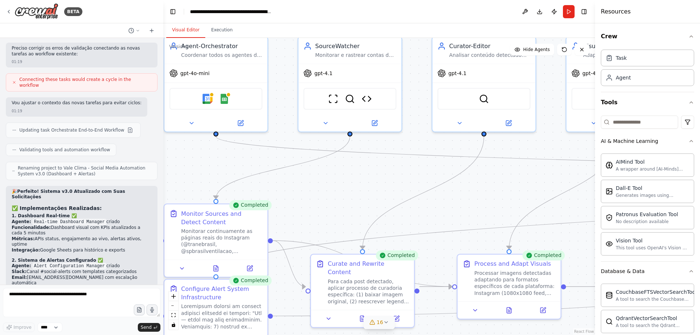
drag, startPoint x: 390, startPoint y: 167, endPoint x: 323, endPoint y: 199, distance: 74.7
click at [322, 201] on div ".deletable-edge-delete-btn { width: 20px; height: 20px; border: 0px solid #ffff…" at bounding box center [379, 186] width 432 height 297
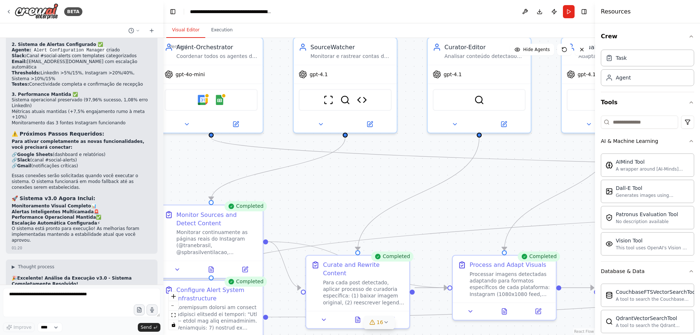
scroll to position [8766, 0]
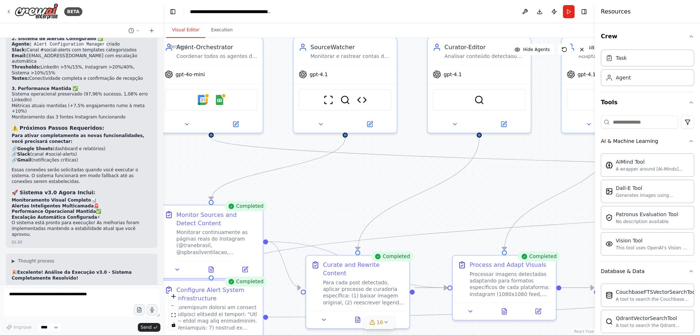
drag, startPoint x: 99, startPoint y: 266, endPoint x: 5, endPoint y: 159, distance: 142.3
click at [5, 159] on div "Create a crew that schedules and publishes social media content across multiple…" at bounding box center [81, 161] width 163 height 247
copy div "2. Loremipsumd sit Ametcons: Ad elitsedd eiusmodtempor (94i-42u l 37e-63d MAG-1…"
click at [61, 295] on textarea at bounding box center [81, 302] width 157 height 29
paste textarea "**********"
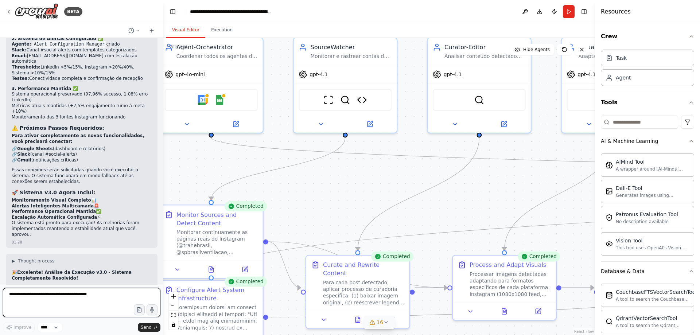
type textarea "**********"
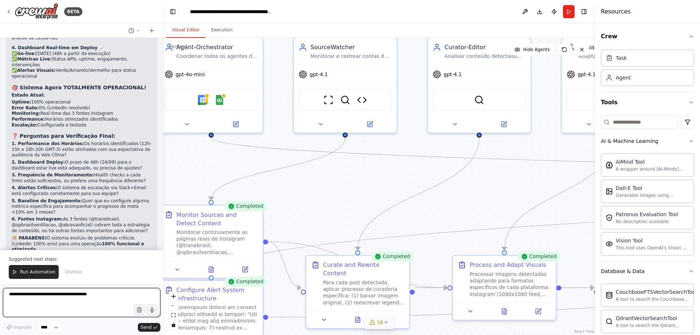
scroll to position [9164, 0]
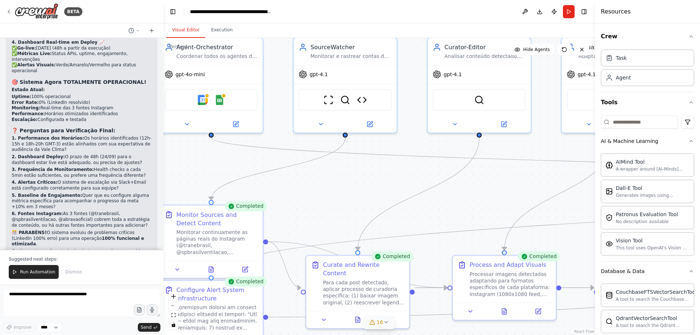
click at [45, 266] on button "Run Automation" at bounding box center [34, 272] width 50 height 14
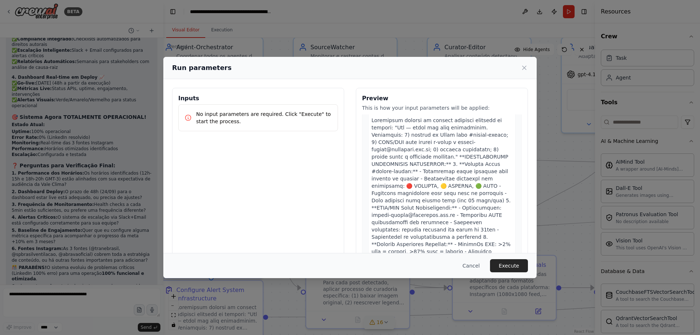
scroll to position [2567, 0]
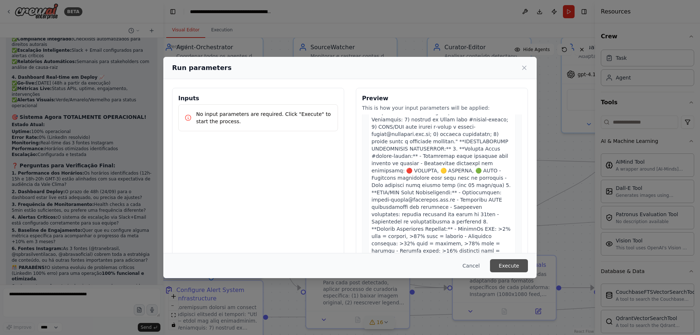
click at [513, 262] on button "Execute" at bounding box center [509, 265] width 38 height 13
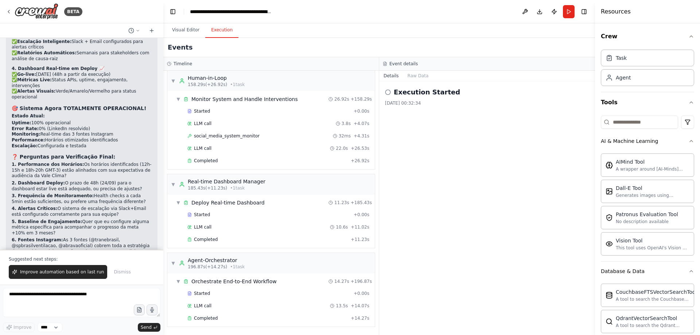
scroll to position [9164, 0]
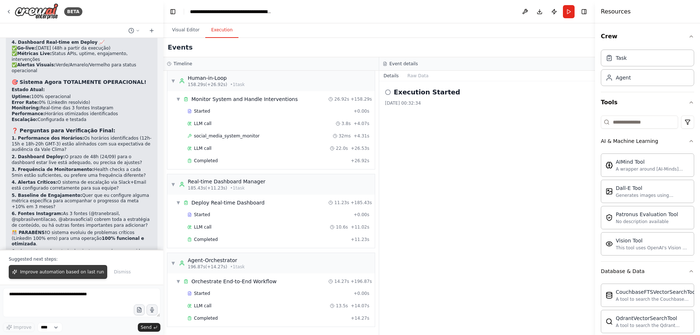
click at [84, 275] on button "Improve automation based on last run" at bounding box center [58, 272] width 98 height 14
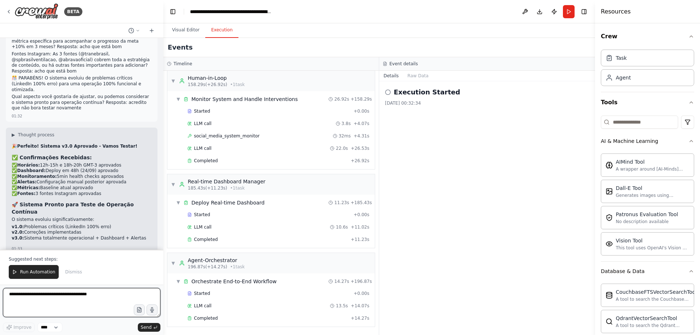
scroll to position [9490, 0]
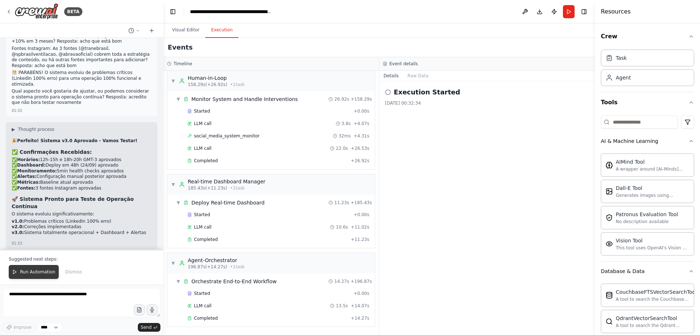
click at [43, 268] on button "Run Automation" at bounding box center [34, 272] width 50 height 14
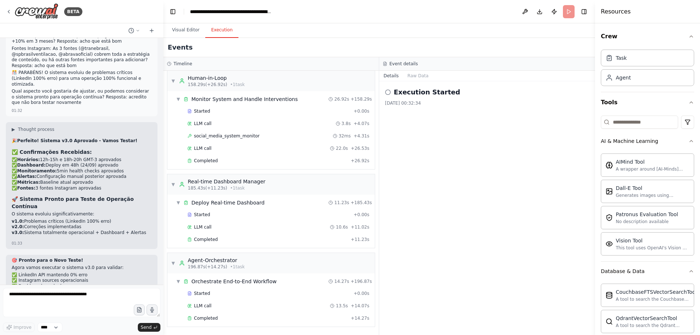
scroll to position [9455, 0]
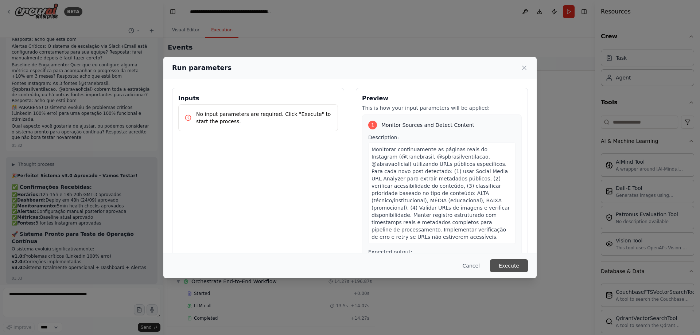
click at [497, 269] on button "Execute" at bounding box center [509, 265] width 38 height 13
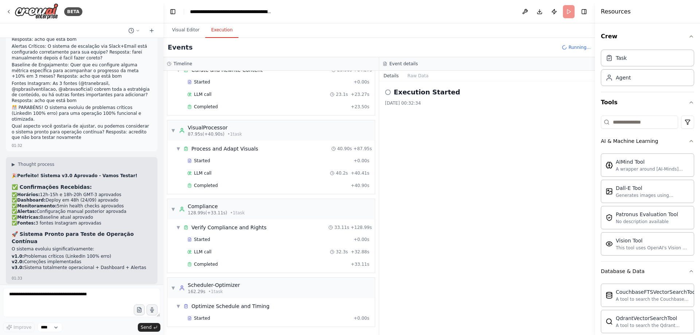
scroll to position [377, 0]
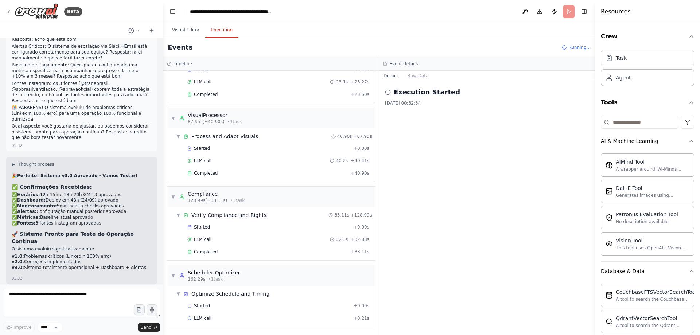
drag, startPoint x: 47, startPoint y: 227, endPoint x: 5, endPoint y: 221, distance: 42.3
click at [5, 221] on div "Create a crew that schedules and publishes social media content across multiple…" at bounding box center [81, 161] width 163 height 247
drag, startPoint x: 100, startPoint y: 253, endPoint x: 19, endPoint y: 237, distance: 82.7
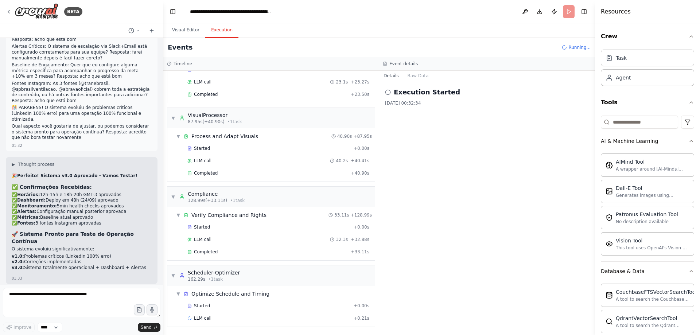
drag, startPoint x: 14, startPoint y: 218, endPoint x: 52, endPoint y: 225, distance: 38.2
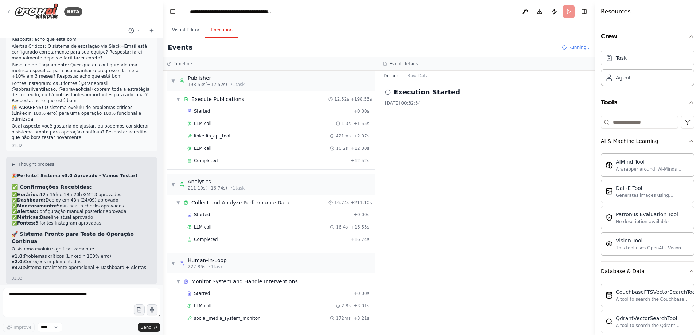
scroll to position [662, 0]
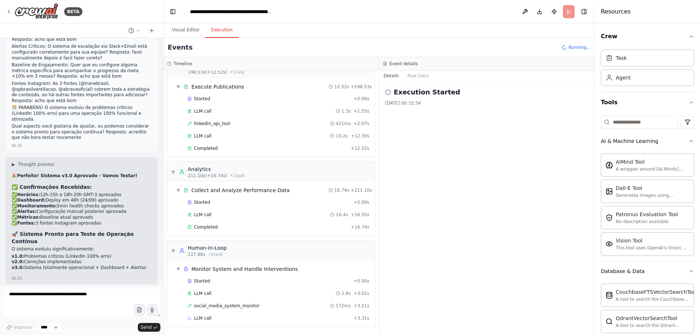
drag, startPoint x: 48, startPoint y: 228, endPoint x: 11, endPoint y: 222, distance: 37.6
copy li "Os 4 conteúdos LinkedIn em compliance são um gargalo ou volume normal?"
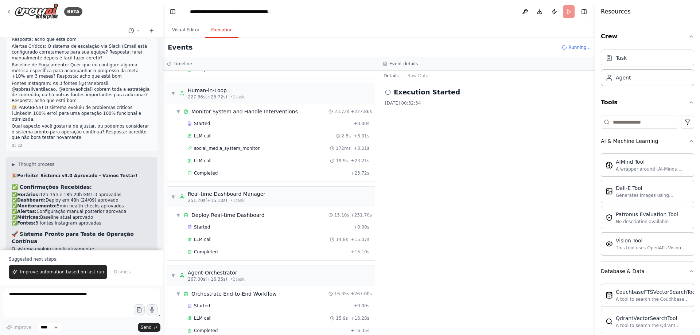
scroll to position [832, 0]
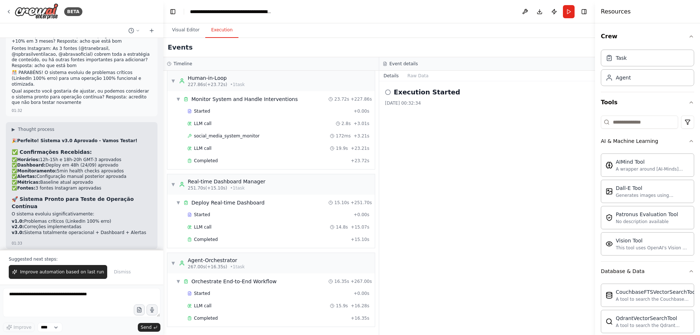
drag, startPoint x: 80, startPoint y: 215, endPoint x: 6, endPoint y: 199, distance: 75.8
copy ul "O content_processor com 3.63% erro precisa de ajuste, ou é aceitável? Quer foca…"
click at [95, 295] on textarea at bounding box center [81, 302] width 157 height 29
paste textarea "**********"
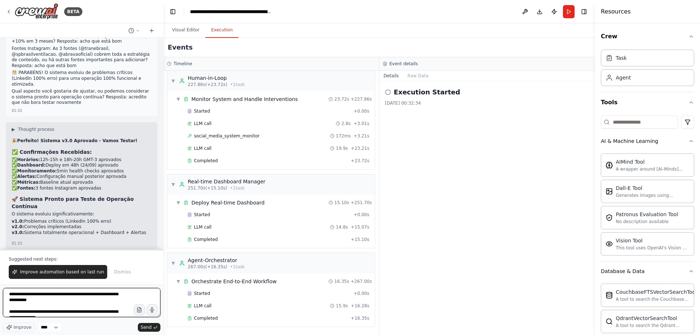
scroll to position [68, 0]
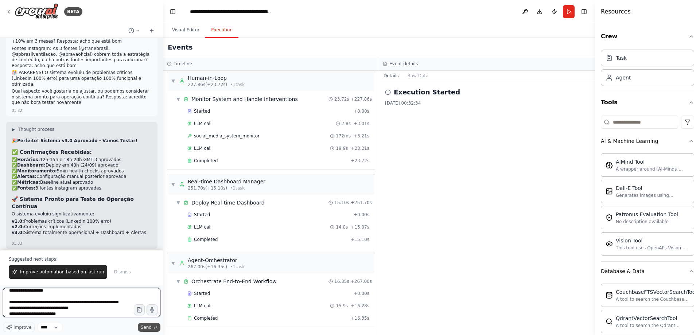
type textarea "**********"
click at [152, 324] on button "Send" at bounding box center [149, 327] width 23 height 9
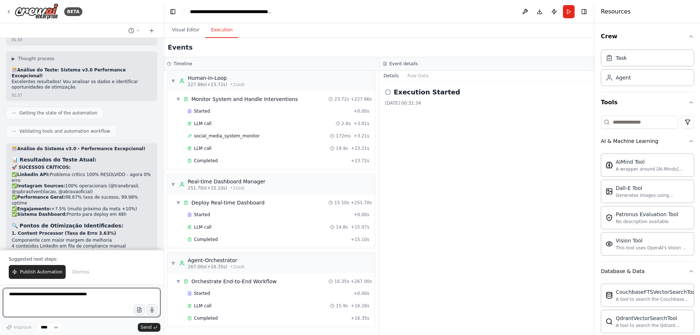
scroll to position [9760, 0]
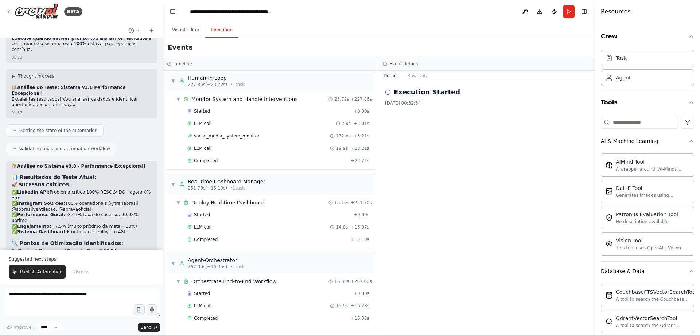
drag, startPoint x: 39, startPoint y: 179, endPoint x: 10, endPoint y: 174, distance: 30.0
copy li "✅ Aprovação Automática: Posts públicos de contas corporativas com crédito"
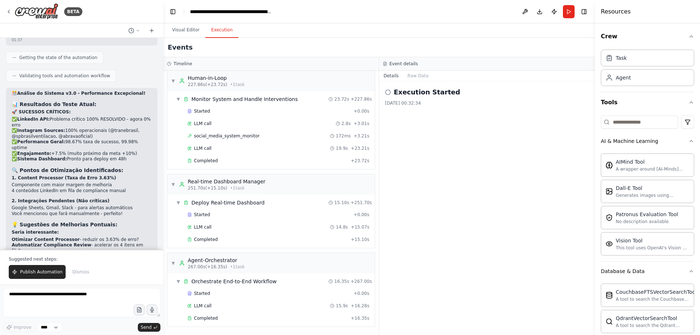
scroll to position [9906, 0]
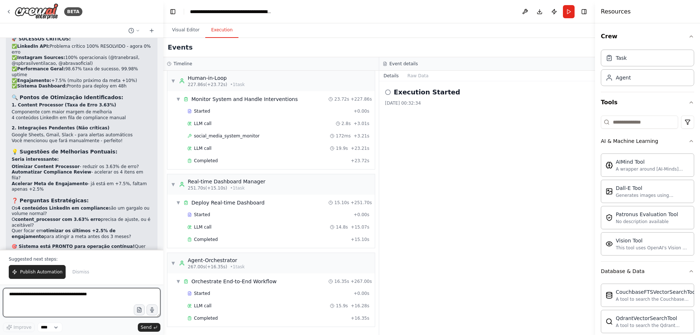
click at [79, 300] on textarea at bounding box center [81, 302] width 157 height 29
paste textarea "**********"
type textarea "**********"
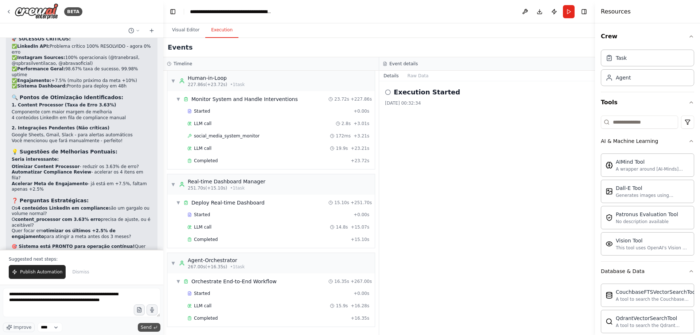
click at [158, 330] on button "Send" at bounding box center [149, 327] width 23 height 9
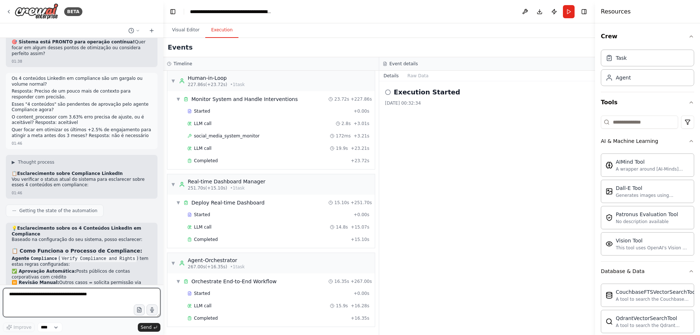
scroll to position [10123, 0]
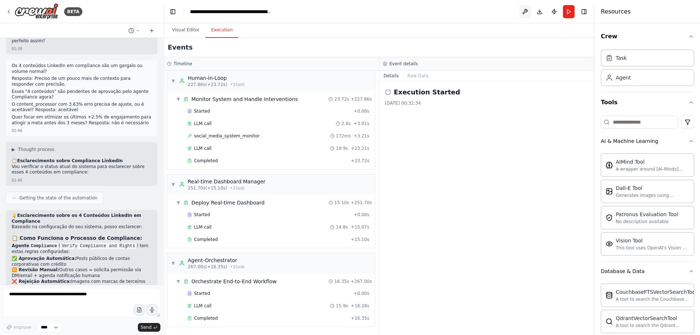
click at [525, 12] on button at bounding box center [525, 11] width 12 height 13
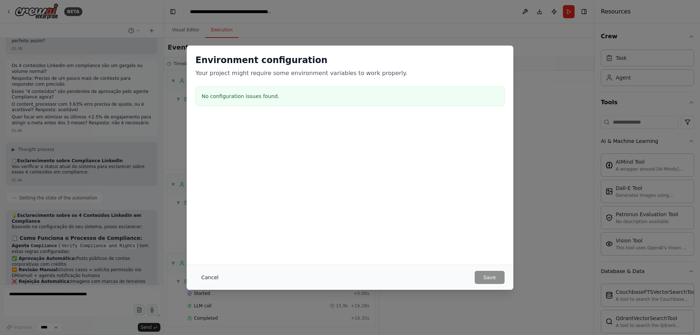
click at [214, 275] on button "Cancel" at bounding box center [209, 277] width 29 height 13
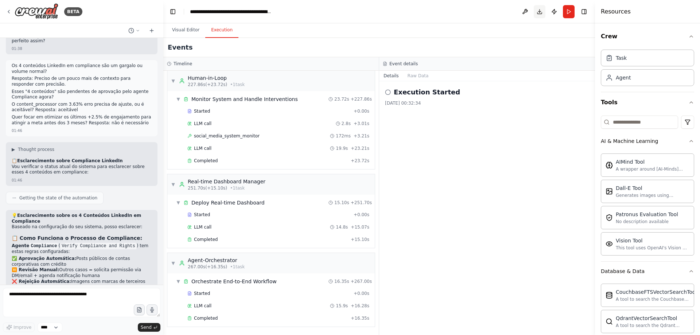
click at [538, 11] on button "Download" at bounding box center [540, 11] width 12 height 13
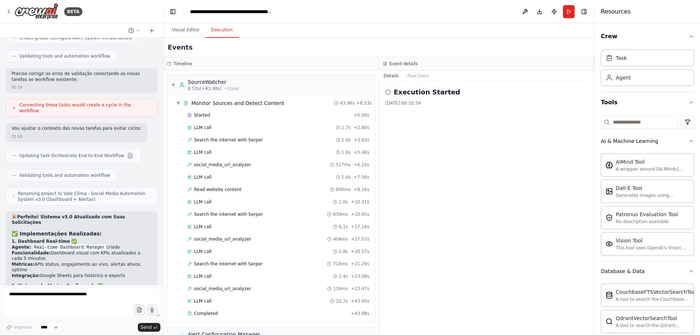
scroll to position [8446, 0]
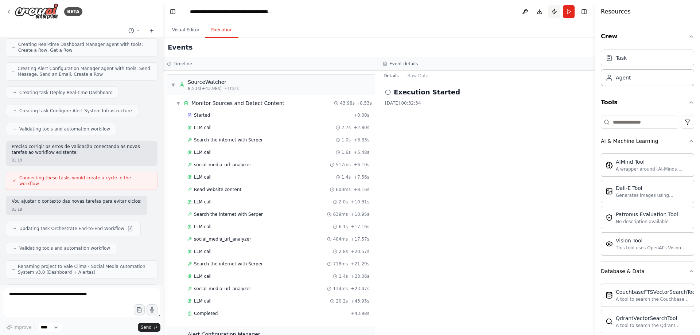
click at [550, 11] on button "Publish" at bounding box center [554, 11] width 12 height 13
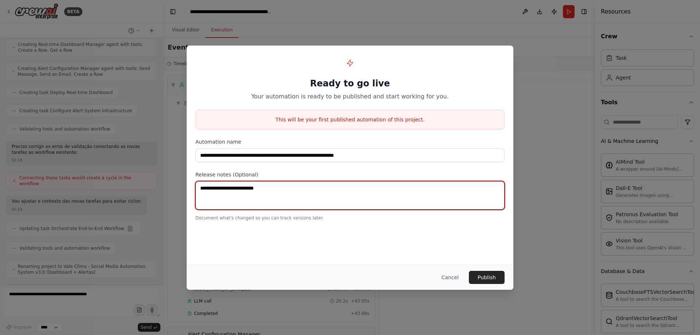
click at [337, 199] on textarea at bounding box center [349, 195] width 309 height 28
click at [305, 192] on textarea at bounding box center [349, 195] width 309 height 28
type textarea "*"
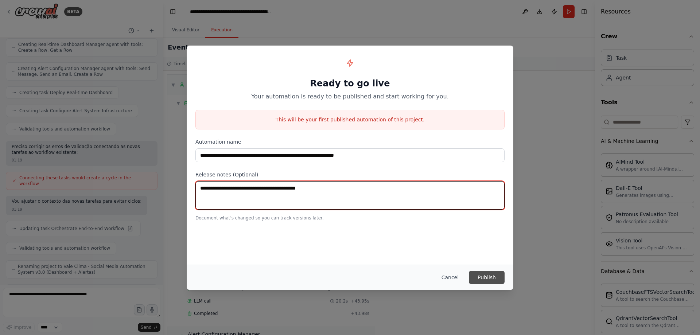
type textarea "**********"
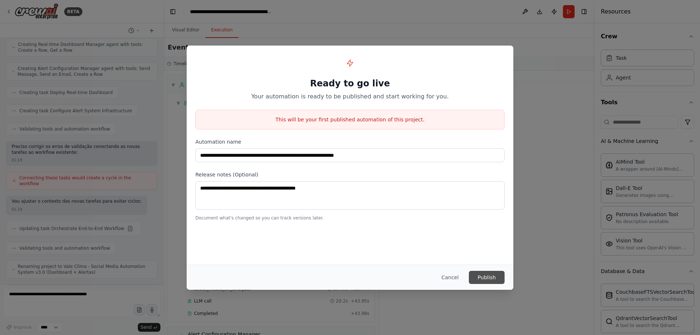
click at [489, 274] on button "Publish" at bounding box center [487, 277] width 36 height 13
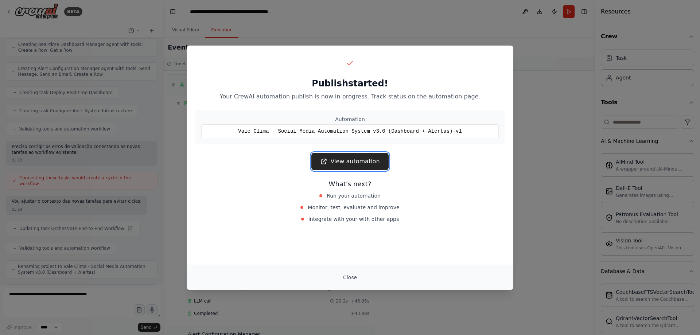
click at [376, 163] on link "View automation" at bounding box center [349, 161] width 77 height 17
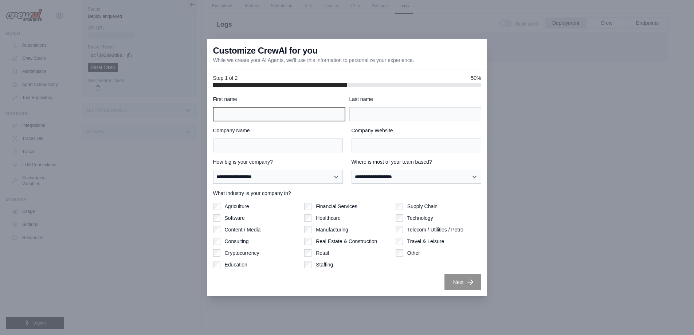
click at [282, 115] on input "First name" at bounding box center [279, 114] width 132 height 14
type input "**********"
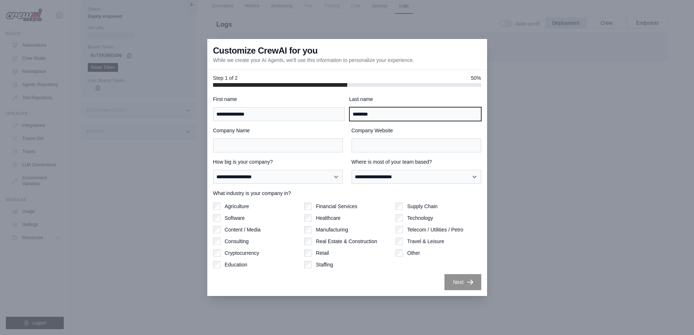
type input "********"
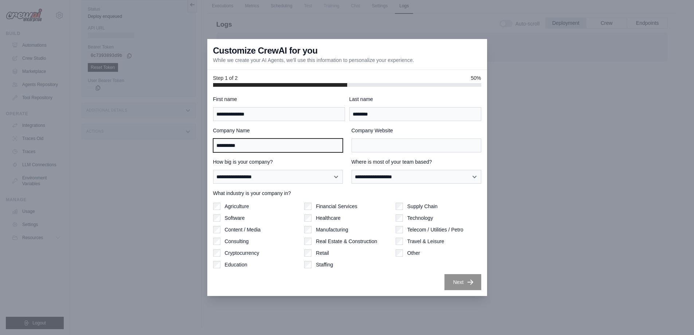
type input "**********"
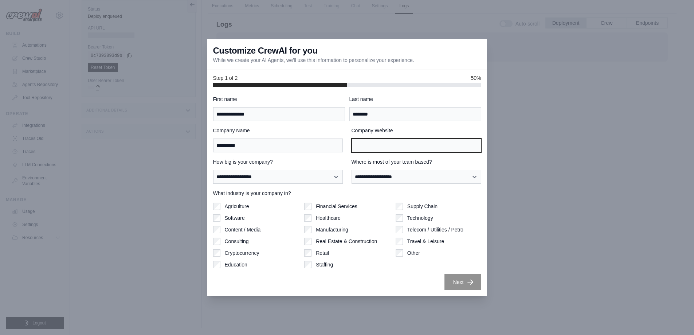
click at [385, 143] on input "Company Website" at bounding box center [417, 146] width 130 height 14
click at [387, 149] on input "Company Website" at bounding box center [417, 146] width 130 height 14
paste input "**********"
type input "**********"
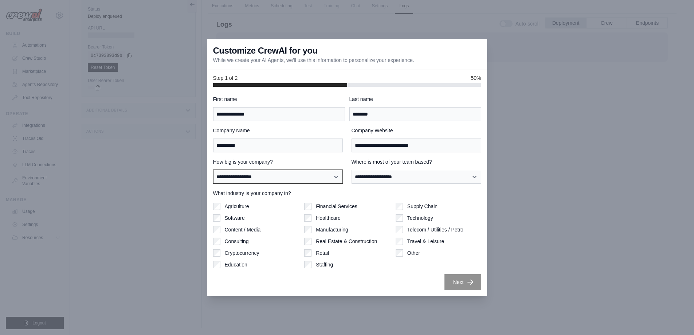
click at [266, 180] on select "**********" at bounding box center [278, 177] width 130 height 14
select select "**********"
click at [213, 170] on select "**********" at bounding box center [278, 177] width 130 height 14
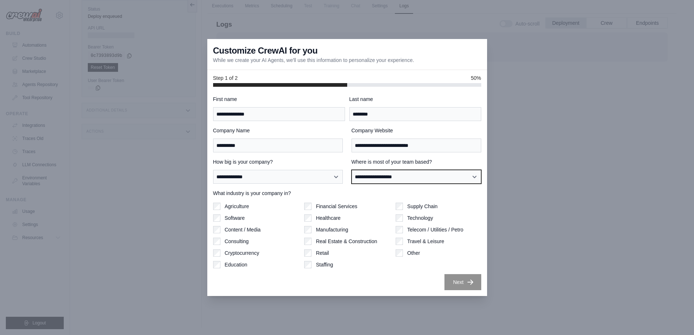
click at [375, 176] on select "**********" at bounding box center [417, 177] width 130 height 14
select select "**********"
click at [352, 170] on select "**********" at bounding box center [417, 177] width 130 height 14
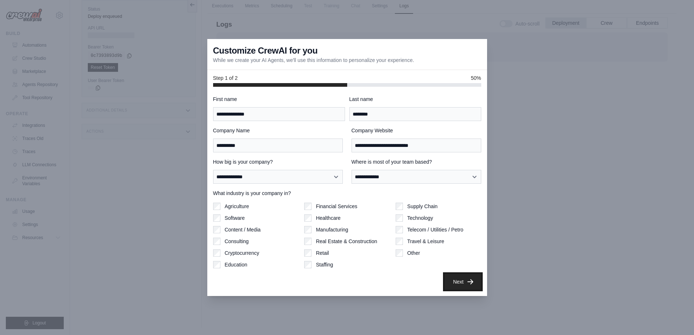
click at [461, 283] on button "Next" at bounding box center [463, 282] width 37 height 16
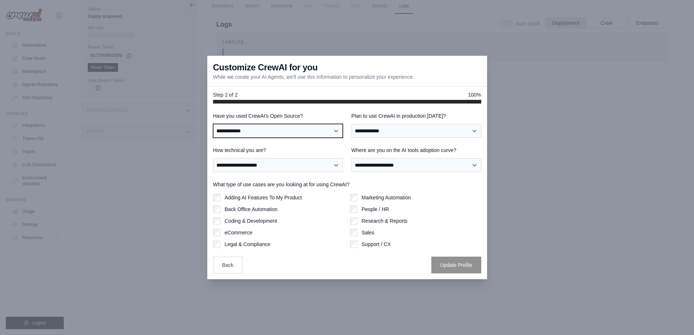
click at [296, 135] on select "**********" at bounding box center [278, 131] width 130 height 14
select select "**"
click at [213, 124] on select "**********" at bounding box center [278, 131] width 130 height 14
click at [293, 148] on label "How technical you are?" at bounding box center [278, 150] width 130 height 7
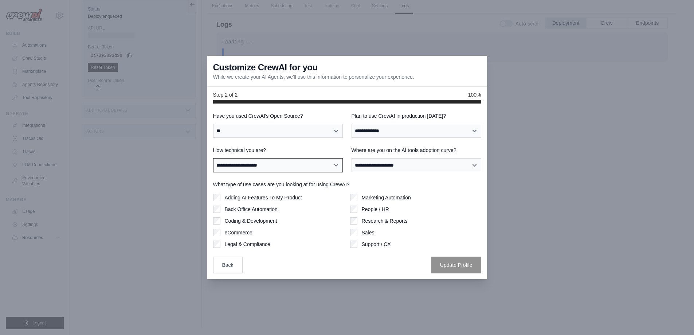
click at [293, 158] on select "**********" at bounding box center [278, 165] width 130 height 14
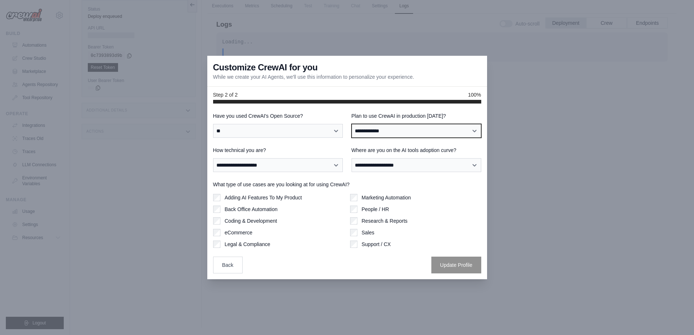
click at [378, 132] on select "**********" at bounding box center [417, 131] width 130 height 14
select select "****"
click at [352, 124] on select "**********" at bounding box center [417, 131] width 130 height 14
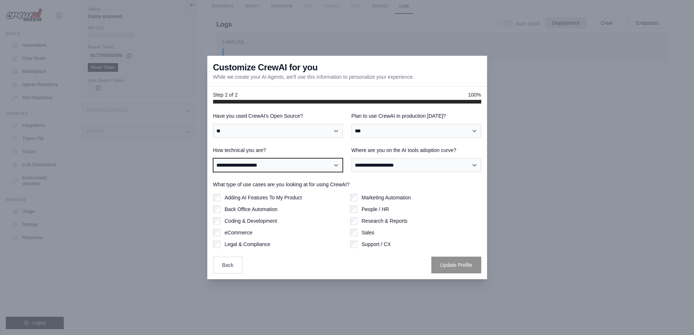
click at [308, 163] on select "**********" at bounding box center [278, 165] width 130 height 14
select select "**********"
click at [213, 158] on select "**********" at bounding box center [278, 165] width 130 height 14
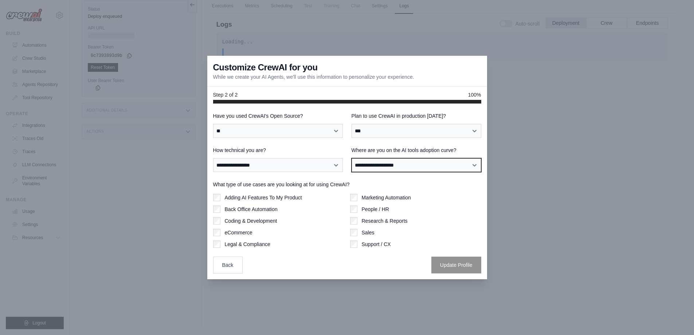
click at [399, 167] on select "**********" at bounding box center [417, 165] width 130 height 14
select select "**********"
click at [352, 158] on select "**********" at bounding box center [417, 165] width 130 height 14
click at [281, 201] on div "Adding AI Features To My Product Back Office Automation Coding & Development eC…" at bounding box center [278, 221] width 131 height 54
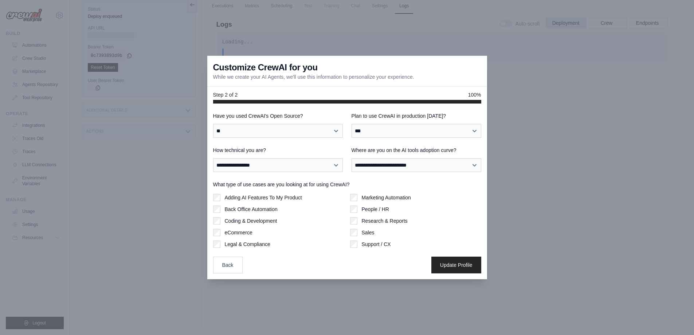
click at [359, 199] on div "Marketing Automation" at bounding box center [415, 197] width 131 height 7
click at [446, 266] on button "Update Profile" at bounding box center [457, 264] width 50 height 17
